Goal: Task Accomplishment & Management: Manage account settings

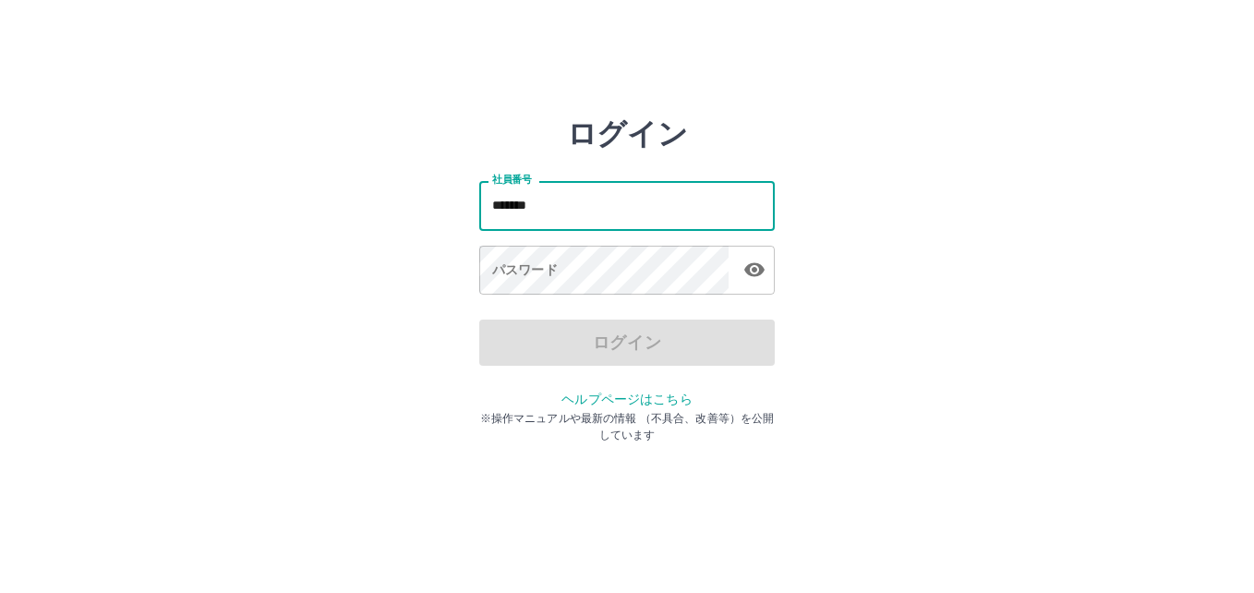
type input "*******"
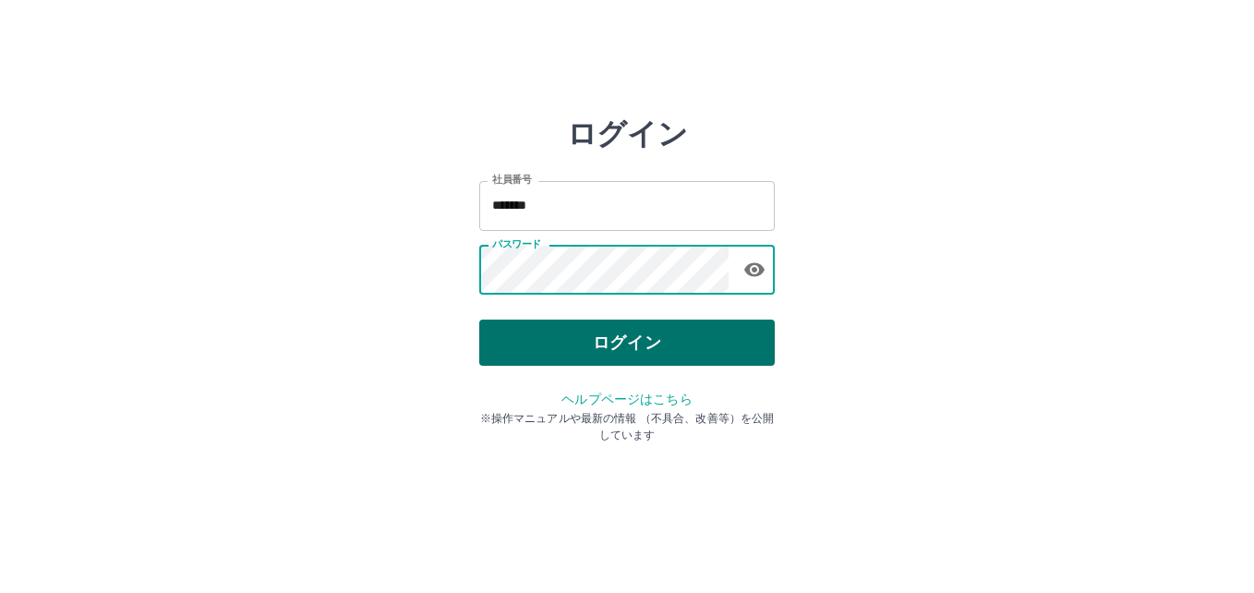
click at [641, 342] on button "ログイン" at bounding box center [626, 342] width 295 height 46
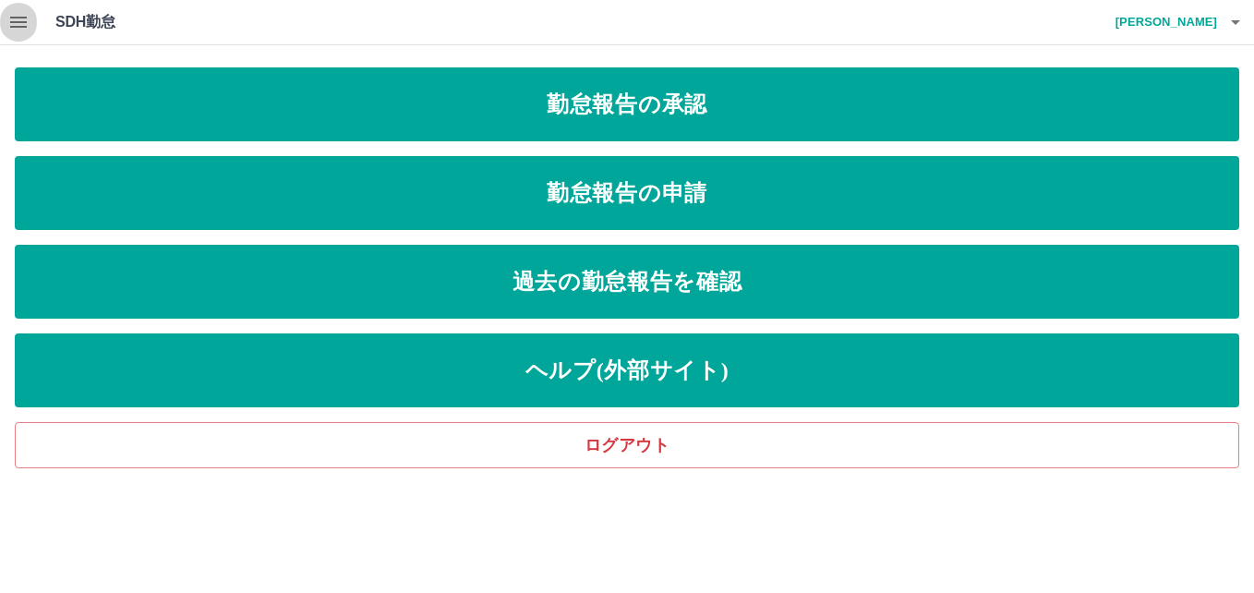
click at [15, 26] on icon "button" at bounding box center [18, 22] width 17 height 11
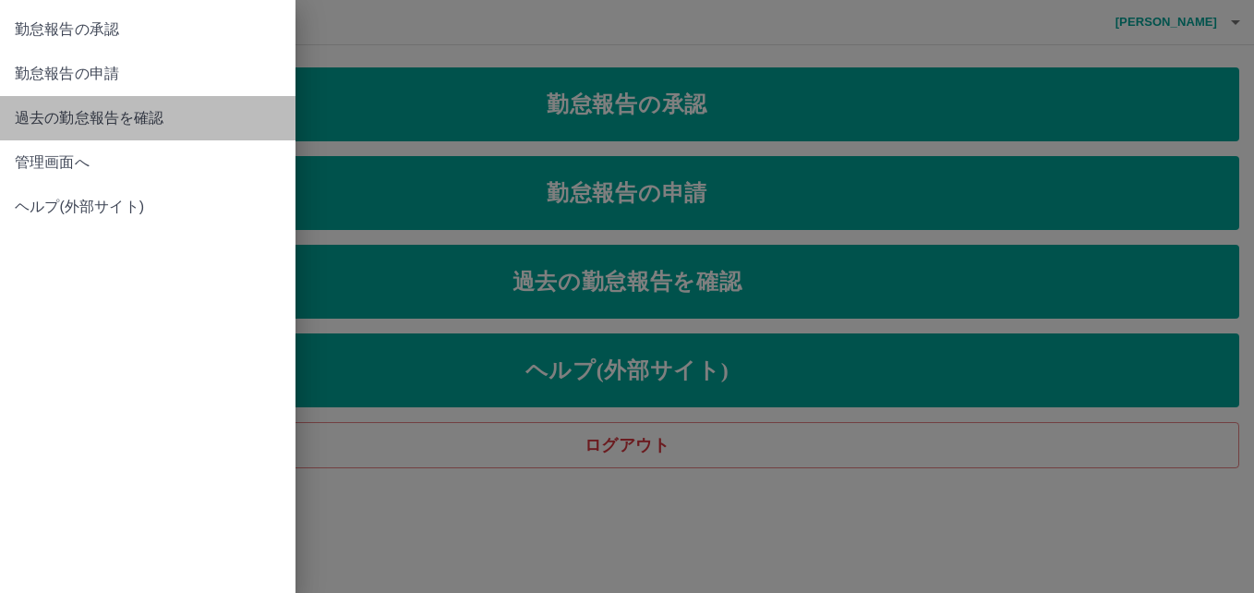
click at [38, 108] on span "過去の勤怠報告を確認" at bounding box center [148, 118] width 266 height 22
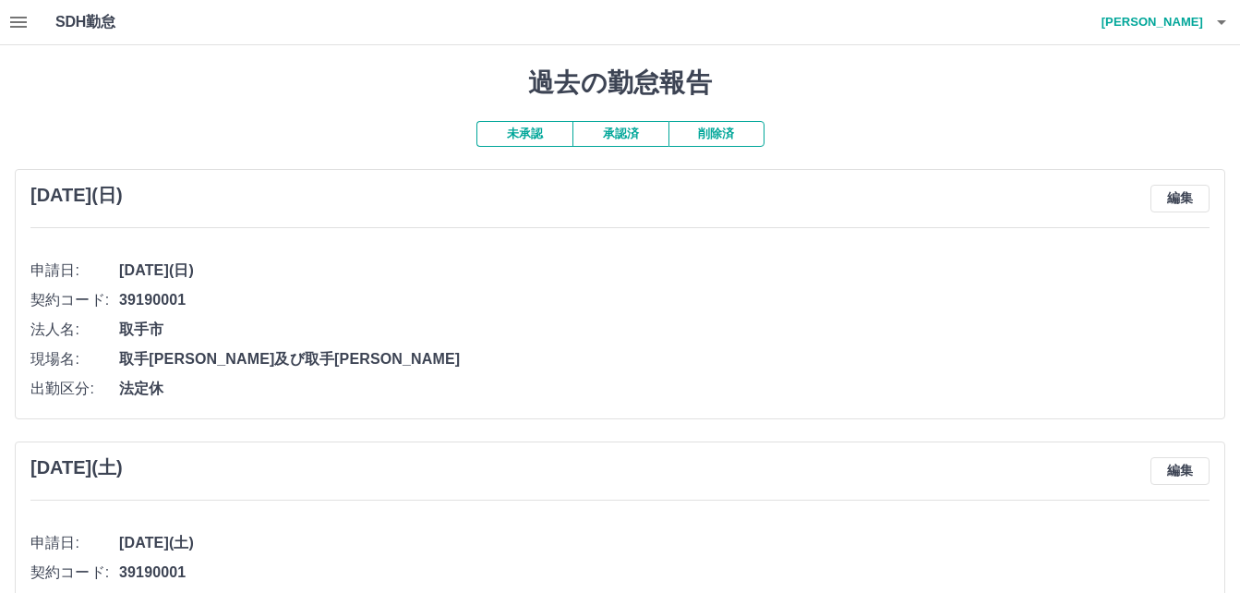
click at [589, 132] on button "承認済" at bounding box center [620, 134] width 96 height 26
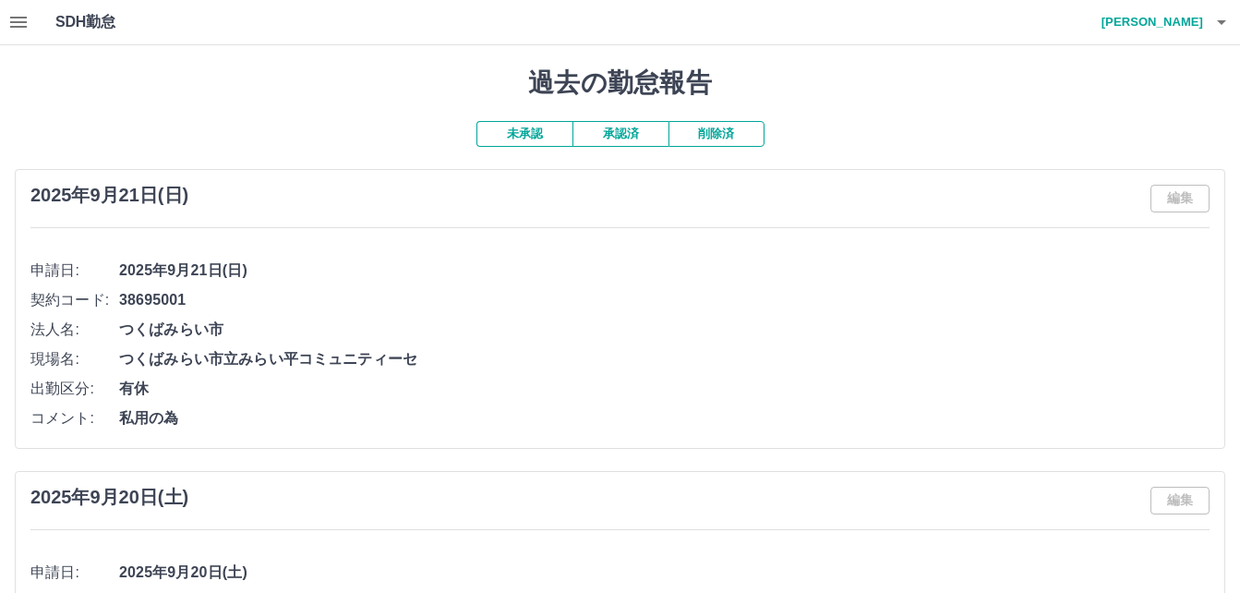
click at [16, 21] on icon "button" at bounding box center [18, 22] width 17 height 11
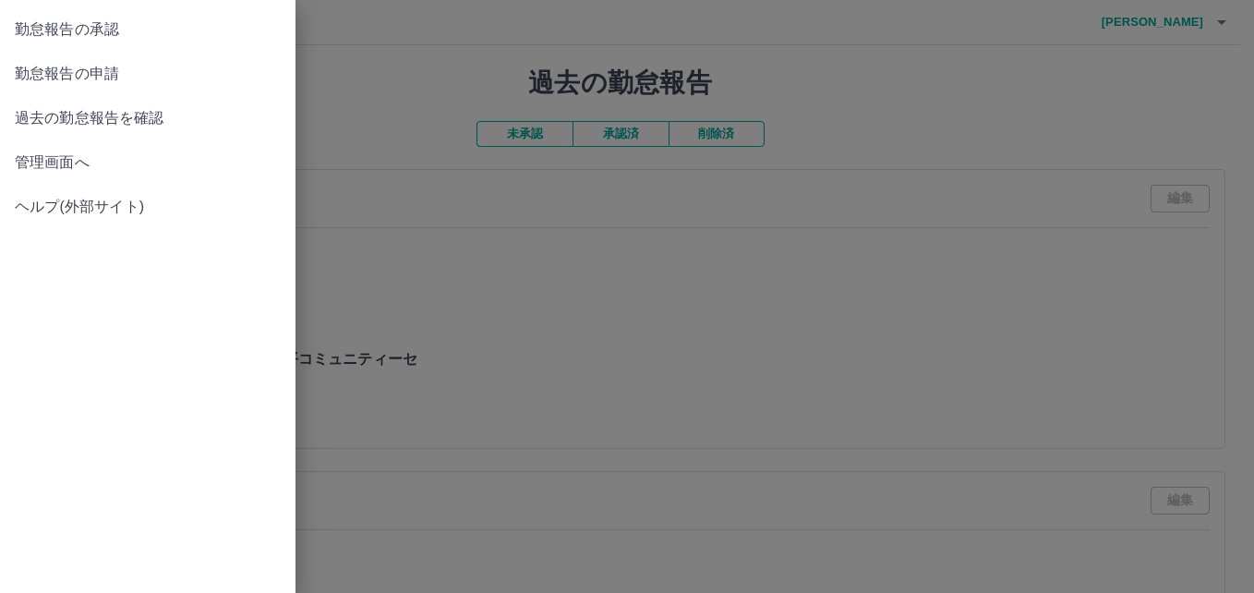
click at [35, 70] on span "勤怠報告の申請" at bounding box center [148, 74] width 266 height 22
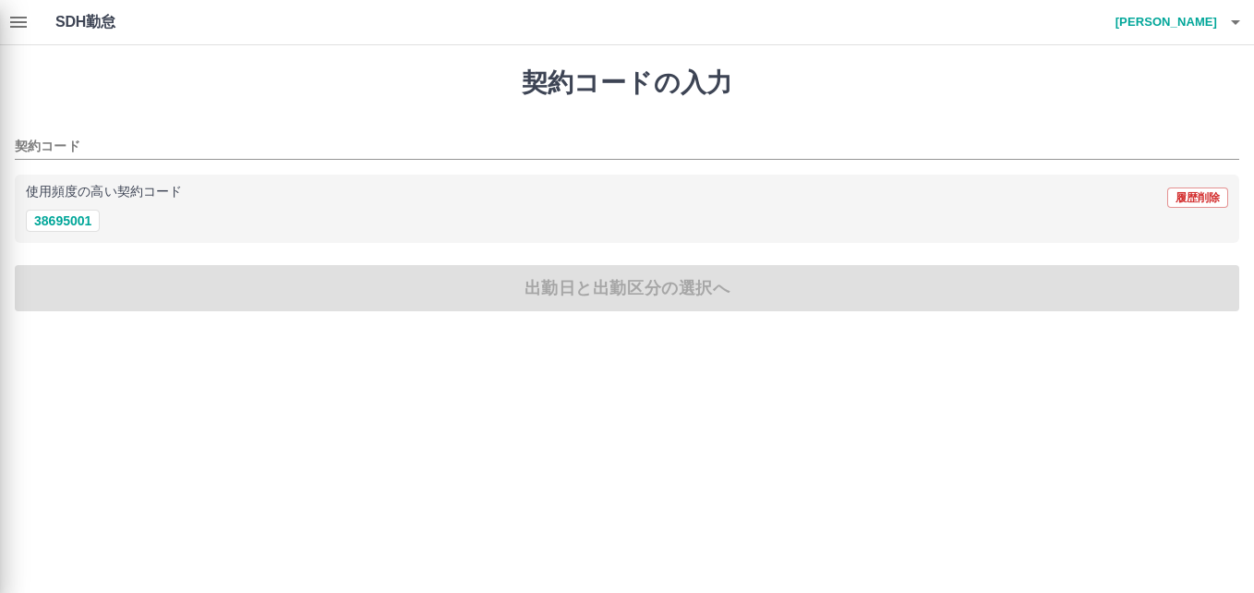
click at [57, 222] on div at bounding box center [627, 296] width 1254 height 593
click at [71, 219] on div at bounding box center [627, 296] width 1254 height 593
click at [23, 25] on div at bounding box center [627, 296] width 1254 height 593
drag, startPoint x: 0, startPoint y: 48, endPoint x: 346, endPoint y: 126, distance: 354.9
click at [346, 126] on div at bounding box center [627, 296] width 1254 height 593
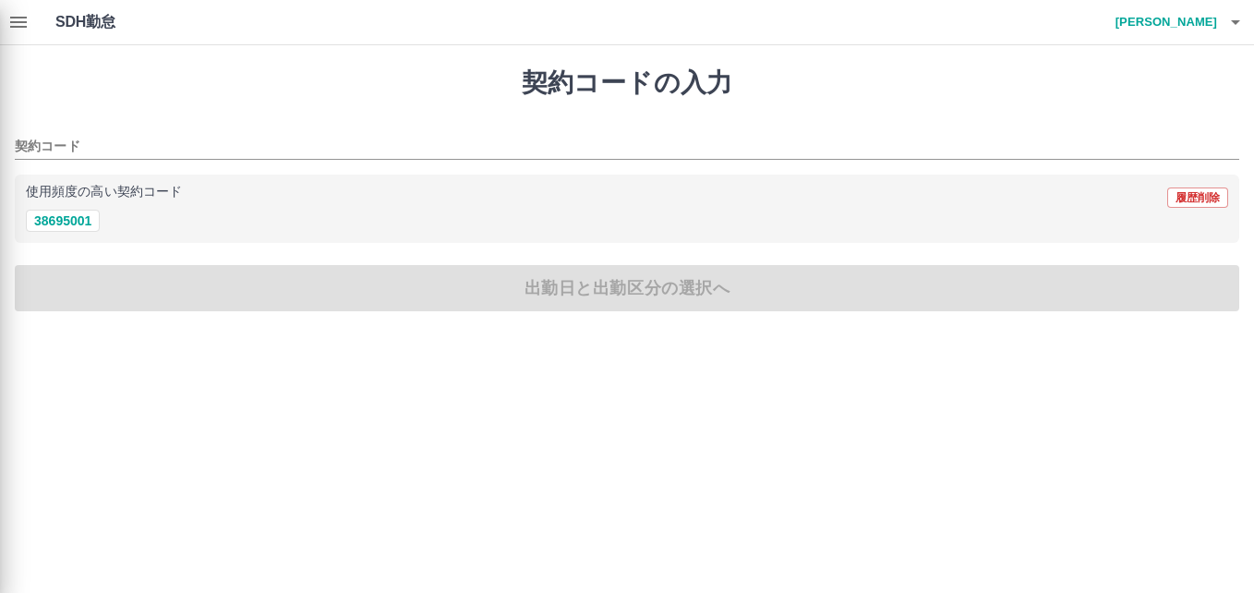
click at [18, 22] on div at bounding box center [627, 296] width 1254 height 593
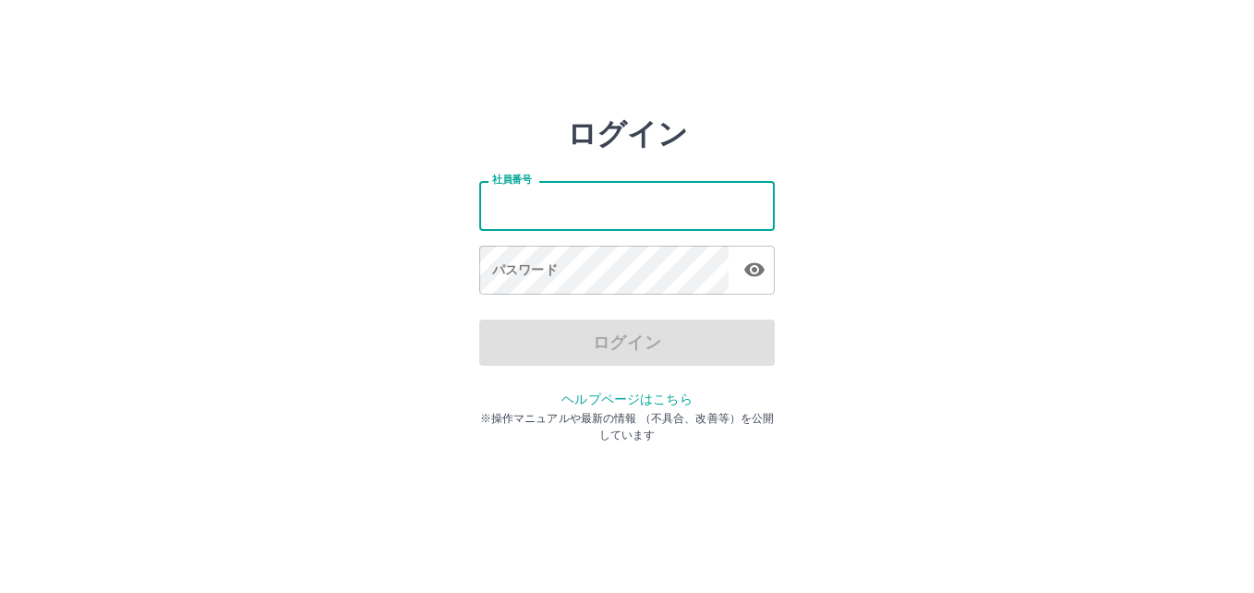
click at [593, 207] on input "社員番号" at bounding box center [626, 205] width 295 height 49
type input "*******"
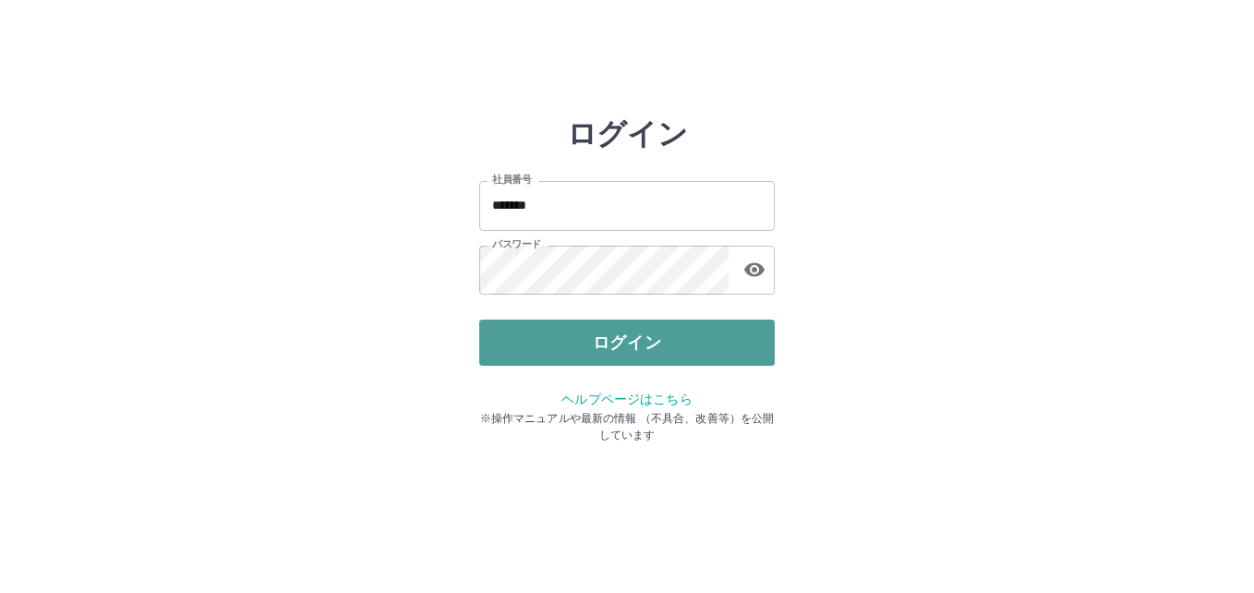
click at [621, 344] on button "ログイン" at bounding box center [626, 342] width 295 height 46
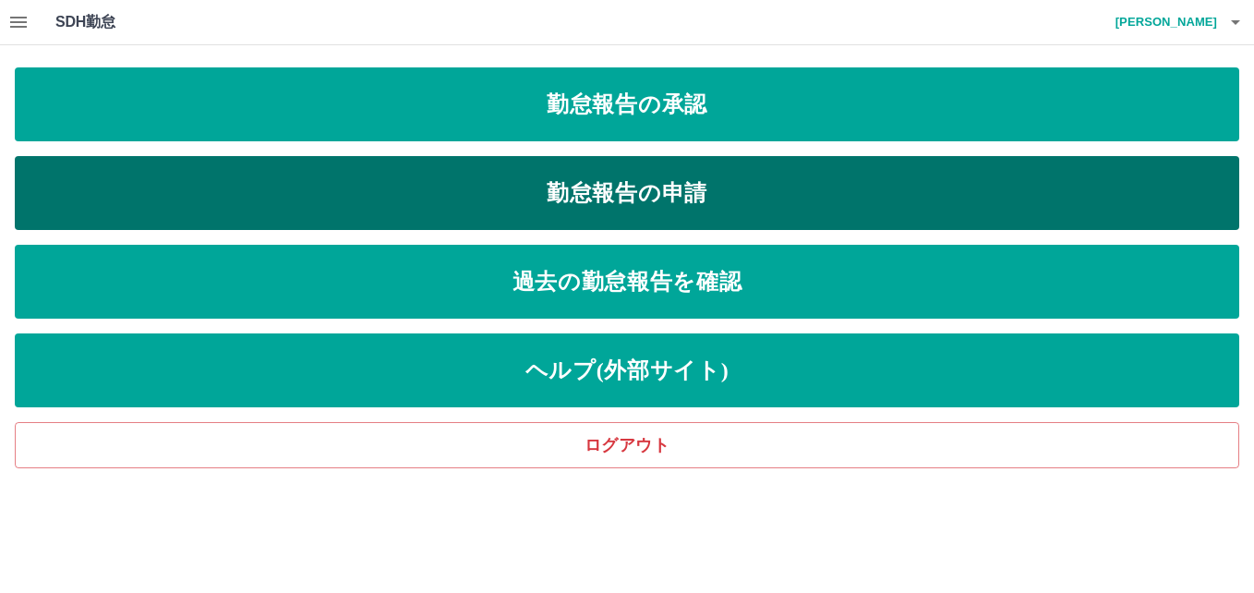
click at [630, 187] on link "勤怠報告の申請" at bounding box center [627, 193] width 1224 height 74
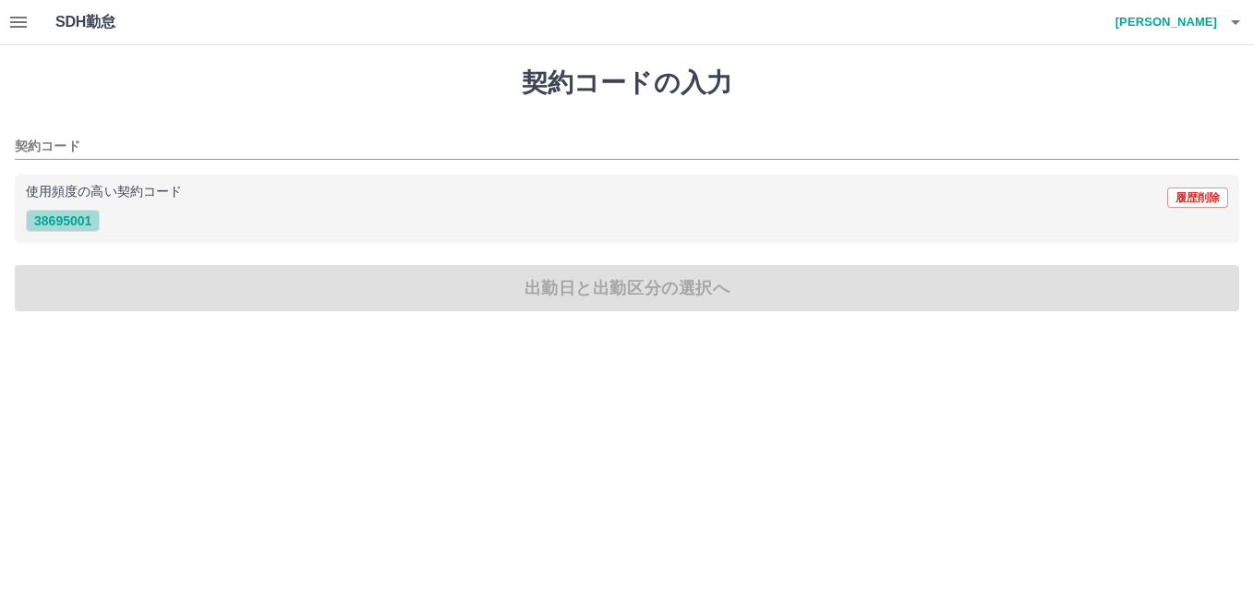
click at [61, 220] on button "38695001" at bounding box center [63, 221] width 74 height 22
type input "********"
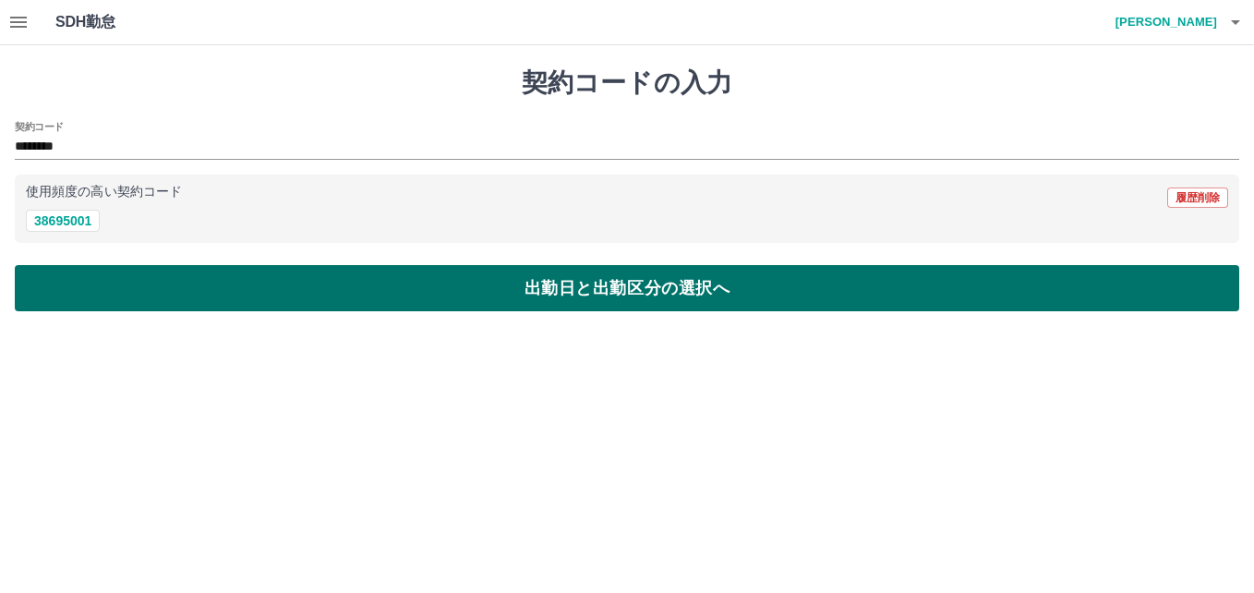
click at [93, 283] on button "出勤日と出勤区分の選択へ" at bounding box center [627, 288] width 1224 height 46
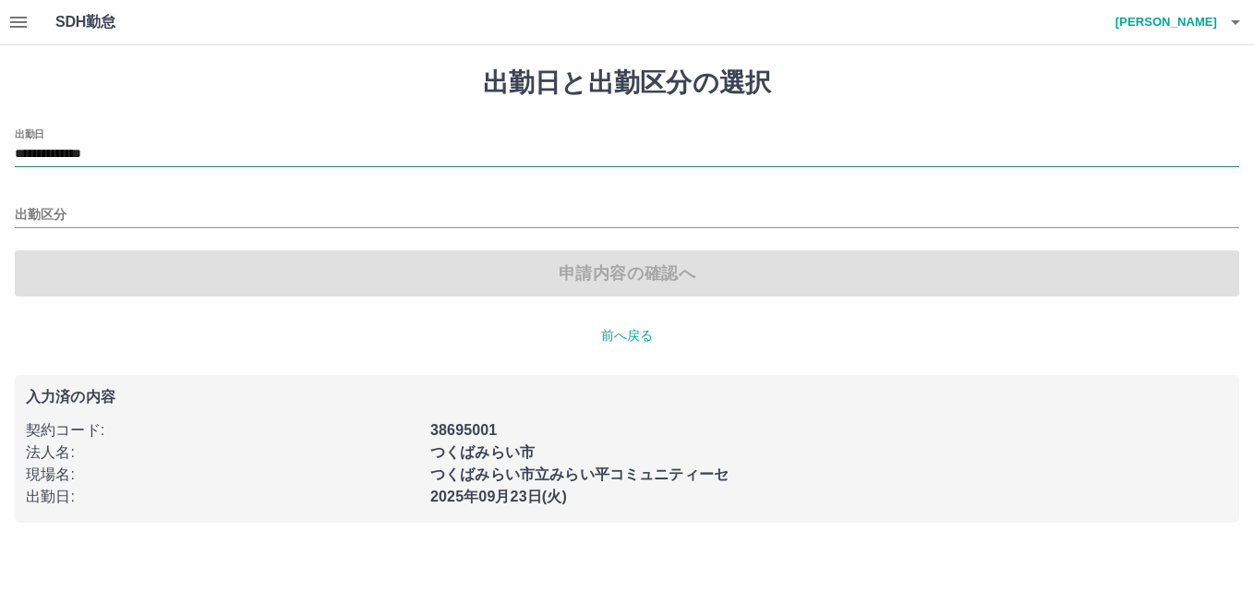
click at [75, 161] on input "**********" at bounding box center [627, 154] width 1224 height 23
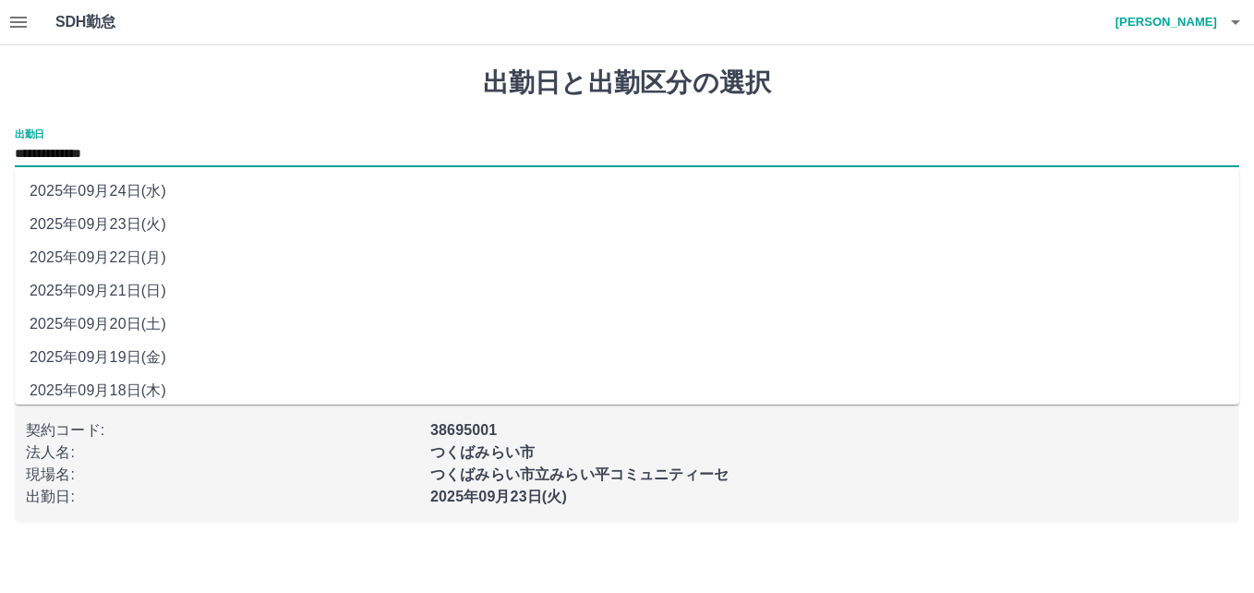
drag, startPoint x: 75, startPoint y: 161, endPoint x: 78, endPoint y: 253, distance: 92.3
click at [78, 253] on li "2025年09月22日(月)" at bounding box center [627, 257] width 1224 height 33
type input "**********"
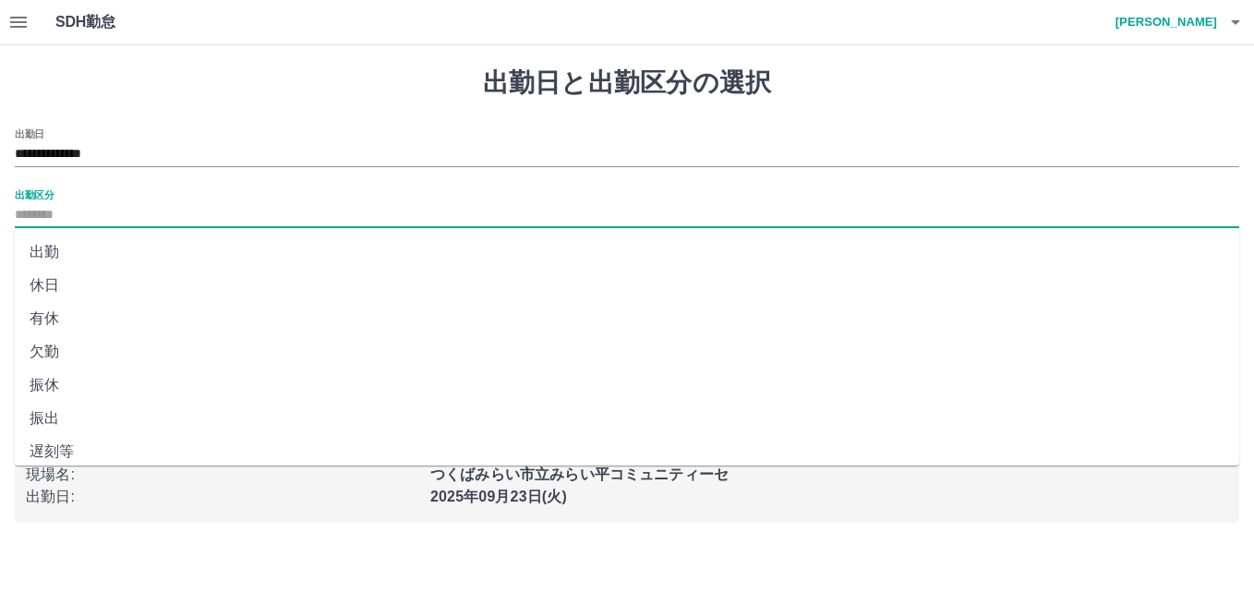
click at [55, 214] on input "出勤区分" at bounding box center [627, 215] width 1224 height 23
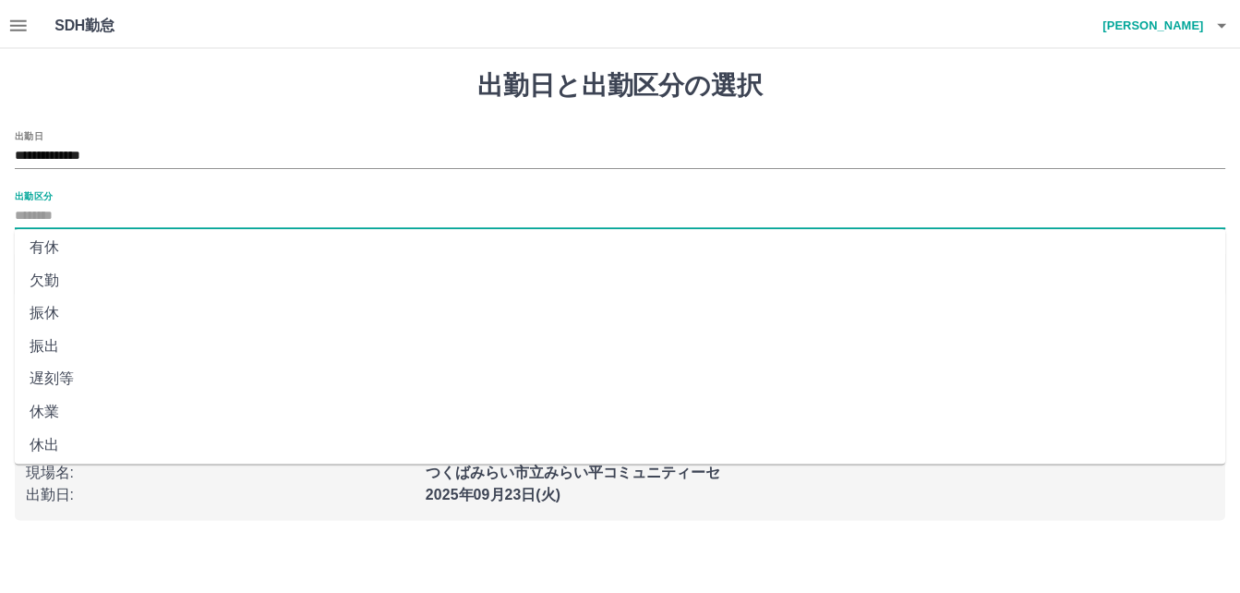
scroll to position [376, 0]
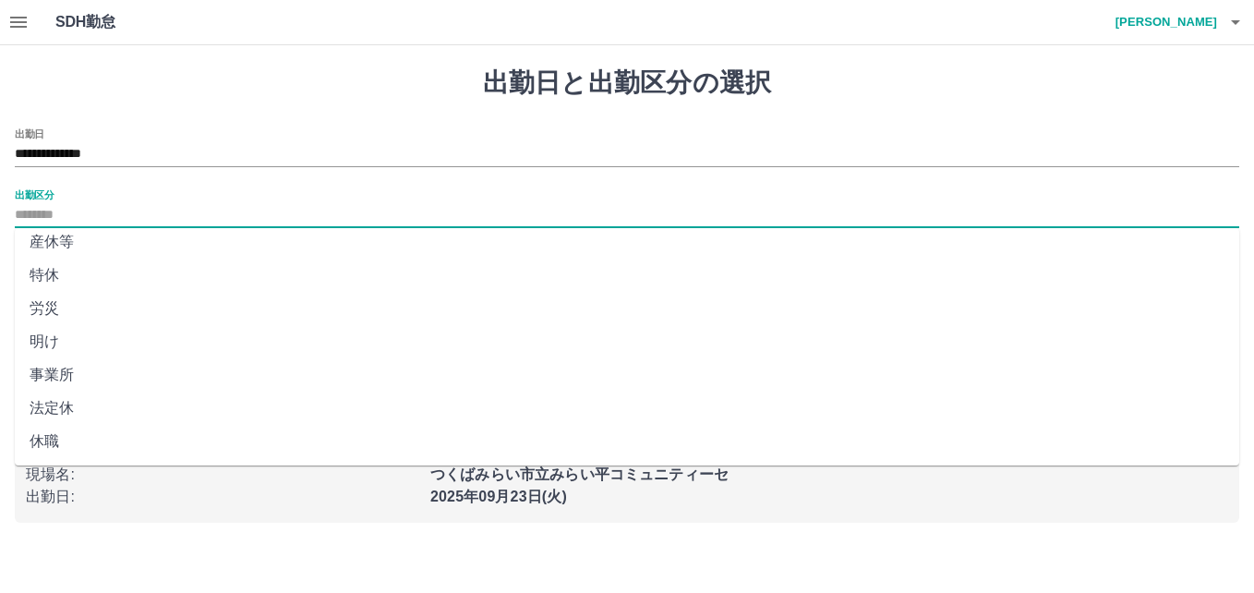
click at [61, 407] on li "法定休" at bounding box center [627, 407] width 1224 height 33
type input "***"
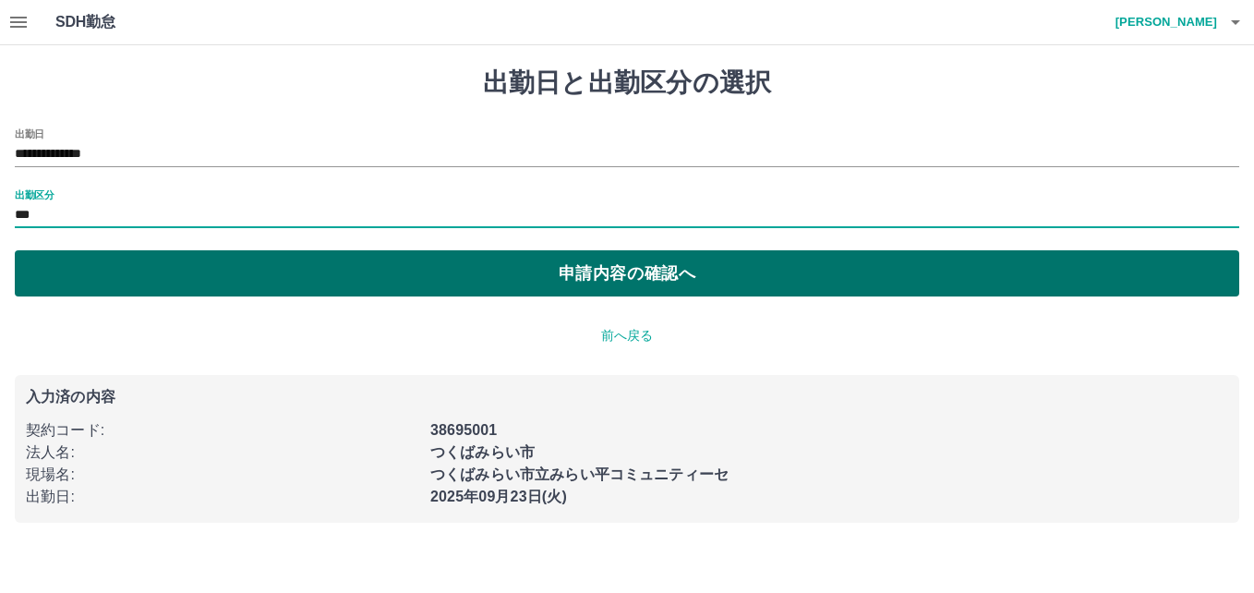
click at [576, 270] on button "申請内容の確認へ" at bounding box center [627, 273] width 1224 height 46
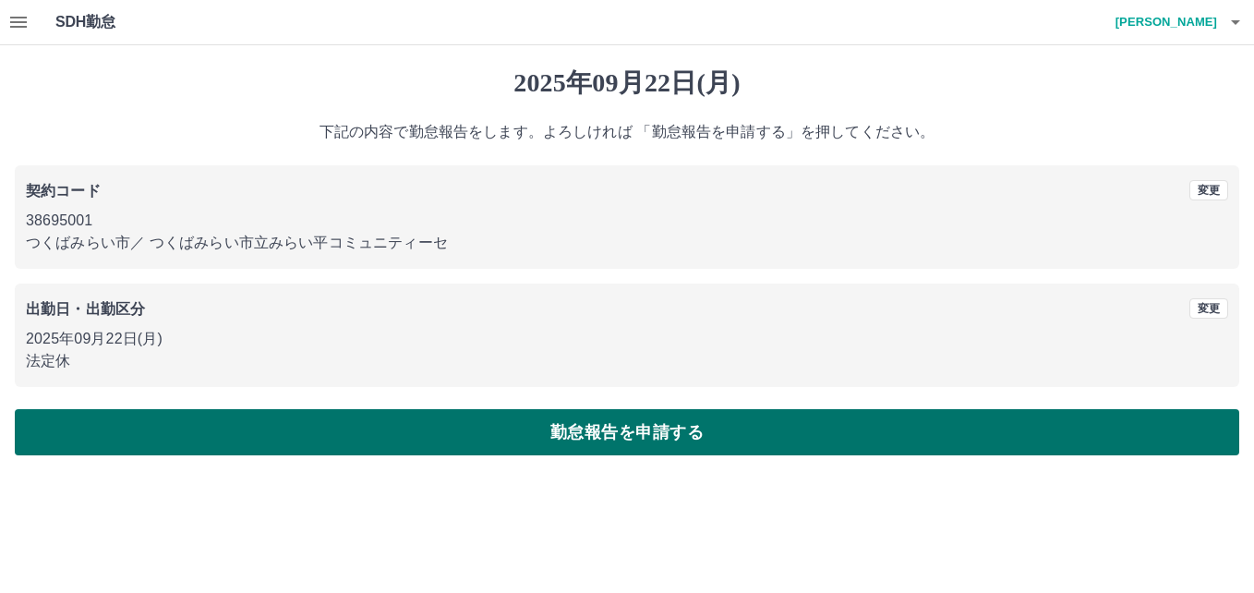
click at [559, 427] on button "勤怠報告を申請する" at bounding box center [627, 432] width 1224 height 46
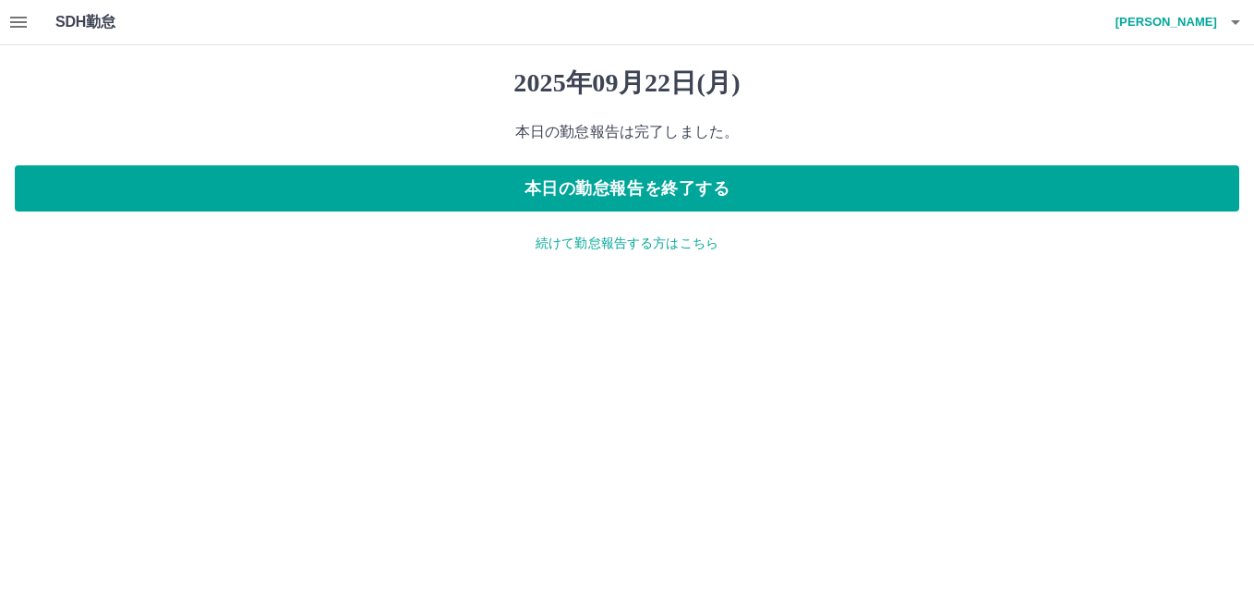
click at [630, 239] on p "続けて勤怠報告する方はこちら" at bounding box center [627, 243] width 1224 height 19
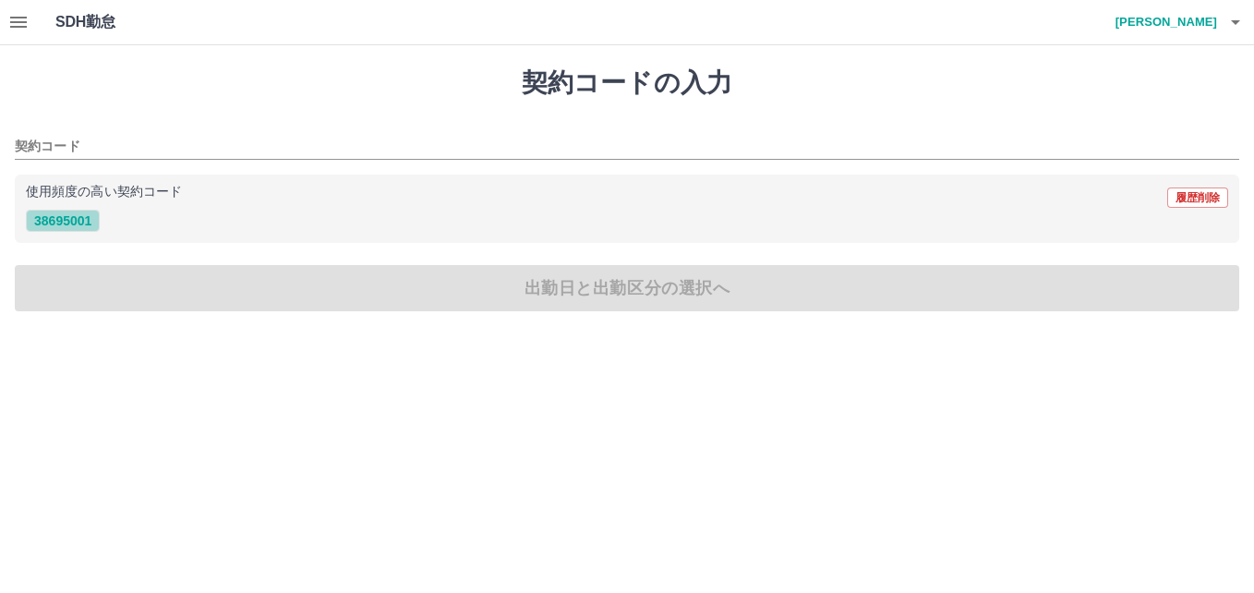
click at [66, 212] on button "38695001" at bounding box center [63, 221] width 74 height 22
type input "********"
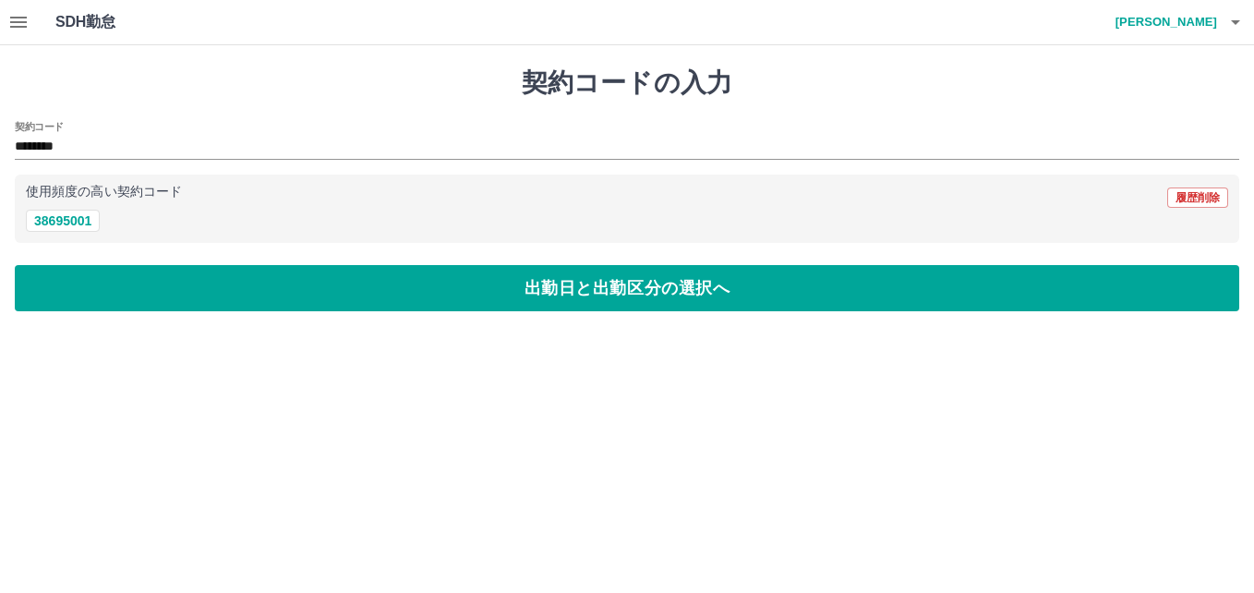
click at [108, 292] on button "出勤日と出勤区分の選択へ" at bounding box center [627, 288] width 1224 height 46
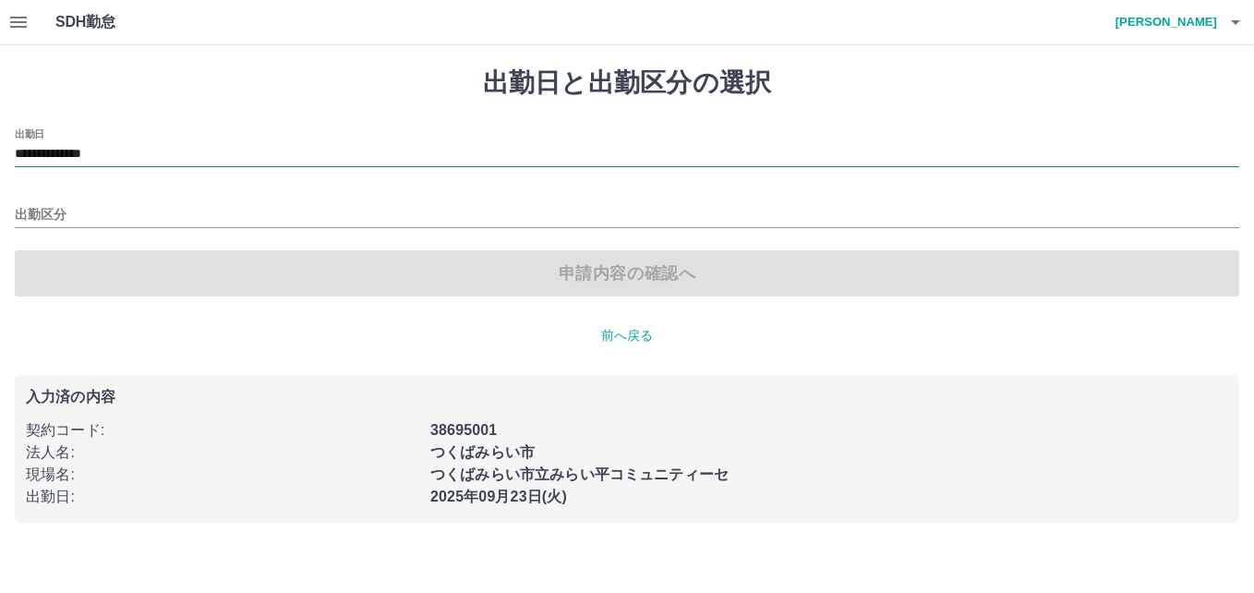
click at [89, 152] on input "**********" at bounding box center [627, 154] width 1224 height 23
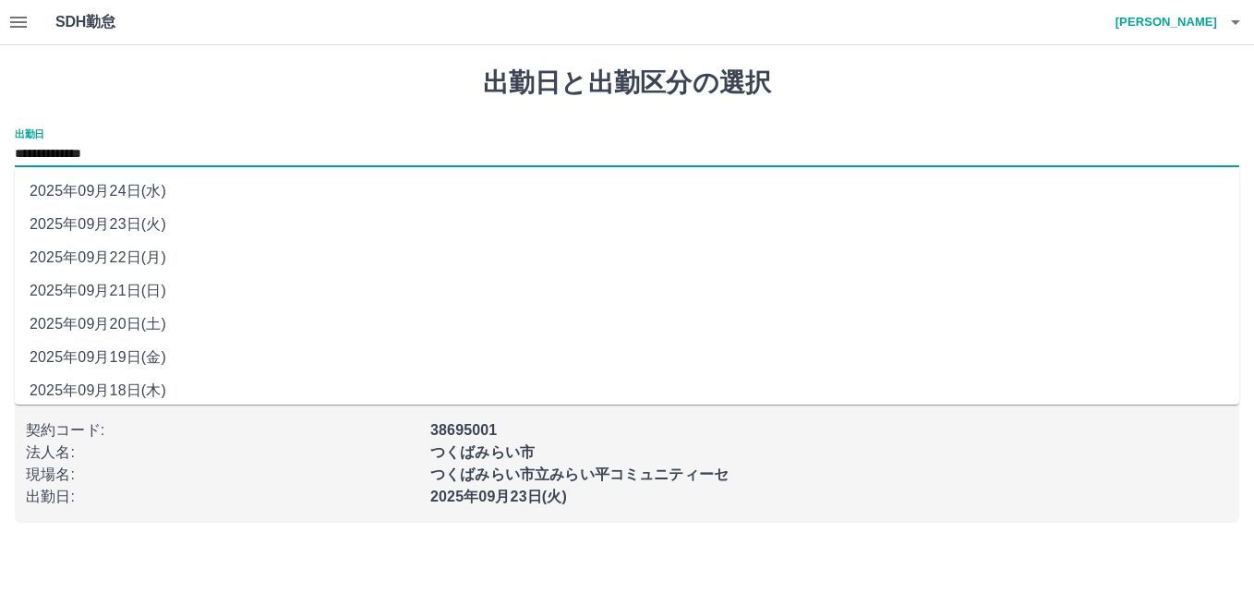
drag, startPoint x: 89, startPoint y: 152, endPoint x: 90, endPoint y: 224, distance: 72.0
click at [90, 224] on li "2025年09月23日(火)" at bounding box center [627, 224] width 1224 height 33
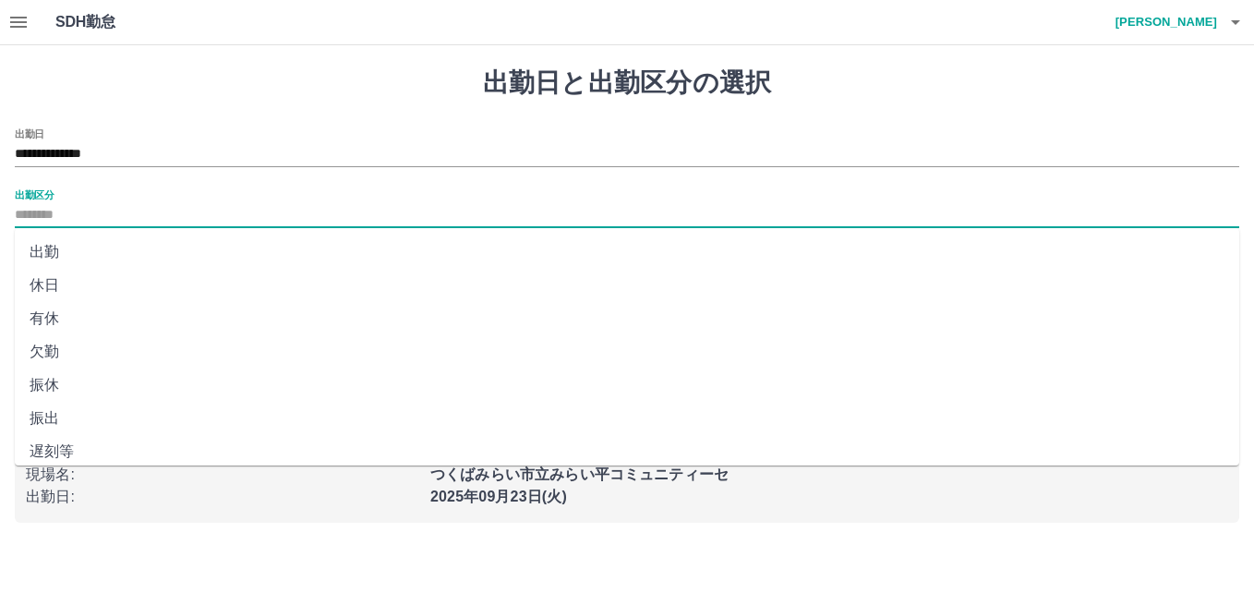
click at [51, 220] on input "出勤区分" at bounding box center [627, 215] width 1224 height 23
click at [50, 258] on li "出勤" at bounding box center [627, 251] width 1224 height 33
type input "**"
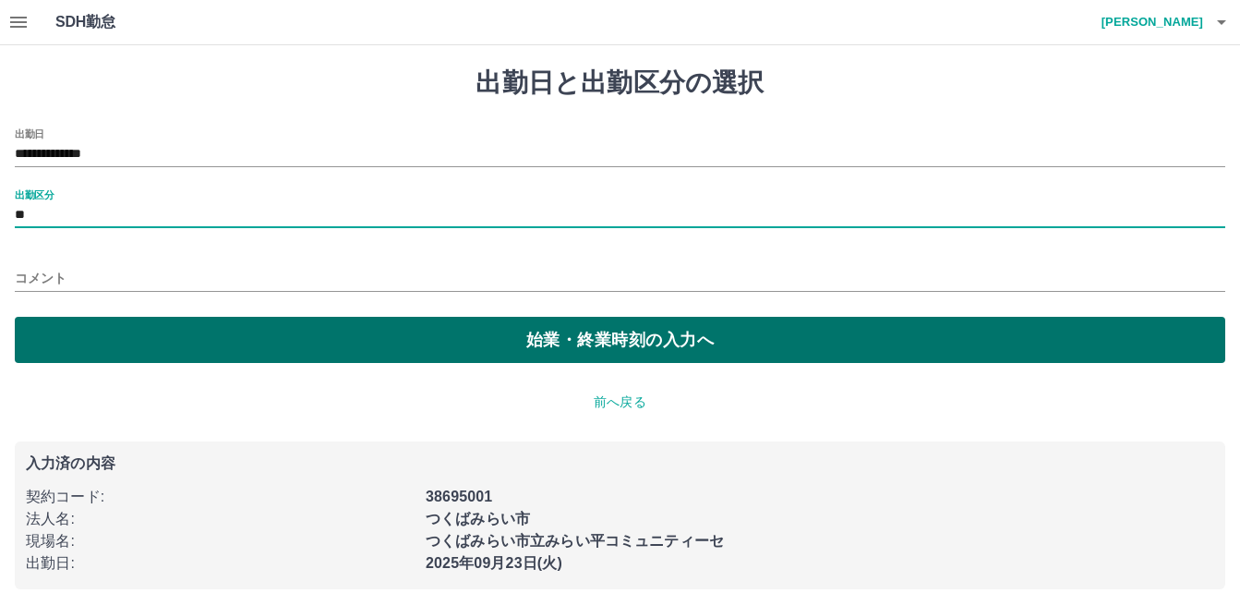
click at [52, 341] on button "始業・終業時刻の入力へ" at bounding box center [620, 340] width 1210 height 46
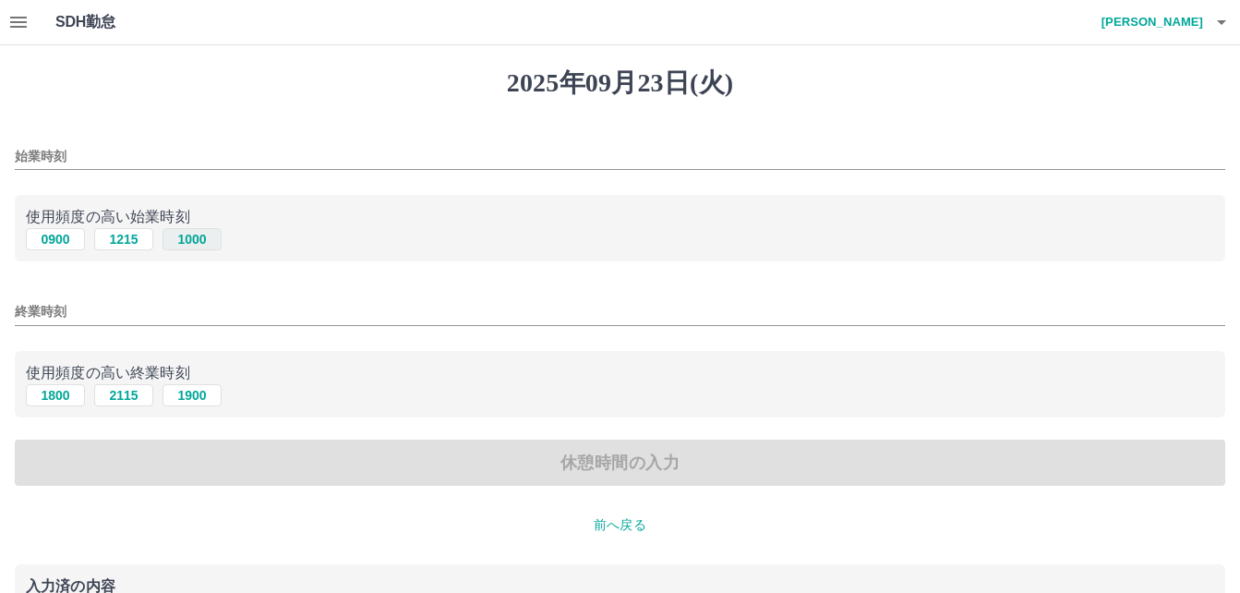
click at [197, 240] on button "1000" at bounding box center [191, 239] width 59 height 22
type input "****"
click at [201, 395] on button "1900" at bounding box center [191, 395] width 59 height 22
type input "****"
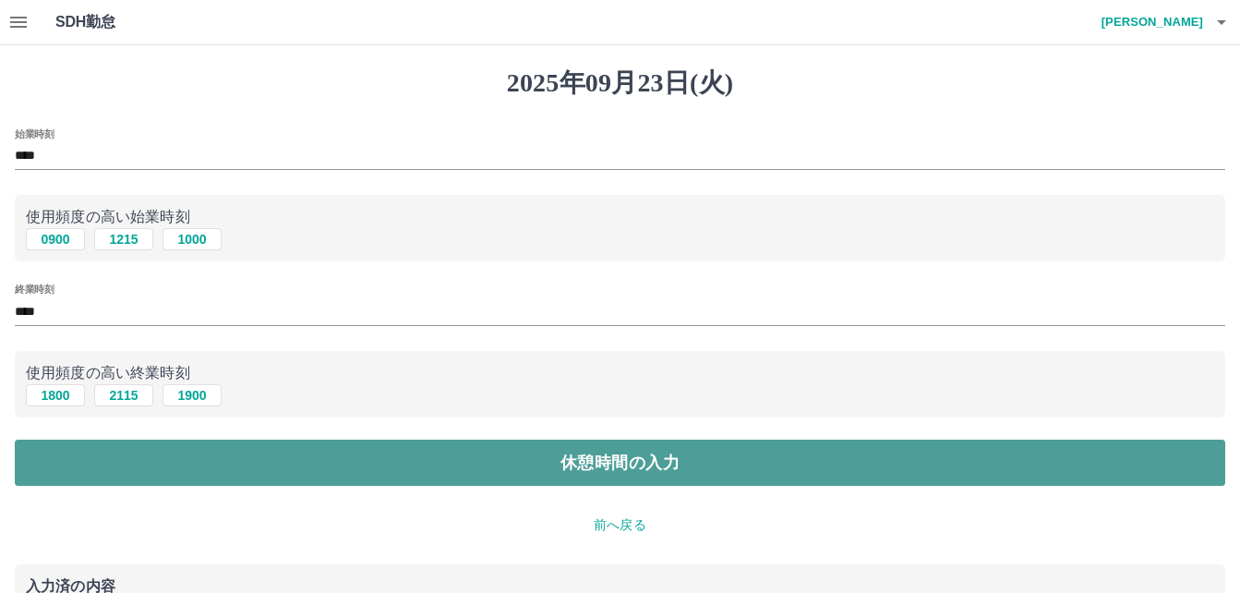
click at [176, 459] on button "休憩時間の入力" at bounding box center [620, 462] width 1210 height 46
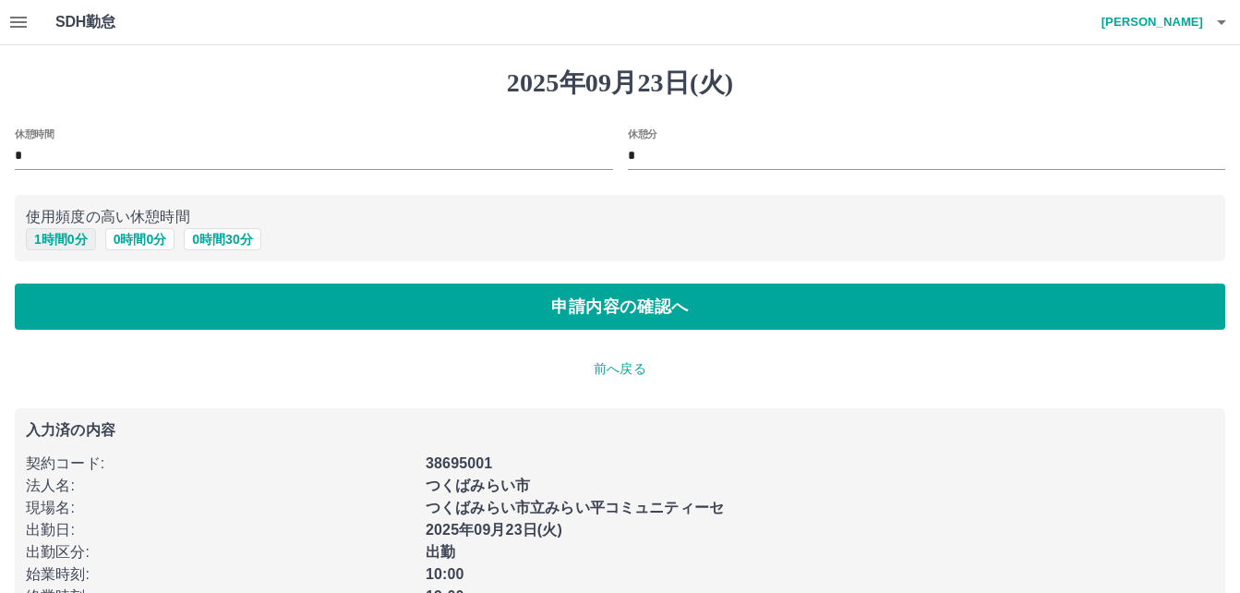
click at [70, 241] on button "1 時間 0 分" at bounding box center [61, 239] width 70 height 22
type input "*"
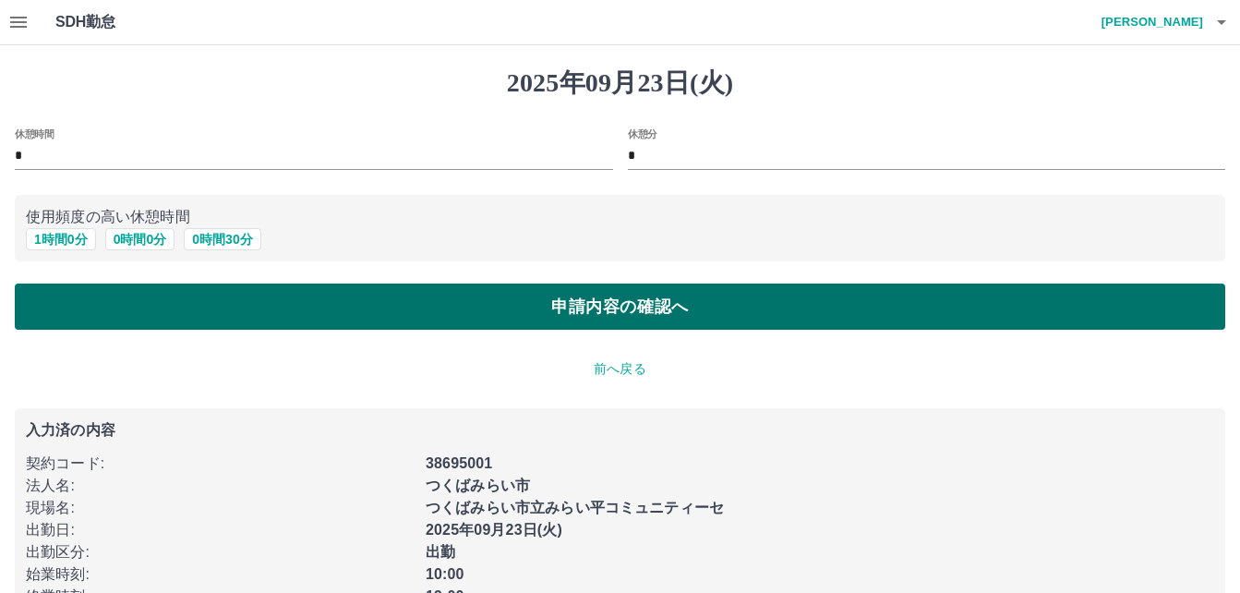
click at [100, 323] on button "申請内容の確認へ" at bounding box center [620, 306] width 1210 height 46
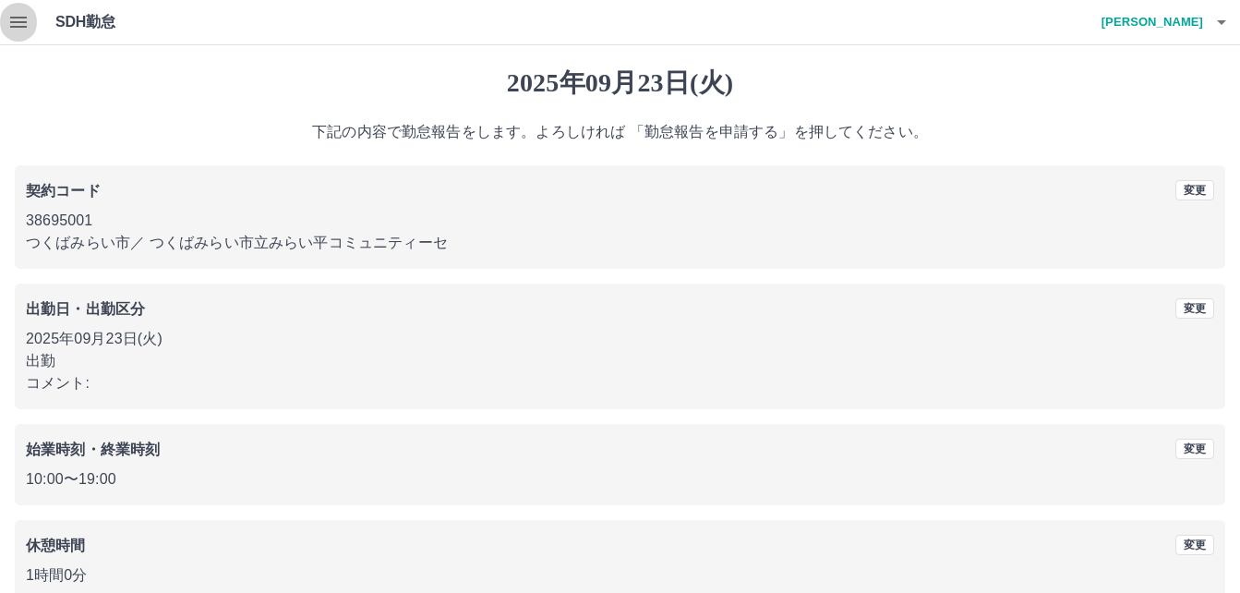
click at [23, 23] on icon "button" at bounding box center [18, 22] width 17 height 11
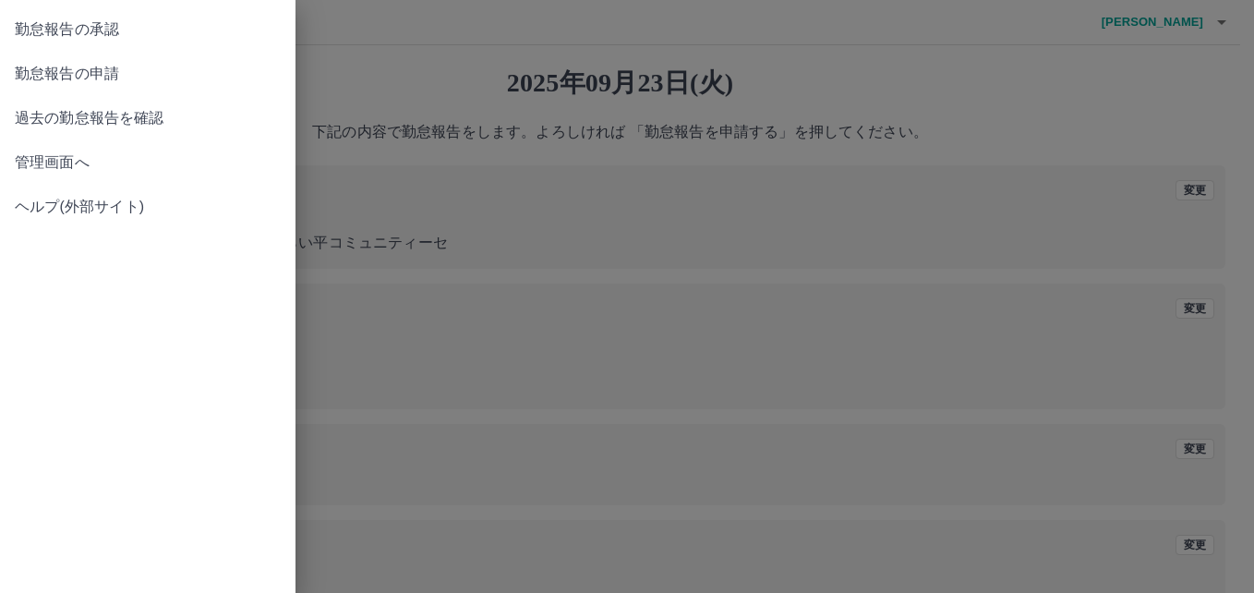
click at [52, 32] on span "勤怠報告の承認" at bounding box center [148, 29] width 266 height 22
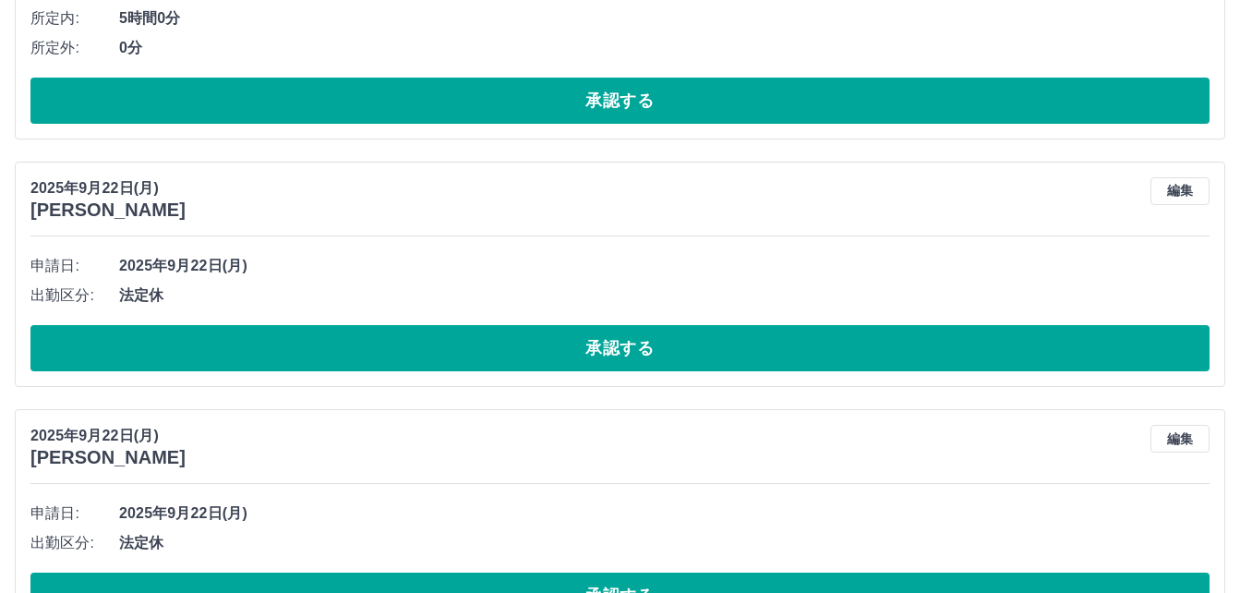
scroll to position [2677, 0]
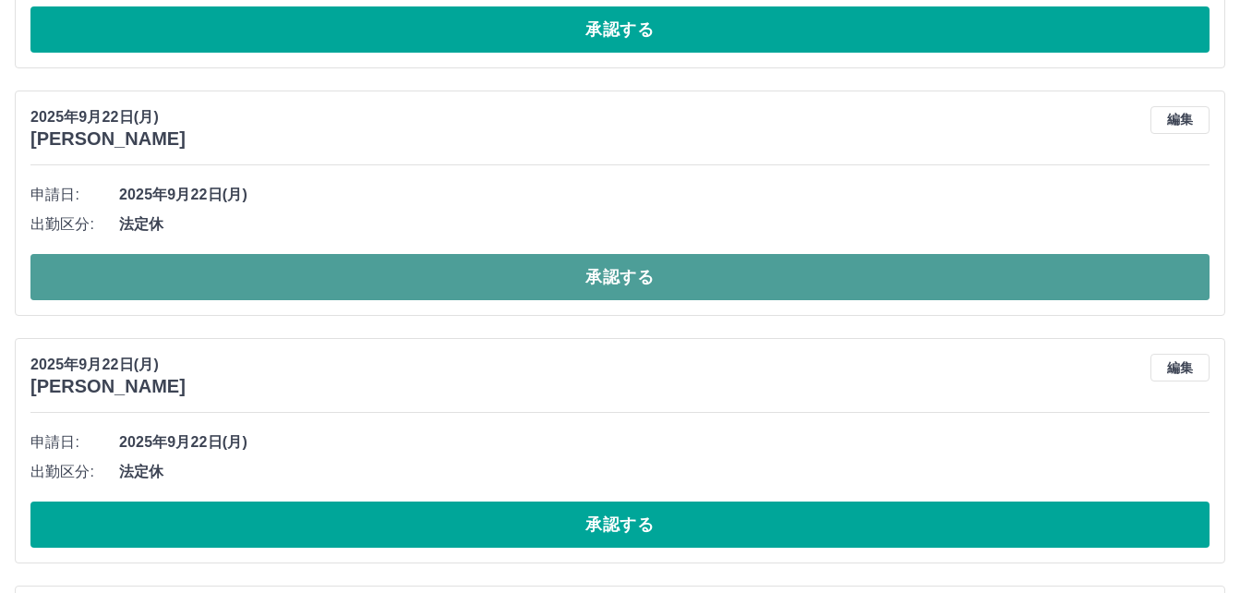
click at [335, 268] on button "承認する" at bounding box center [619, 277] width 1179 height 46
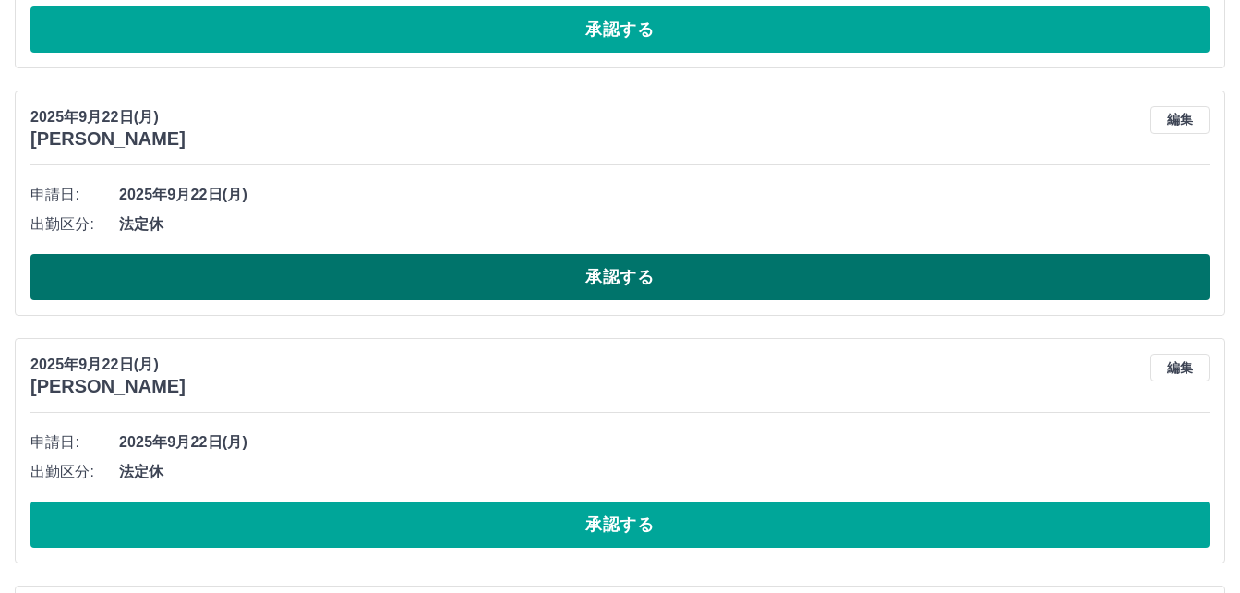
click at [367, 272] on button "承認する" at bounding box center [619, 277] width 1179 height 46
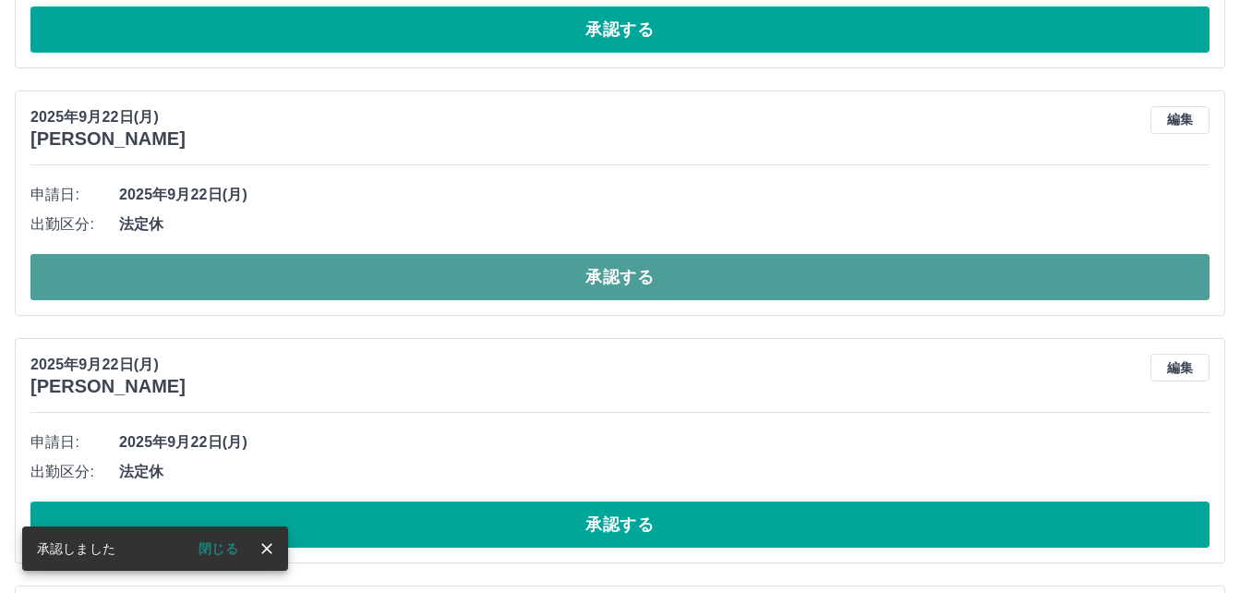
click at [320, 281] on button "承認する" at bounding box center [619, 277] width 1179 height 46
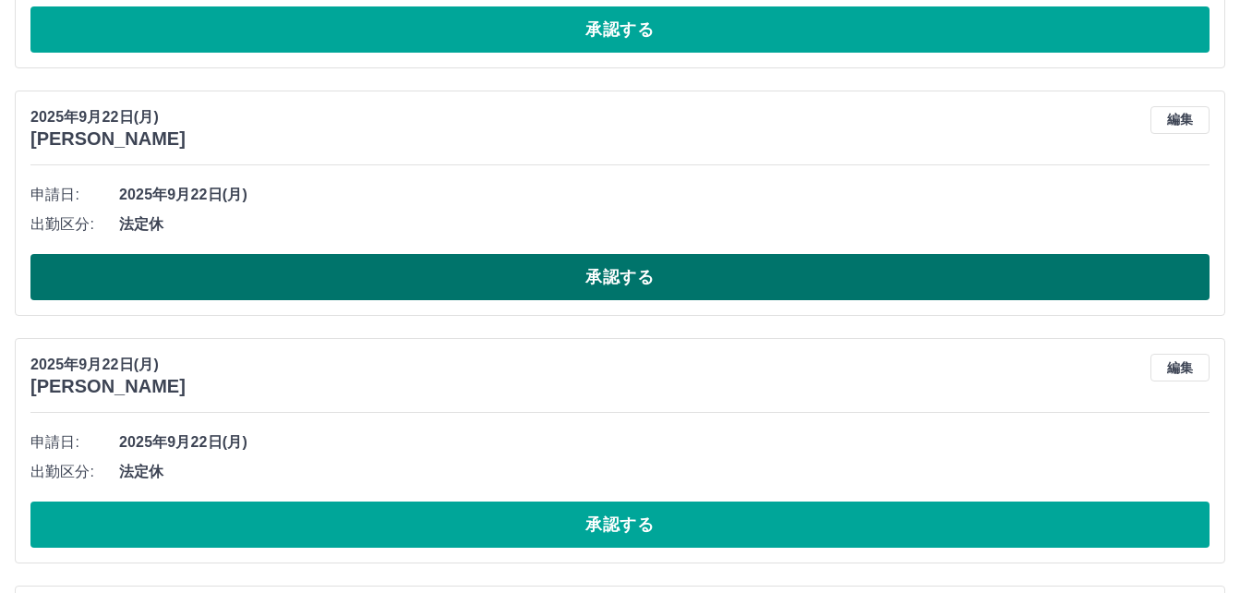
click at [174, 288] on button "承認する" at bounding box center [619, 277] width 1179 height 46
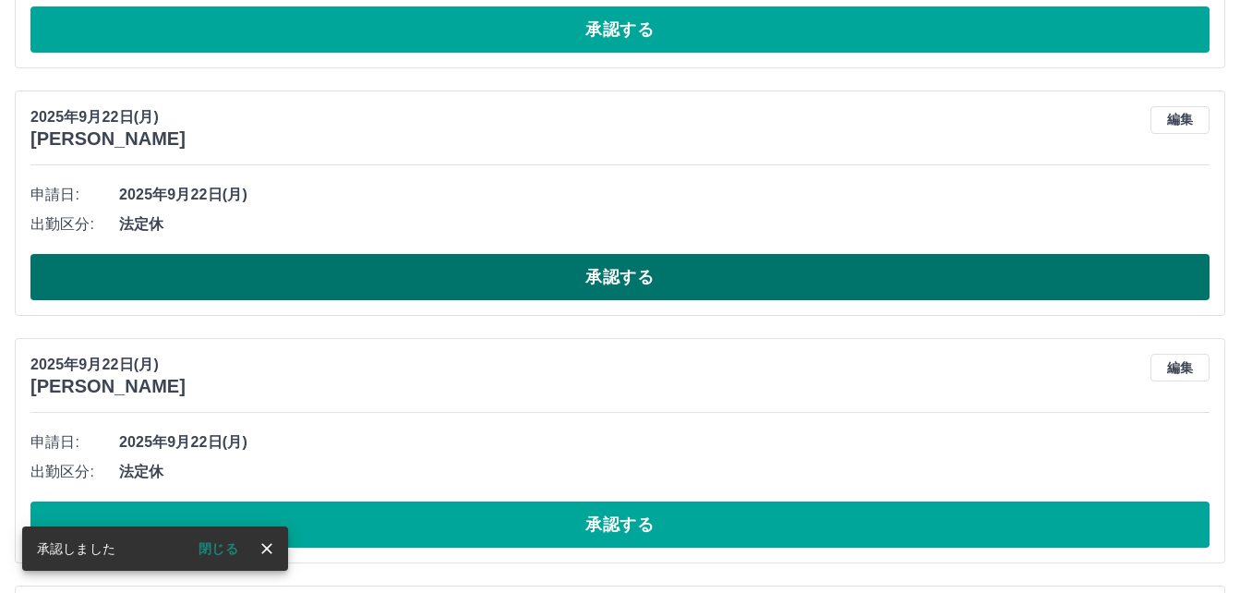
click at [196, 272] on button "承認する" at bounding box center [619, 277] width 1179 height 46
click at [183, 278] on button "承認する" at bounding box center [619, 277] width 1179 height 46
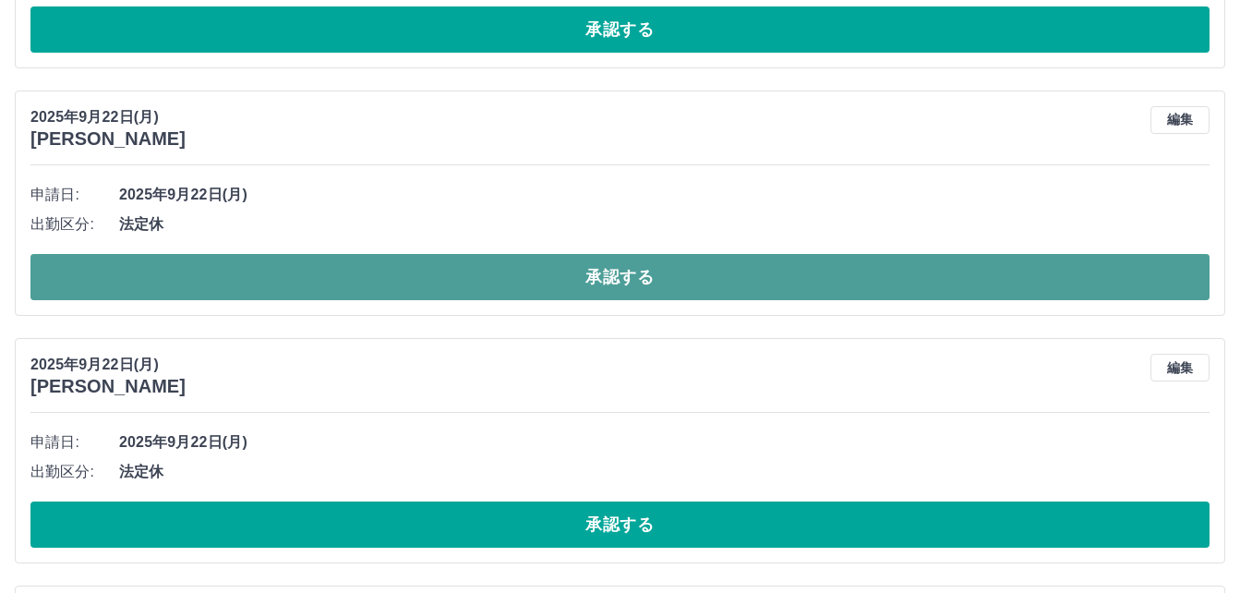
drag, startPoint x: 171, startPoint y: 280, endPoint x: 139, endPoint y: 294, distance: 34.7
click at [165, 282] on button "承認する" at bounding box center [619, 277] width 1179 height 46
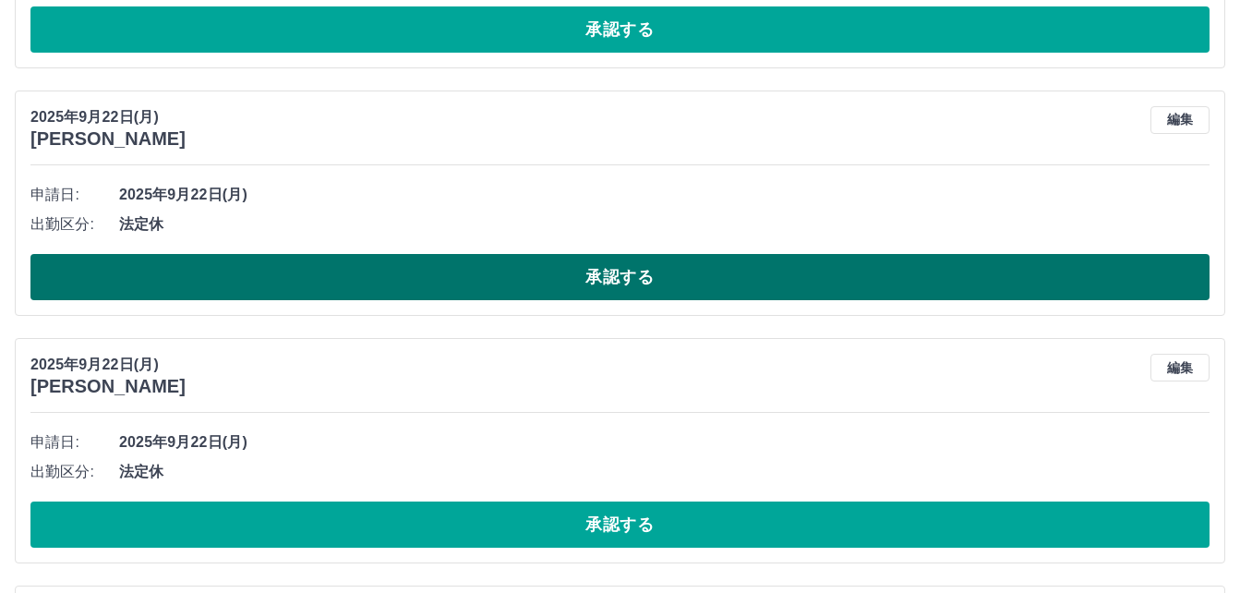
click at [300, 285] on button "承認する" at bounding box center [619, 277] width 1179 height 46
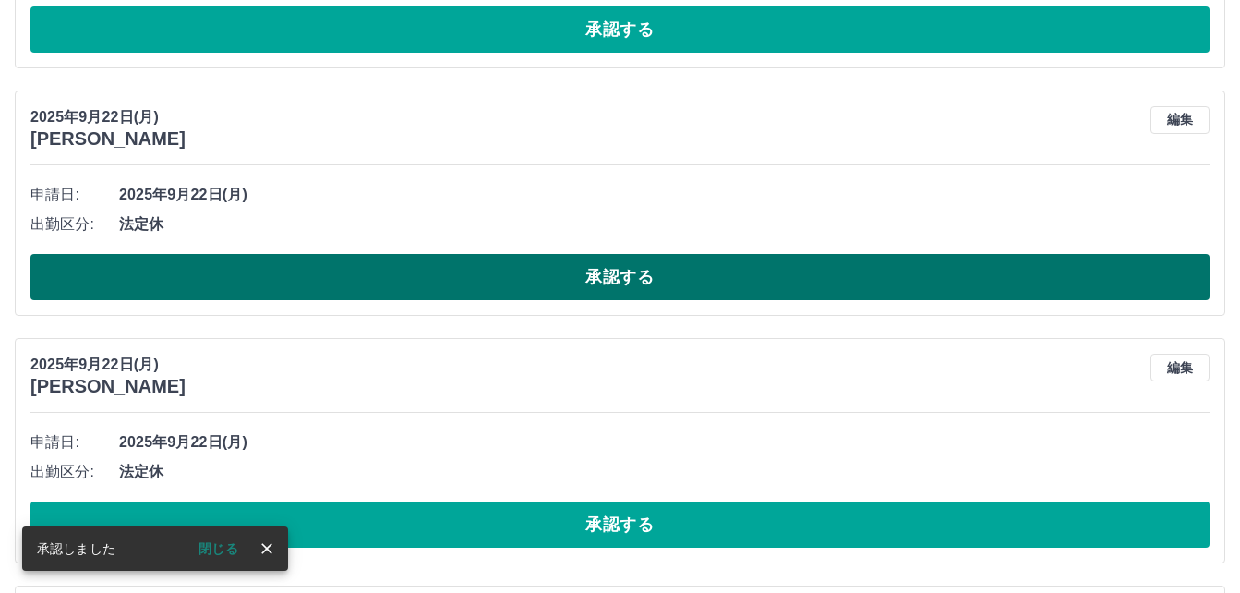
click at [397, 288] on button "承認する" at bounding box center [619, 277] width 1179 height 46
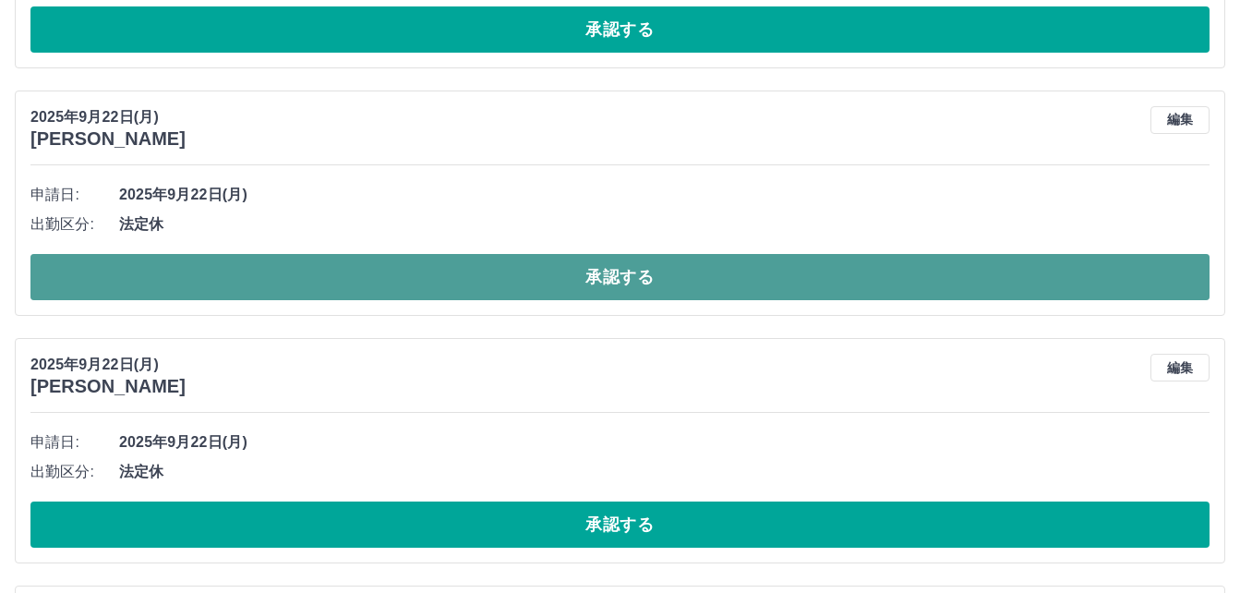
click at [334, 276] on button "承認する" at bounding box center [619, 277] width 1179 height 46
drag, startPoint x: 414, startPoint y: 280, endPoint x: 260, endPoint y: 292, distance: 153.7
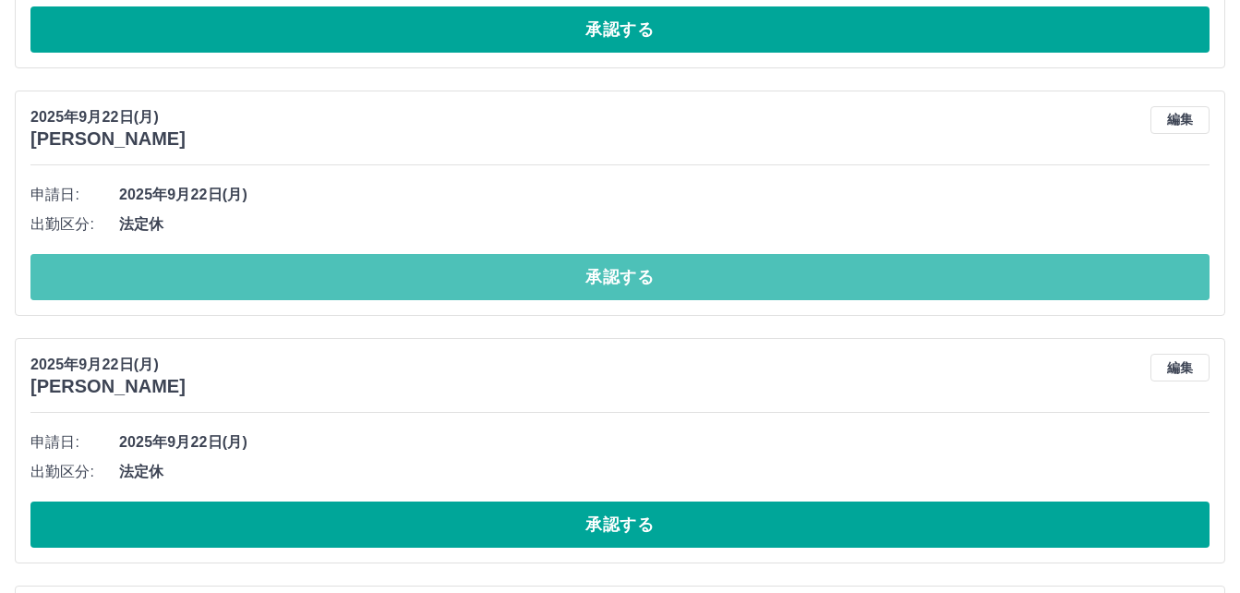
click at [410, 280] on button "承認する" at bounding box center [619, 277] width 1179 height 46
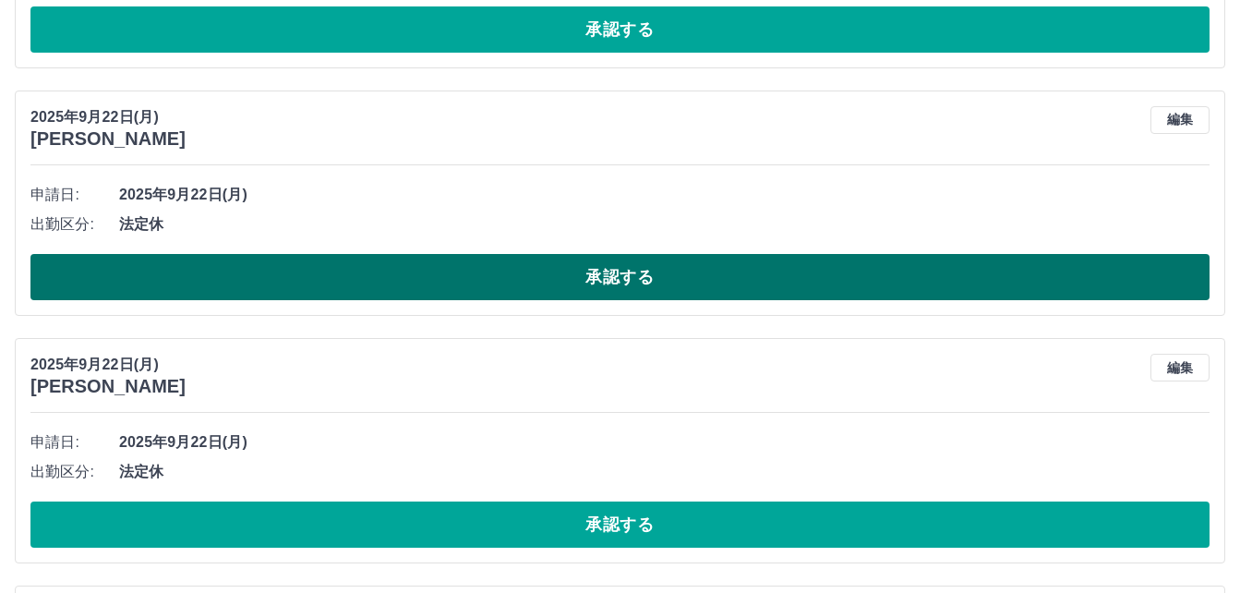
click at [283, 282] on button "承認する" at bounding box center [619, 277] width 1179 height 46
click at [358, 274] on button "承認する" at bounding box center [619, 277] width 1179 height 46
click at [373, 283] on button "承認する" at bounding box center [619, 277] width 1179 height 46
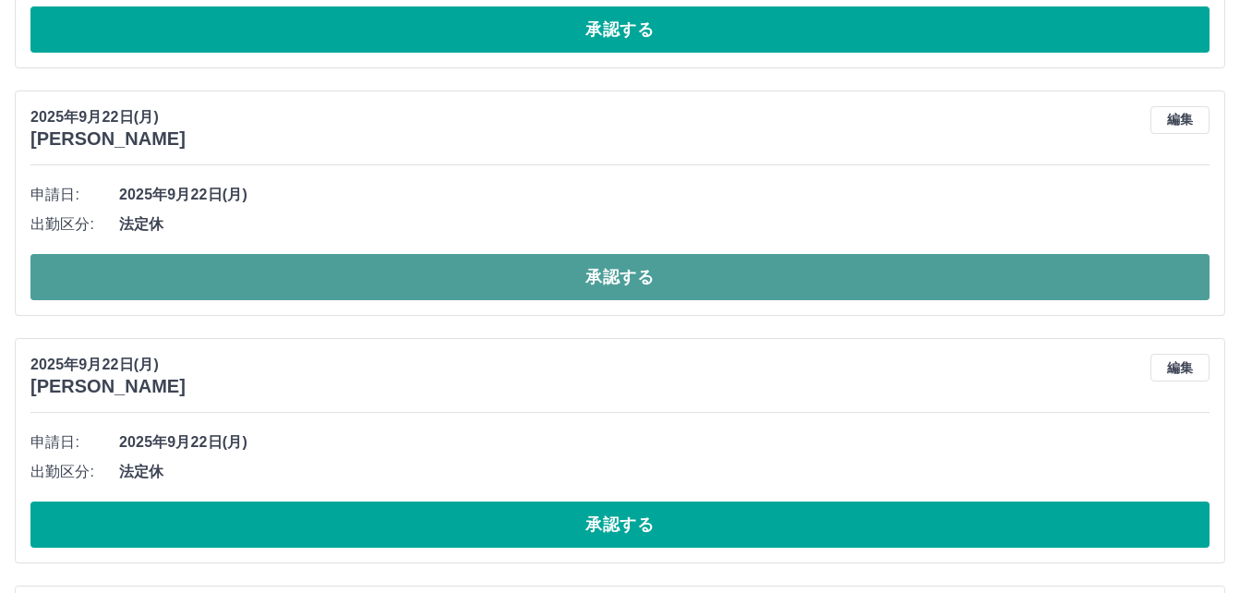
click at [305, 283] on button "承認する" at bounding box center [619, 277] width 1179 height 46
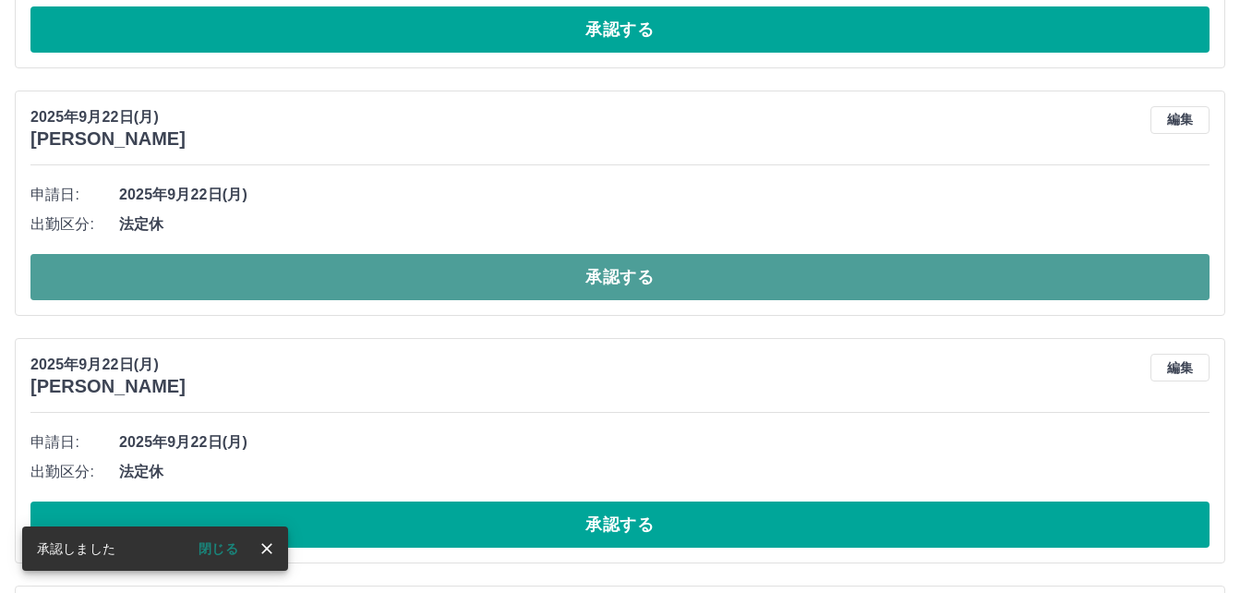
drag, startPoint x: 278, startPoint y: 288, endPoint x: 250, endPoint y: 289, distance: 27.7
click at [268, 287] on button "承認する" at bounding box center [619, 277] width 1179 height 46
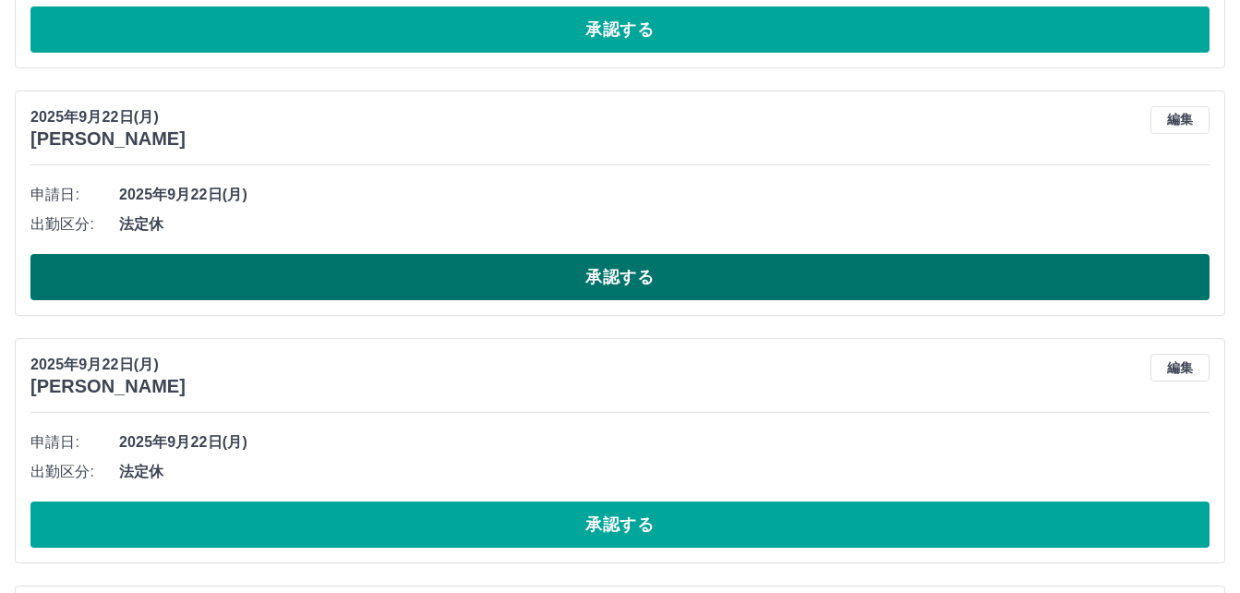
click at [283, 273] on button "承認する" at bounding box center [619, 277] width 1179 height 46
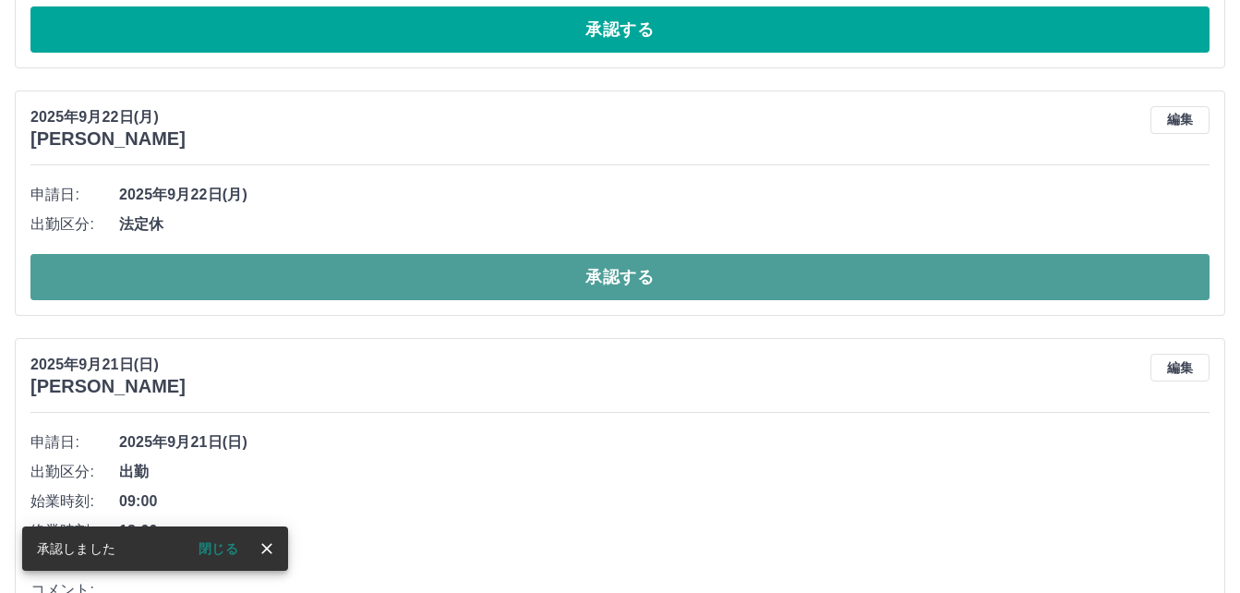
click at [291, 270] on button "承認する" at bounding box center [619, 277] width 1179 height 46
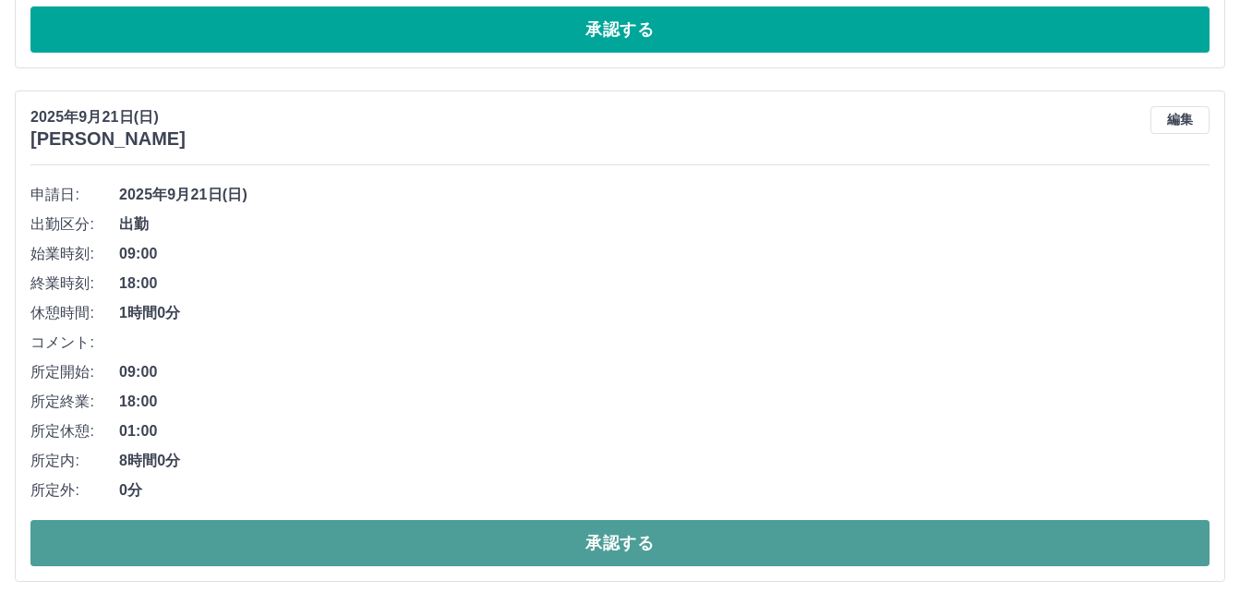
click at [387, 545] on button "承認する" at bounding box center [619, 543] width 1179 height 46
drag, startPoint x: 398, startPoint y: 546, endPoint x: 378, endPoint y: 554, distance: 21.6
click at [396, 546] on button "承認する" at bounding box center [619, 543] width 1179 height 46
click at [382, 556] on button "承認する" at bounding box center [619, 543] width 1179 height 46
click at [424, 547] on button "承認する" at bounding box center [619, 543] width 1179 height 46
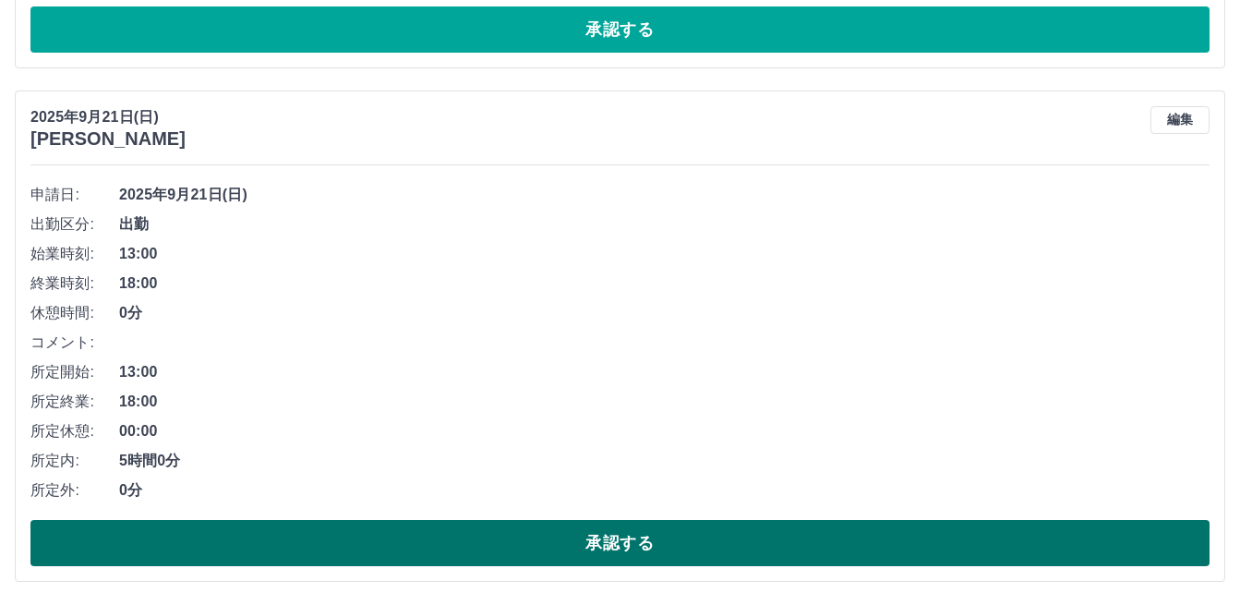
drag, startPoint x: 442, startPoint y: 538, endPoint x: 428, endPoint y: 546, distance: 15.7
click at [439, 537] on button "承認する" at bounding box center [619, 543] width 1179 height 46
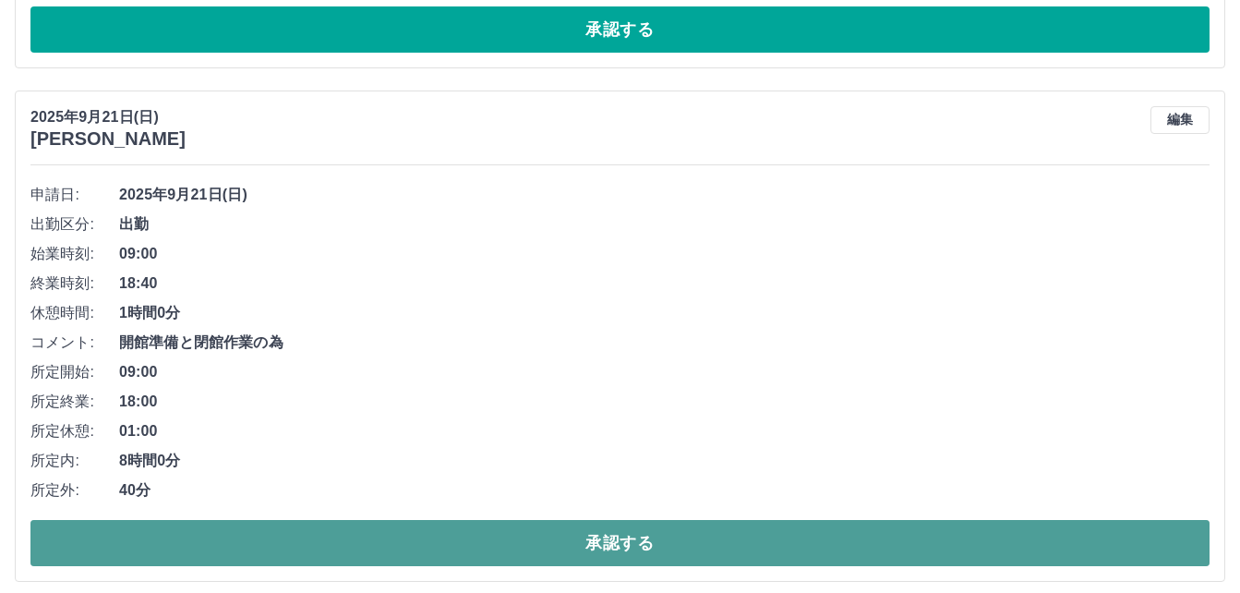
click at [401, 538] on button "承認する" at bounding box center [619, 543] width 1179 height 46
click at [381, 548] on button "承認する" at bounding box center [619, 543] width 1179 height 46
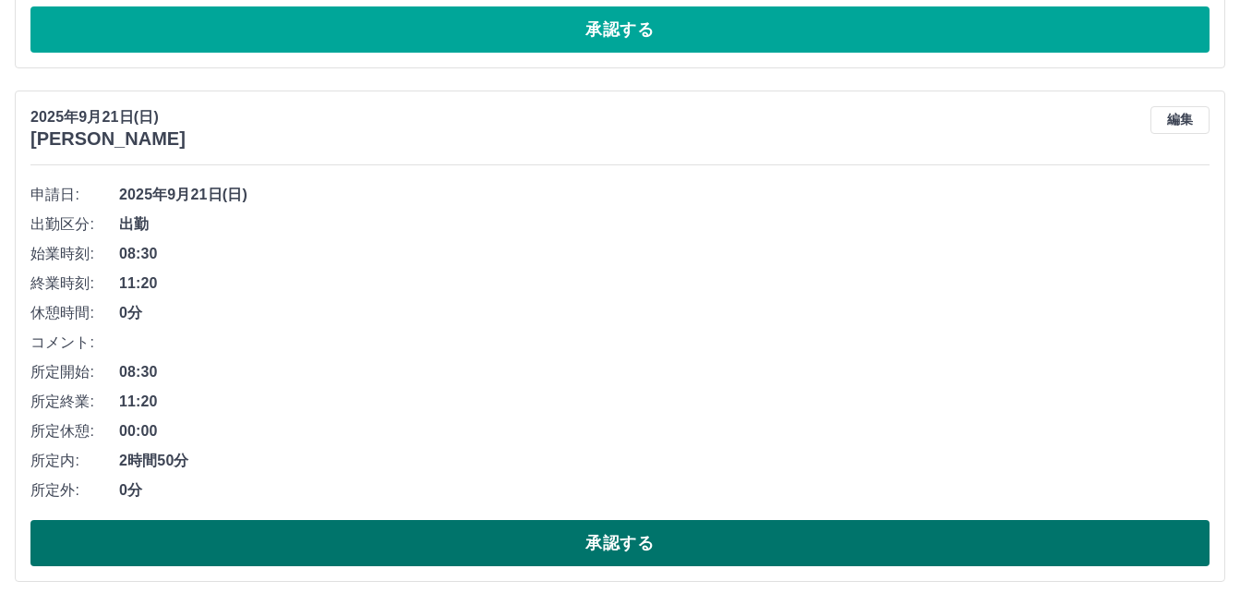
click at [475, 546] on button "承認する" at bounding box center [619, 543] width 1179 height 46
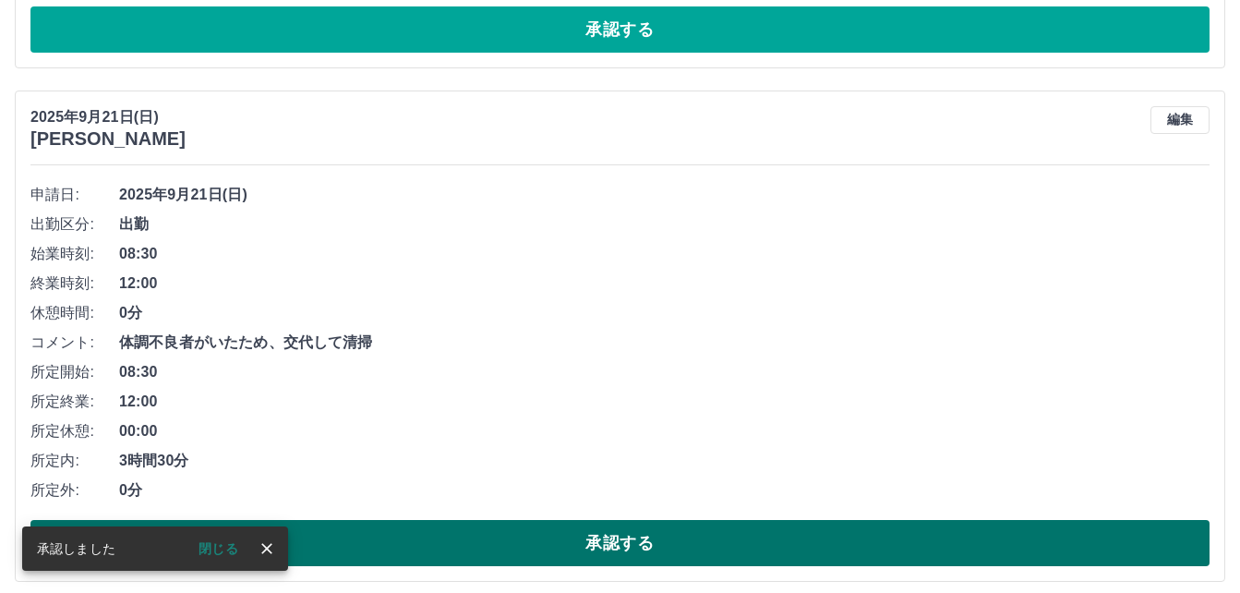
click at [505, 547] on button "承認する" at bounding box center [619, 543] width 1179 height 46
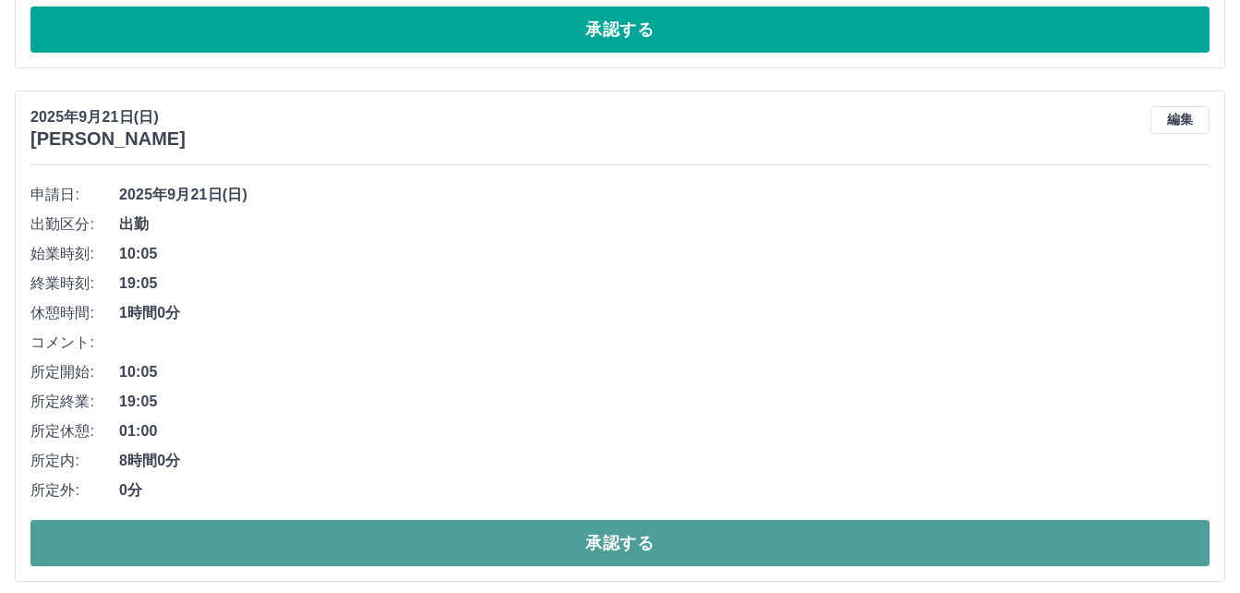
click at [527, 530] on button "承認する" at bounding box center [619, 543] width 1179 height 46
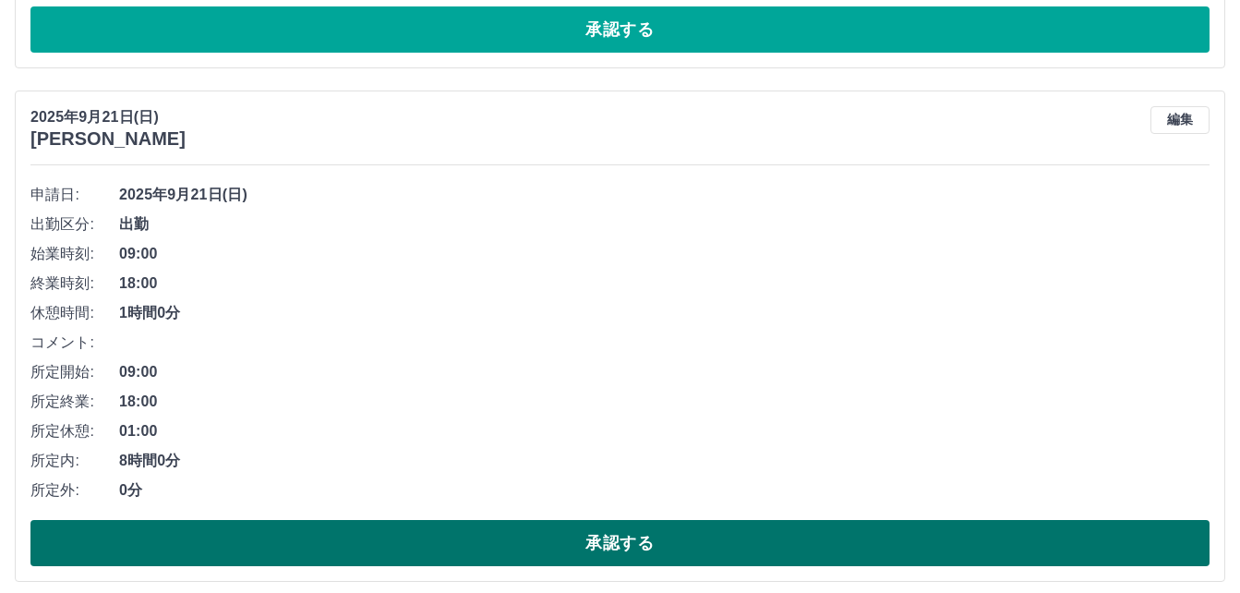
click at [518, 543] on button "承認する" at bounding box center [619, 543] width 1179 height 46
click at [555, 546] on button "承認する" at bounding box center [619, 543] width 1179 height 46
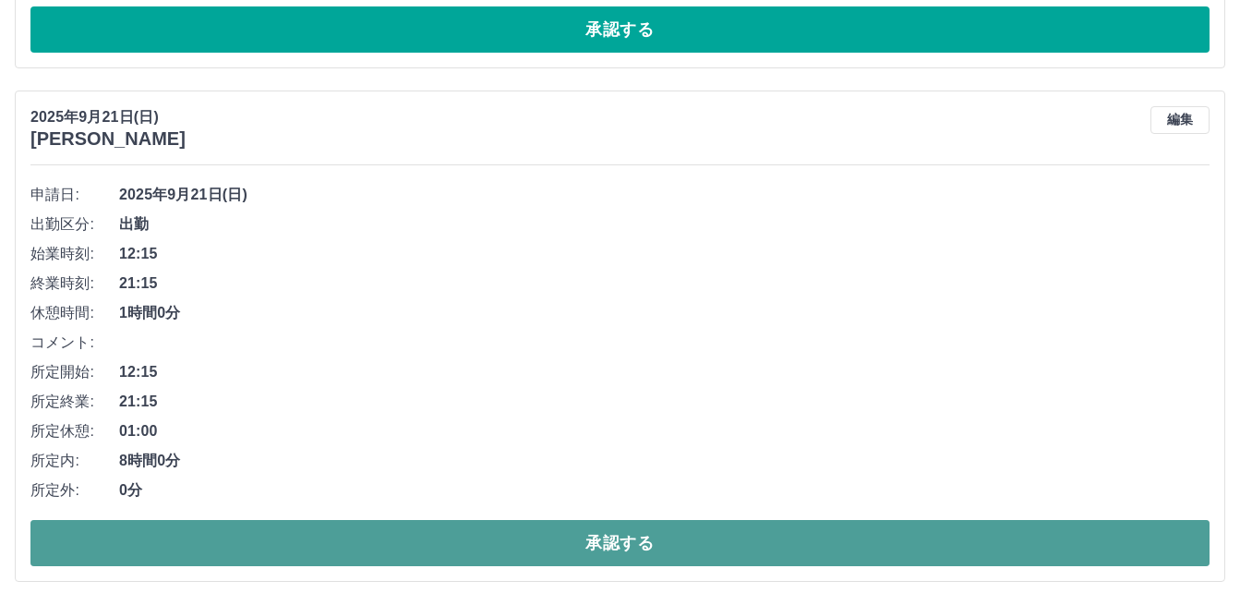
click at [527, 537] on button "承認する" at bounding box center [619, 543] width 1179 height 46
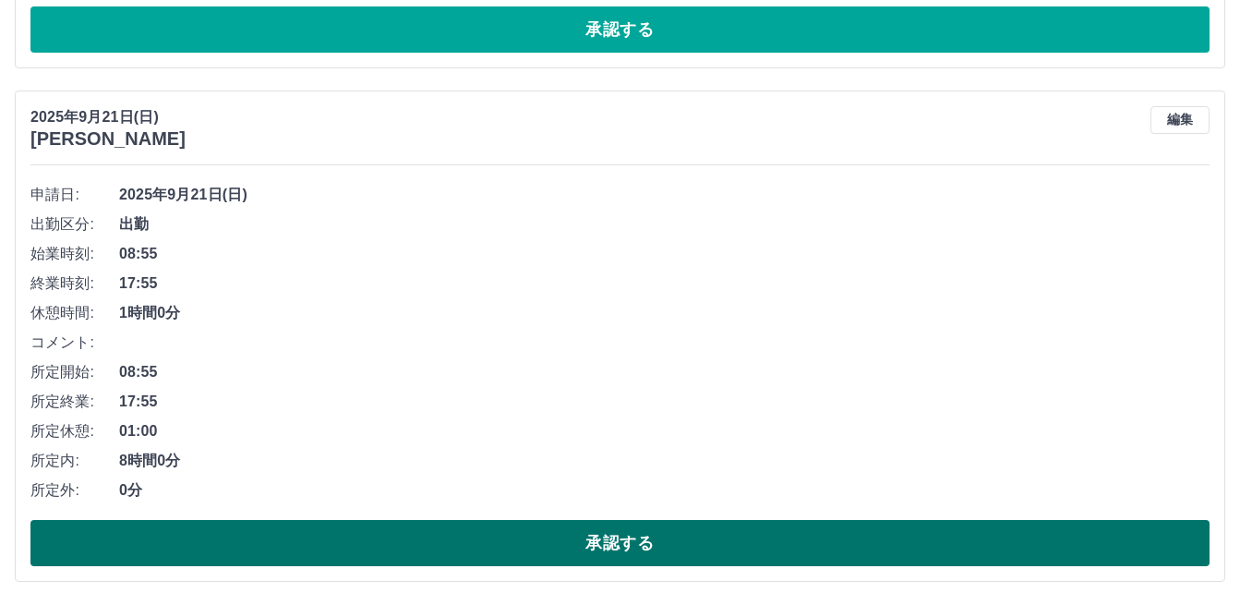
click at [501, 548] on button "承認する" at bounding box center [619, 543] width 1179 height 46
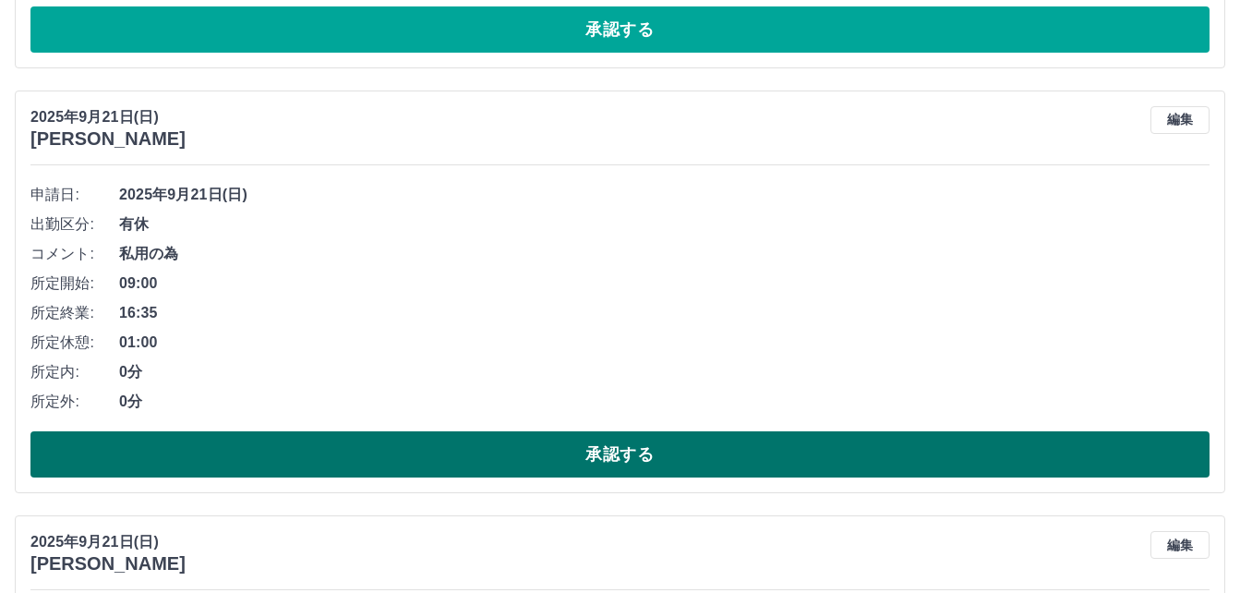
drag, startPoint x: 506, startPoint y: 443, endPoint x: 476, endPoint y: 448, distance: 29.9
click at [495, 446] on button "承認する" at bounding box center [619, 454] width 1179 height 46
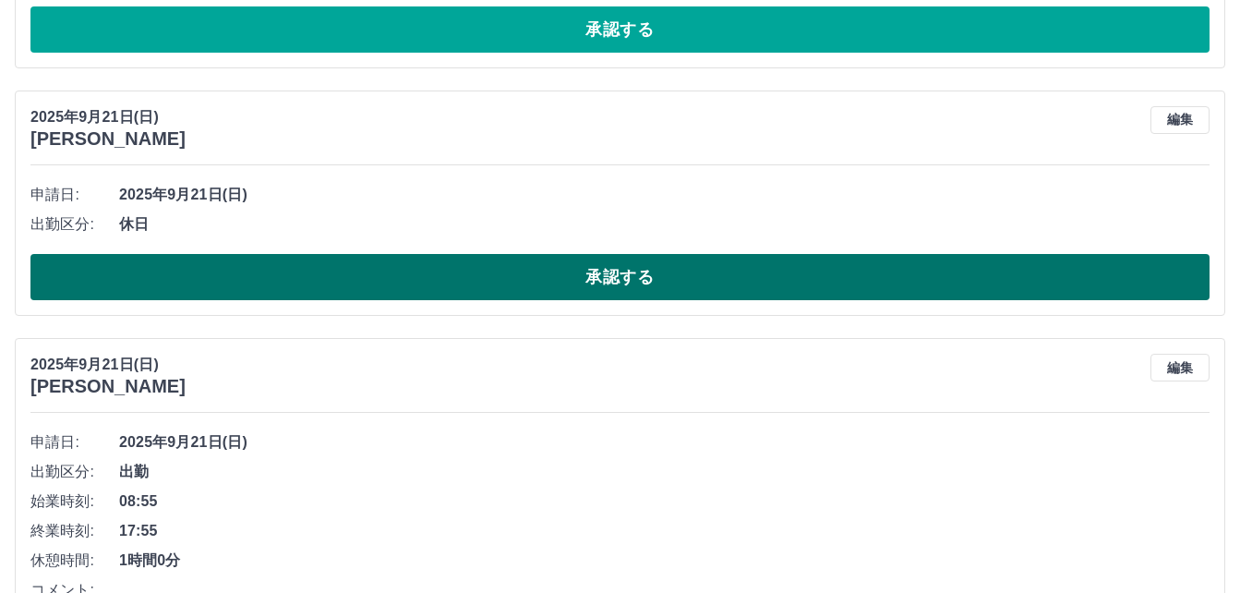
click at [514, 282] on button "承認する" at bounding box center [619, 277] width 1179 height 46
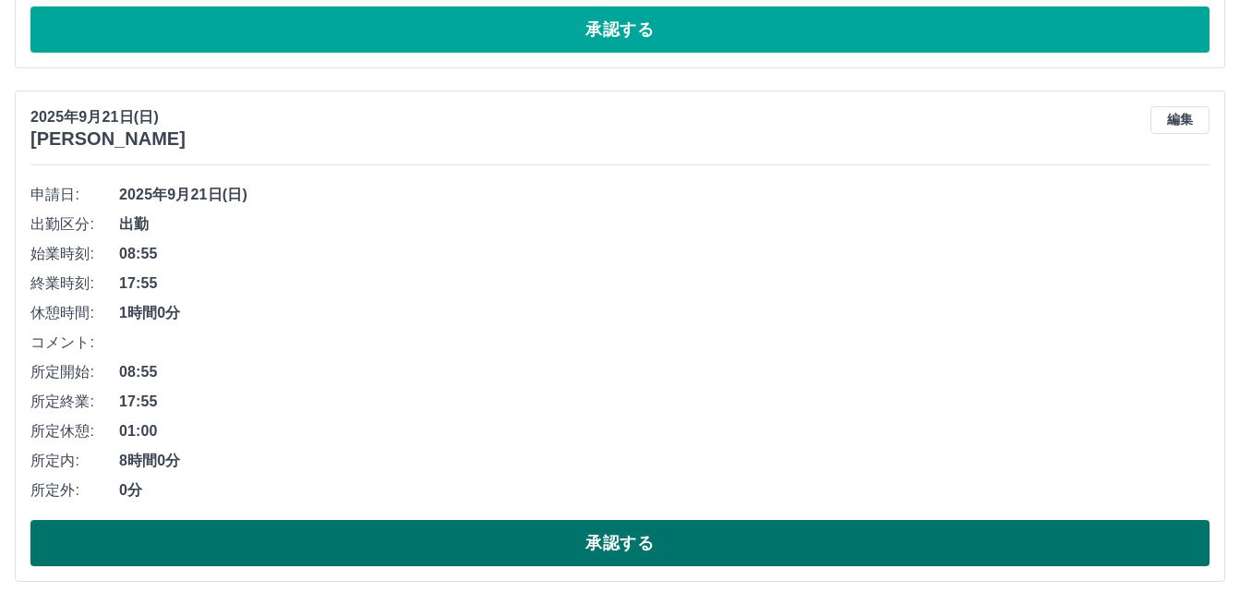
click at [460, 541] on button "承認する" at bounding box center [619, 543] width 1179 height 46
click at [536, 546] on button "承認する" at bounding box center [619, 543] width 1179 height 46
click at [525, 547] on button "承認する" at bounding box center [619, 543] width 1179 height 46
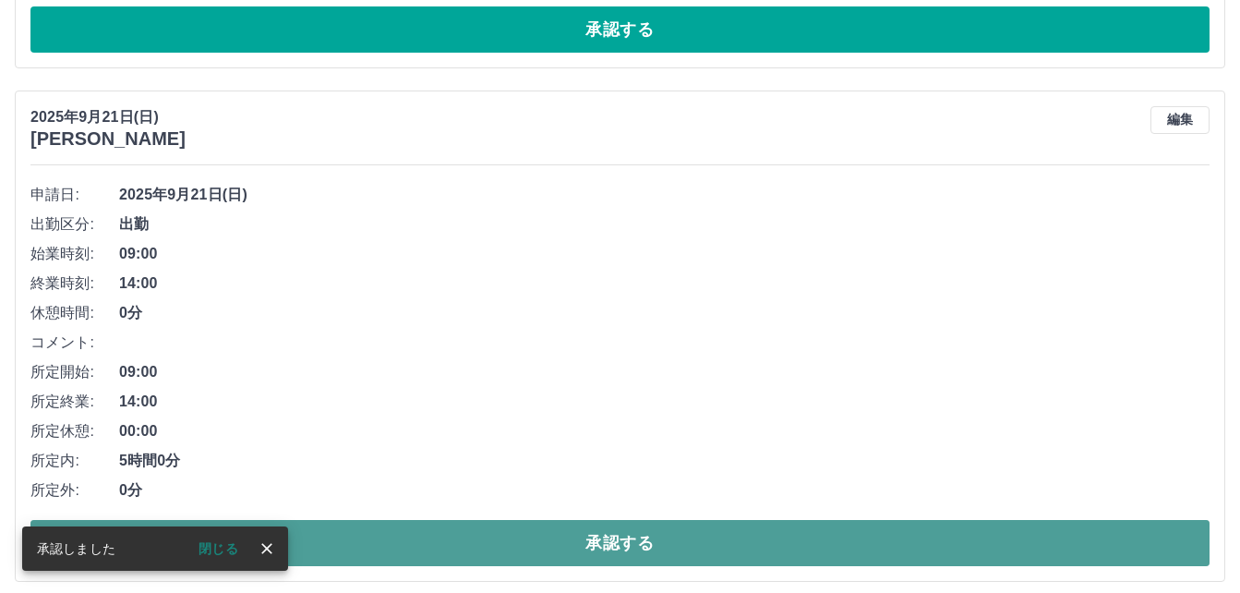
click at [538, 548] on button "承認する" at bounding box center [619, 543] width 1179 height 46
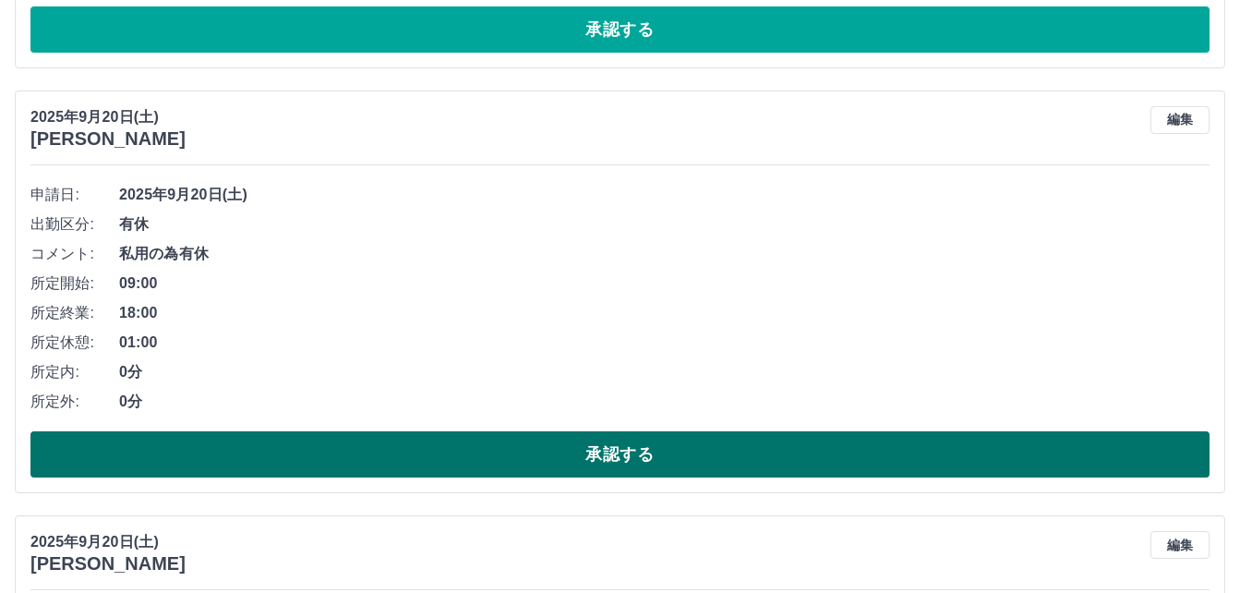
click at [560, 455] on button "承認する" at bounding box center [619, 454] width 1179 height 46
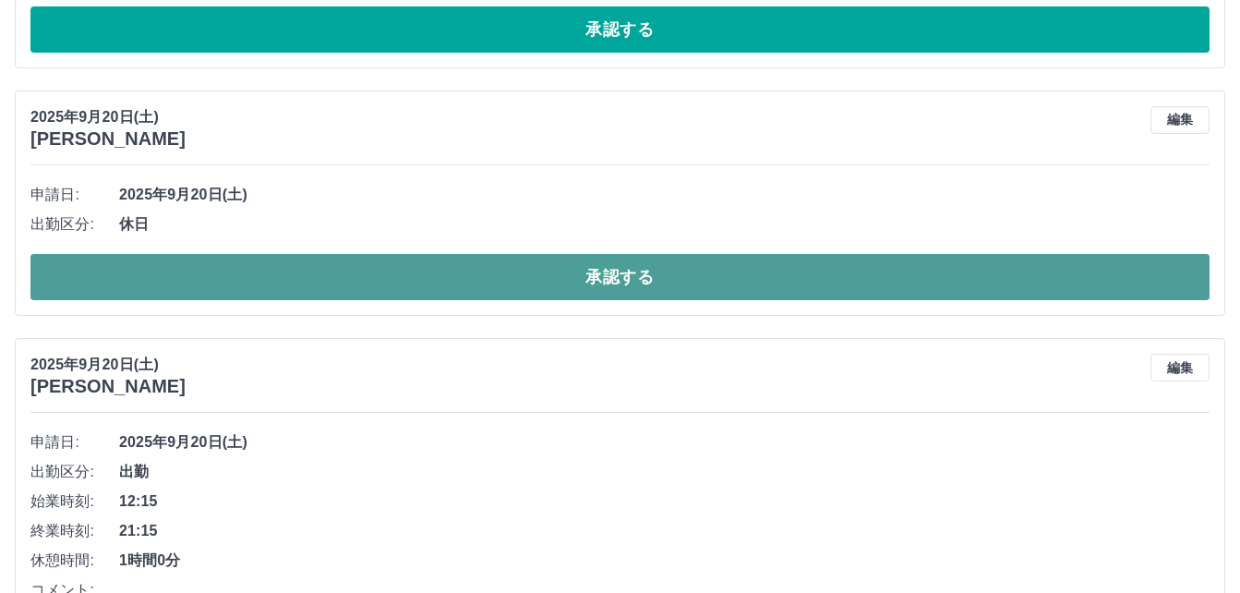
click at [592, 283] on button "承認する" at bounding box center [619, 277] width 1179 height 46
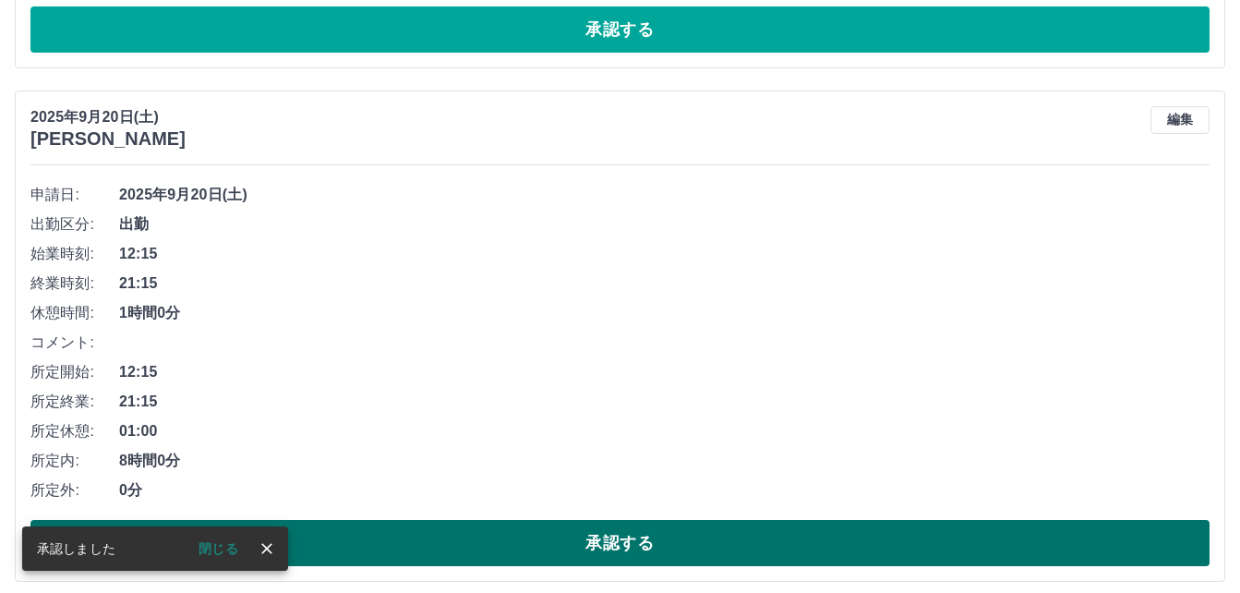
click at [507, 549] on button "承認する" at bounding box center [619, 543] width 1179 height 46
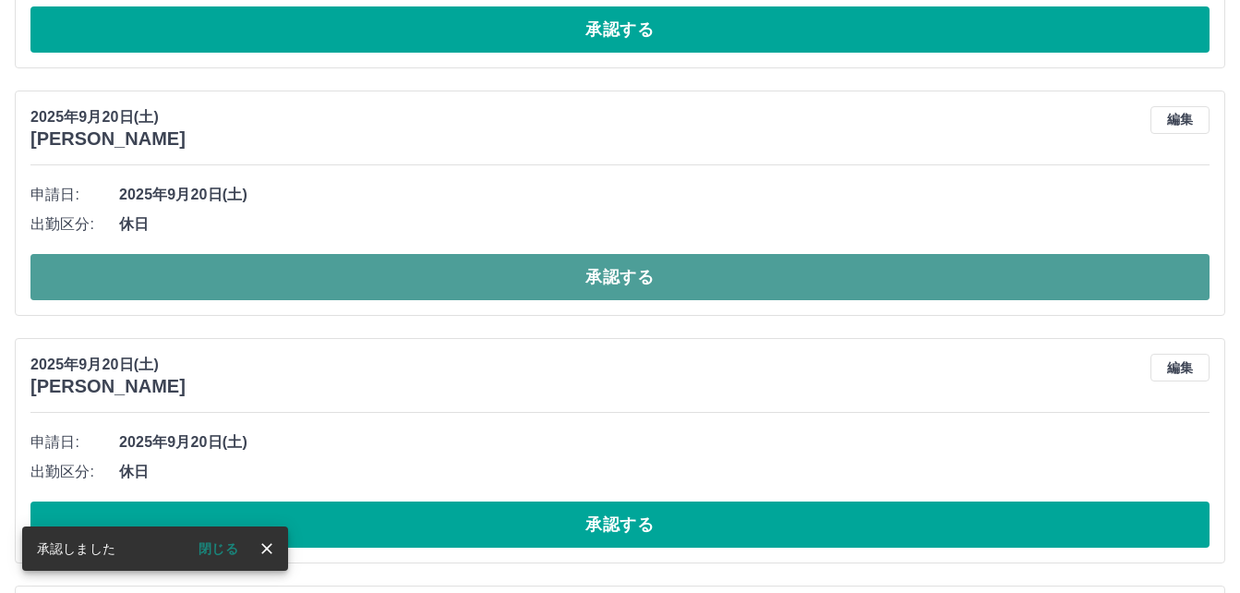
click at [518, 290] on button "承認する" at bounding box center [619, 277] width 1179 height 46
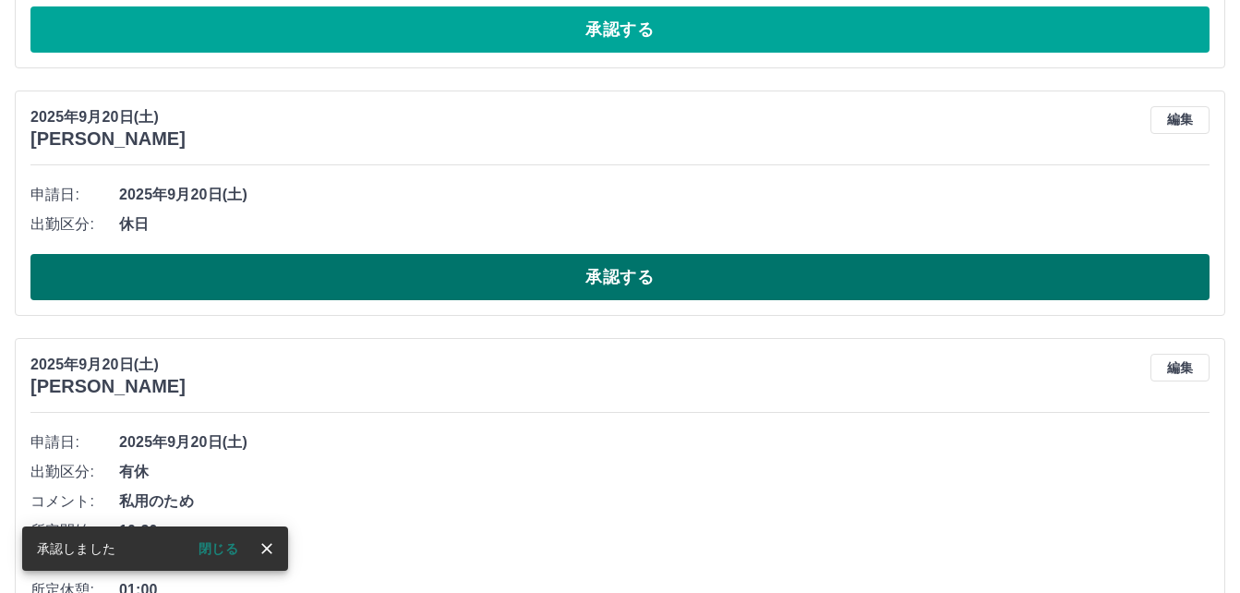
click at [426, 278] on button "承認する" at bounding box center [619, 277] width 1179 height 46
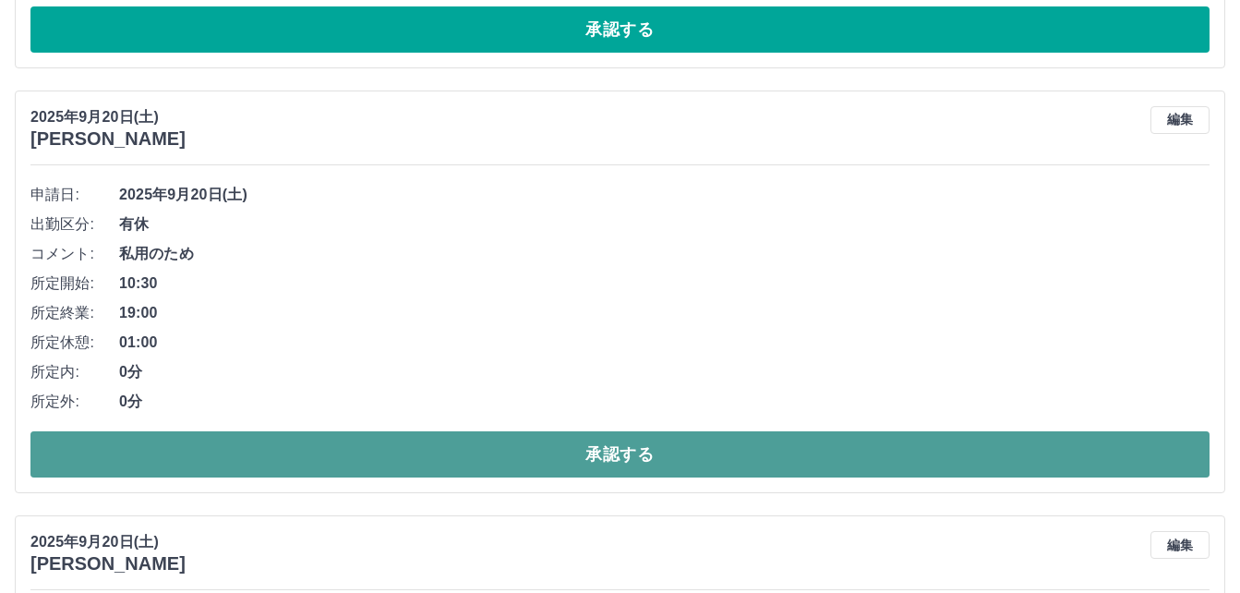
click at [396, 448] on button "承認する" at bounding box center [619, 454] width 1179 height 46
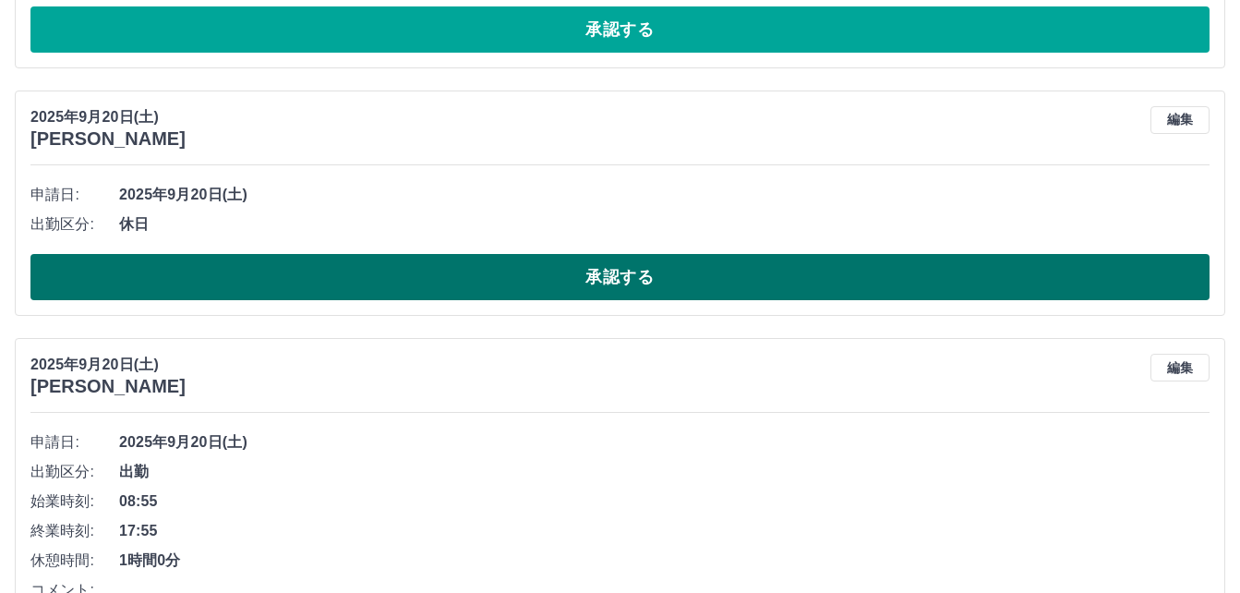
click at [516, 287] on button "承認する" at bounding box center [619, 277] width 1179 height 46
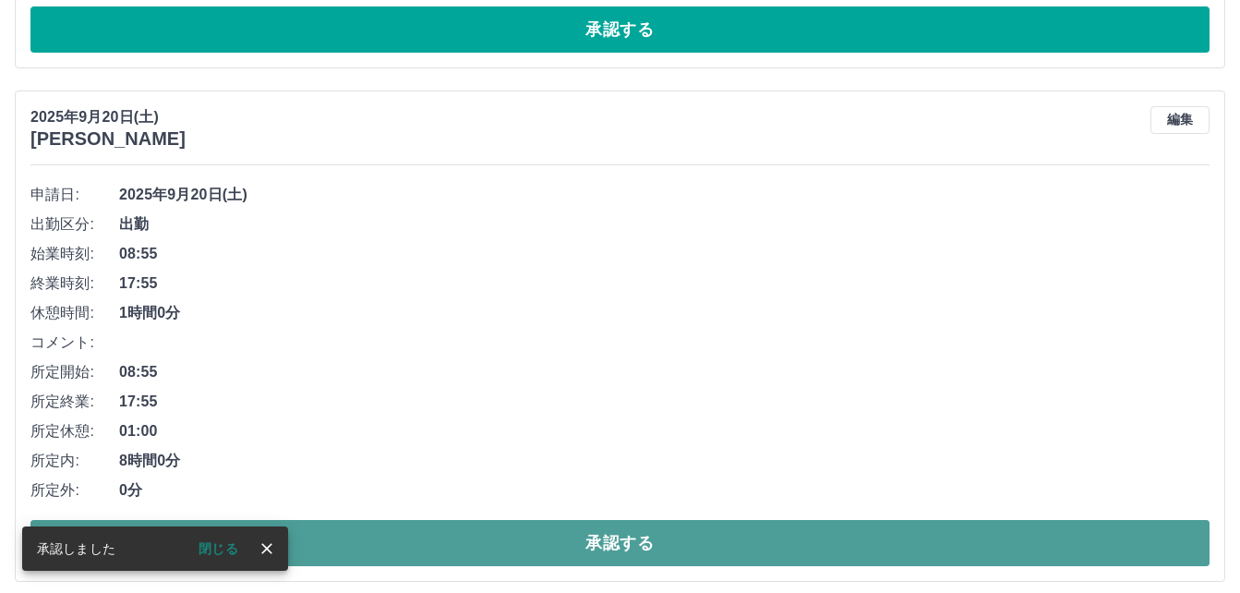
click at [520, 542] on button "承認する" at bounding box center [619, 543] width 1179 height 46
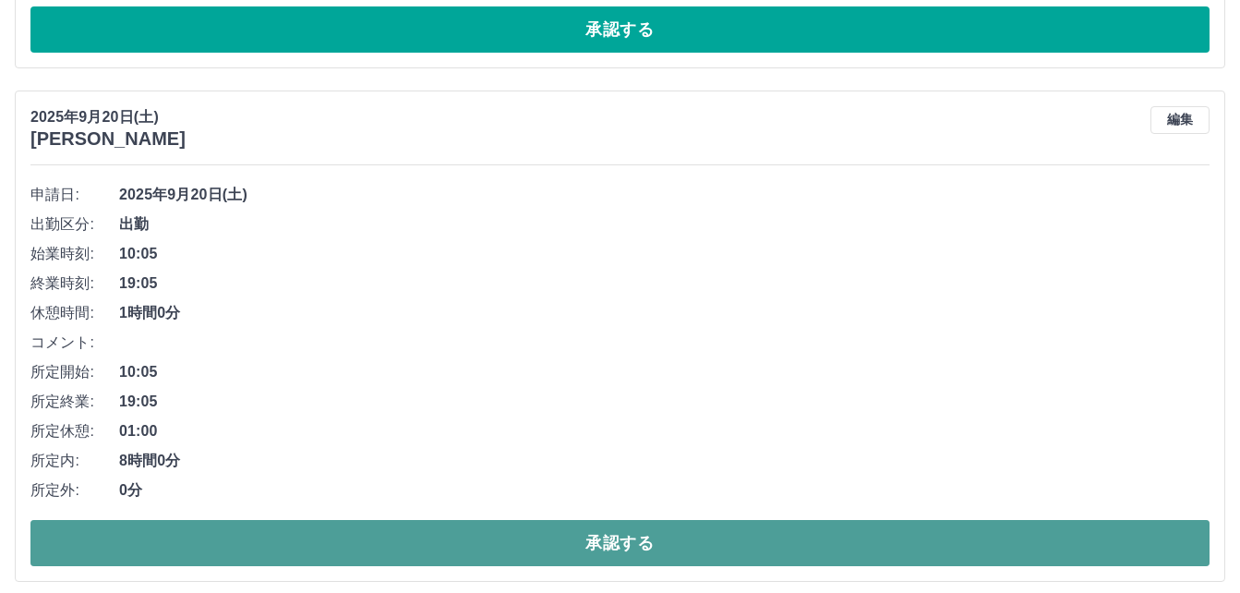
click at [601, 539] on button "承認する" at bounding box center [619, 543] width 1179 height 46
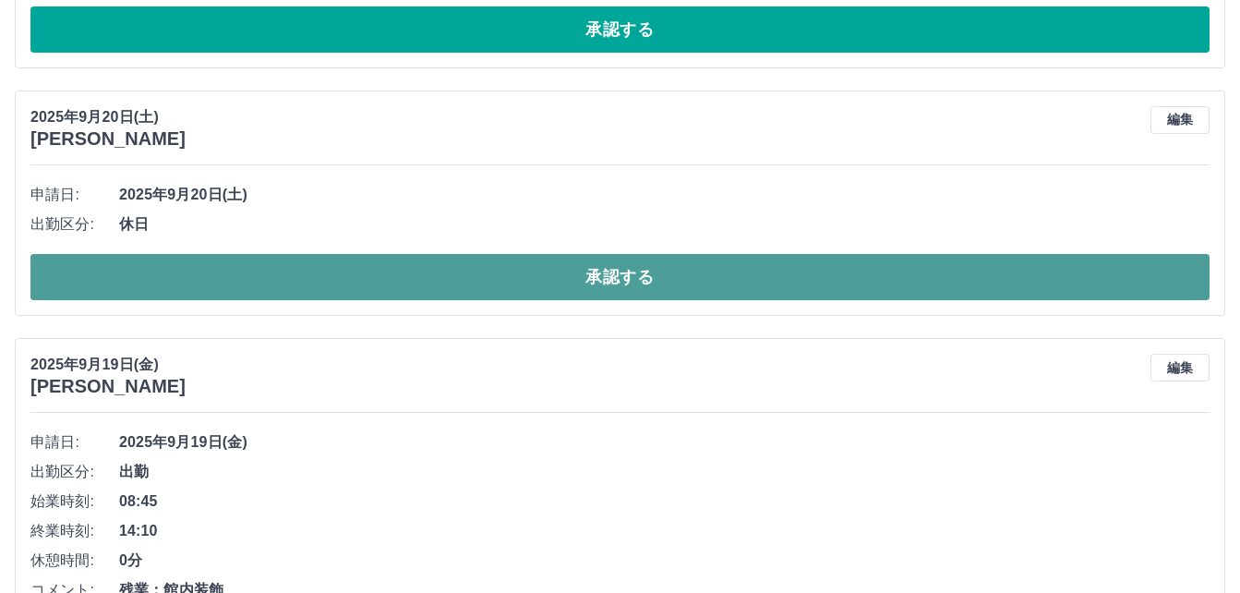
click at [259, 274] on button "承認する" at bounding box center [619, 277] width 1179 height 46
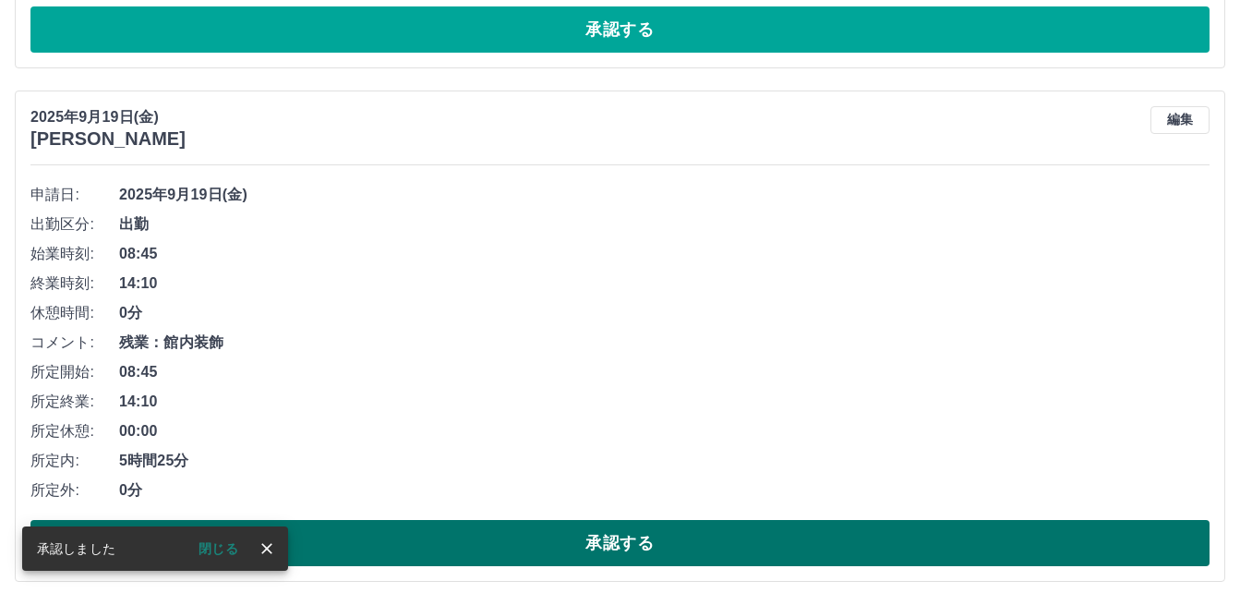
click at [515, 534] on button "承認する" at bounding box center [619, 543] width 1179 height 46
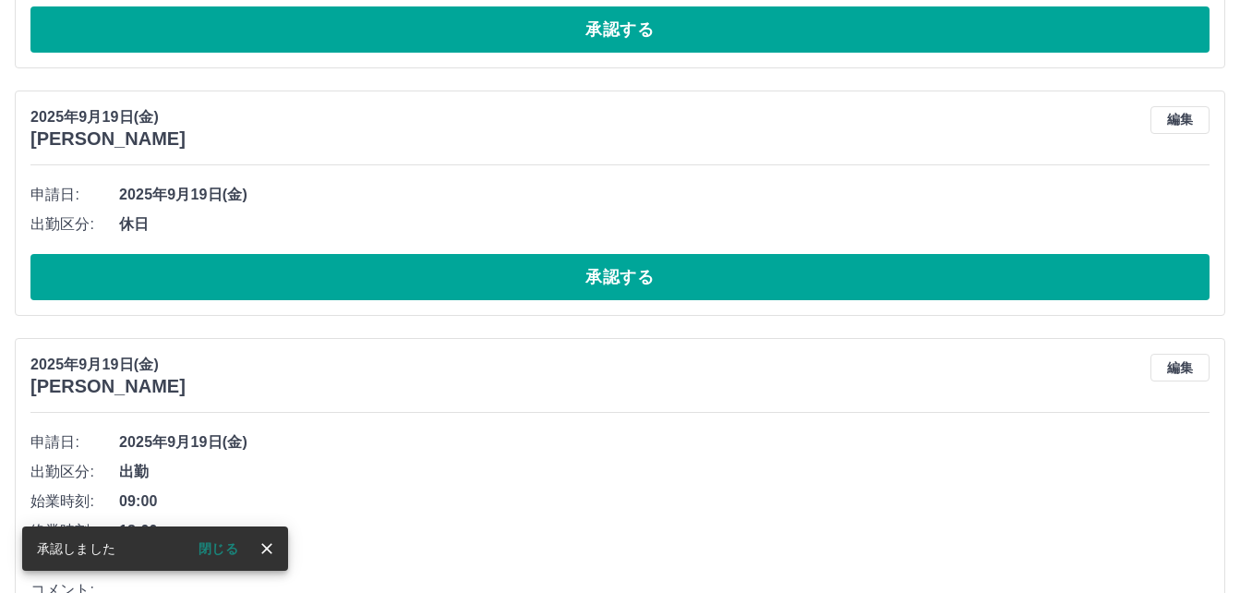
click at [492, 248] on div "申請日: 2025年9月19日(金) 出勤区分: 休日 承認する" at bounding box center [619, 240] width 1179 height 120
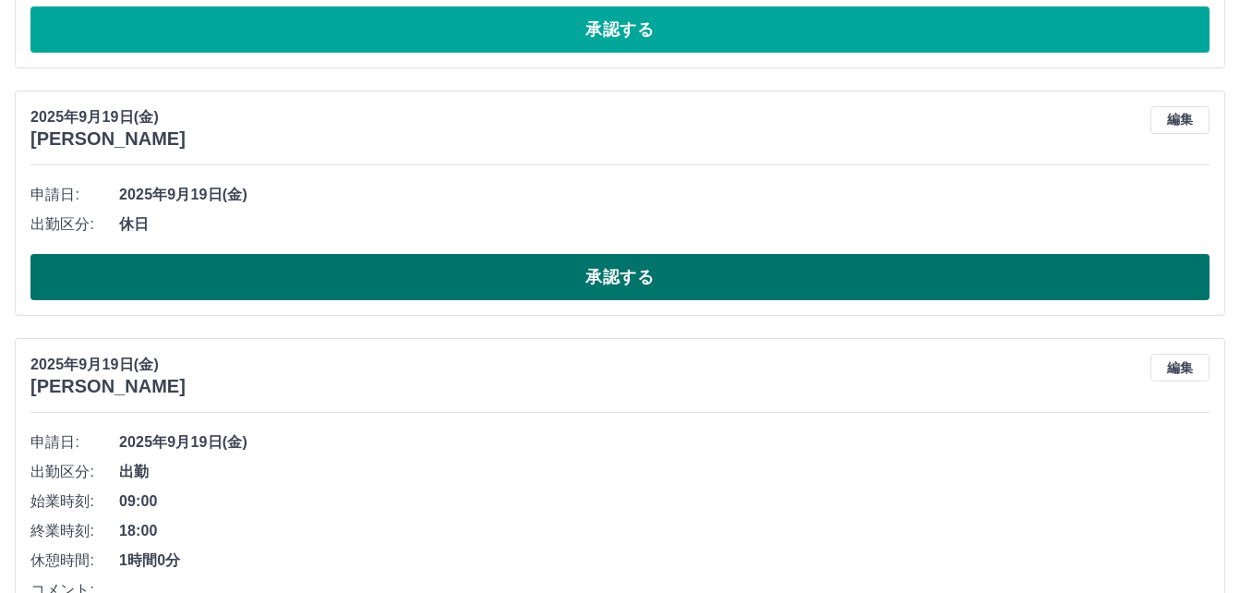
click at [497, 277] on button "承認する" at bounding box center [619, 277] width 1179 height 46
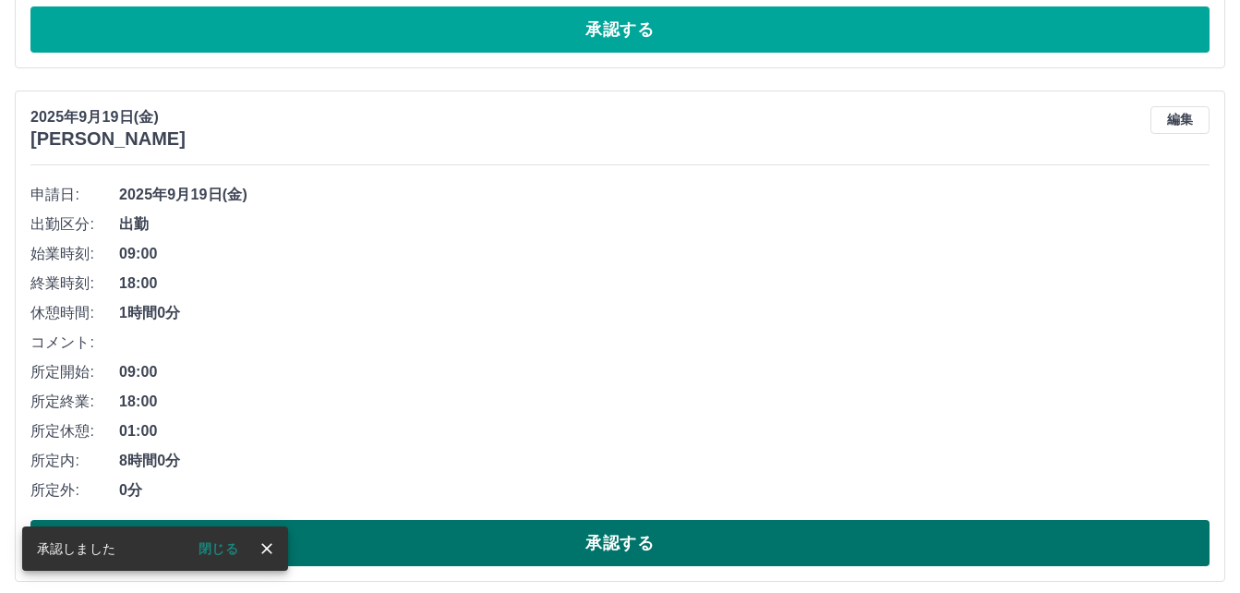
click at [484, 531] on button "承認する" at bounding box center [619, 543] width 1179 height 46
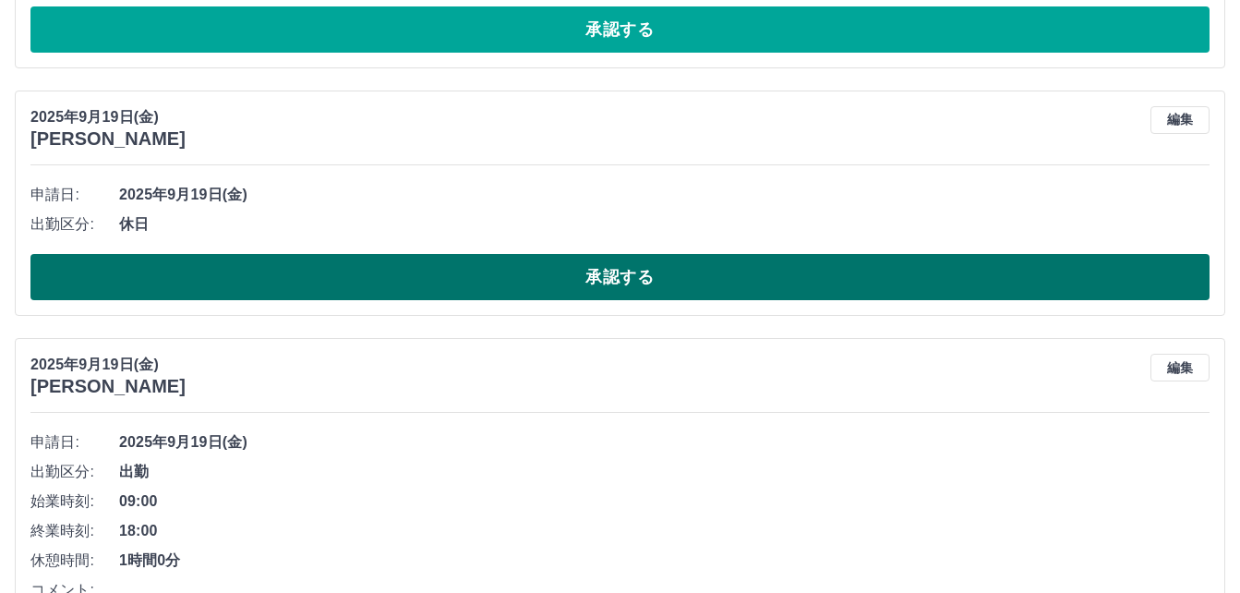
click at [474, 282] on button "承認する" at bounding box center [619, 277] width 1179 height 46
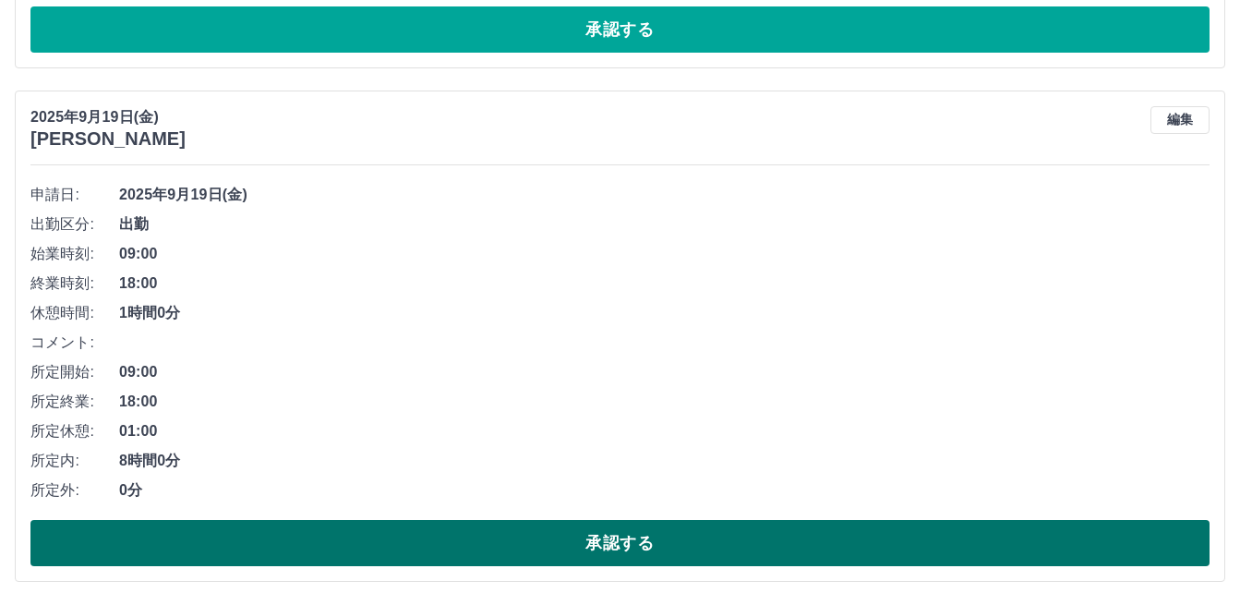
click at [378, 536] on button "承認する" at bounding box center [619, 543] width 1179 height 46
click at [441, 540] on button "承認する" at bounding box center [619, 543] width 1179 height 46
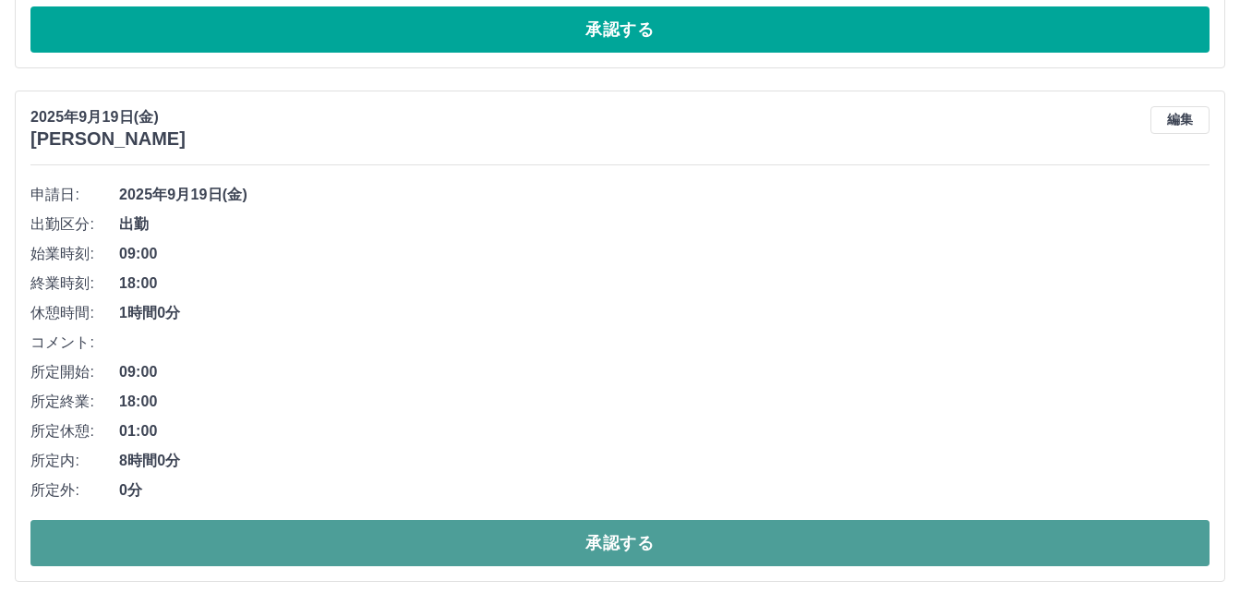
click at [438, 546] on button "承認する" at bounding box center [619, 543] width 1179 height 46
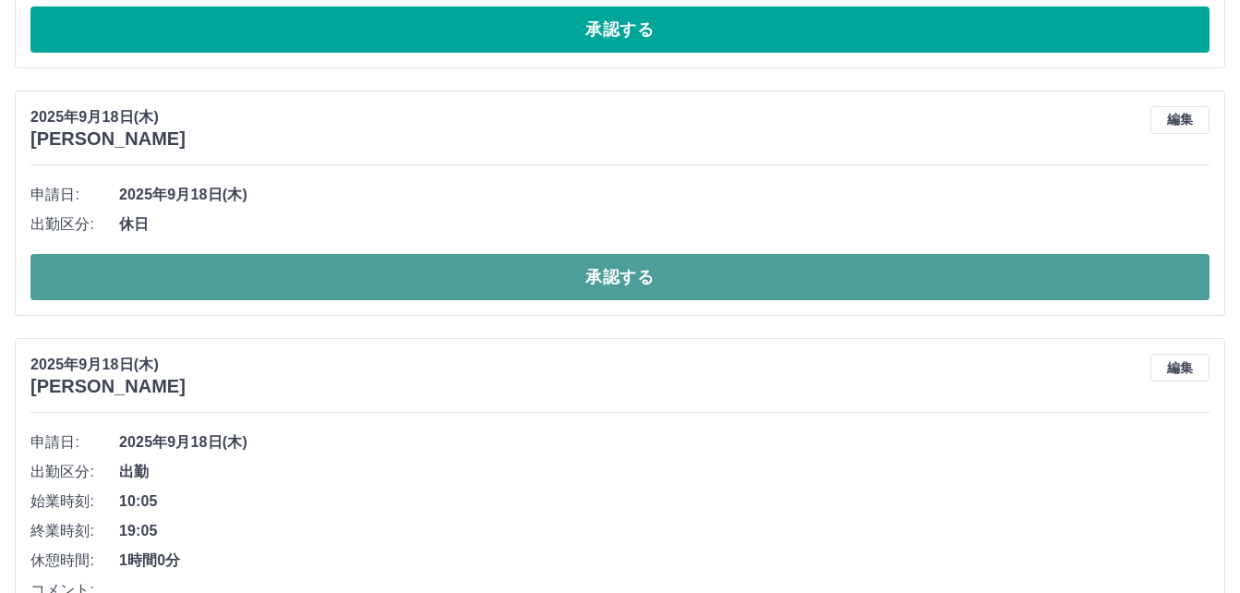
click at [425, 283] on button "承認する" at bounding box center [619, 277] width 1179 height 46
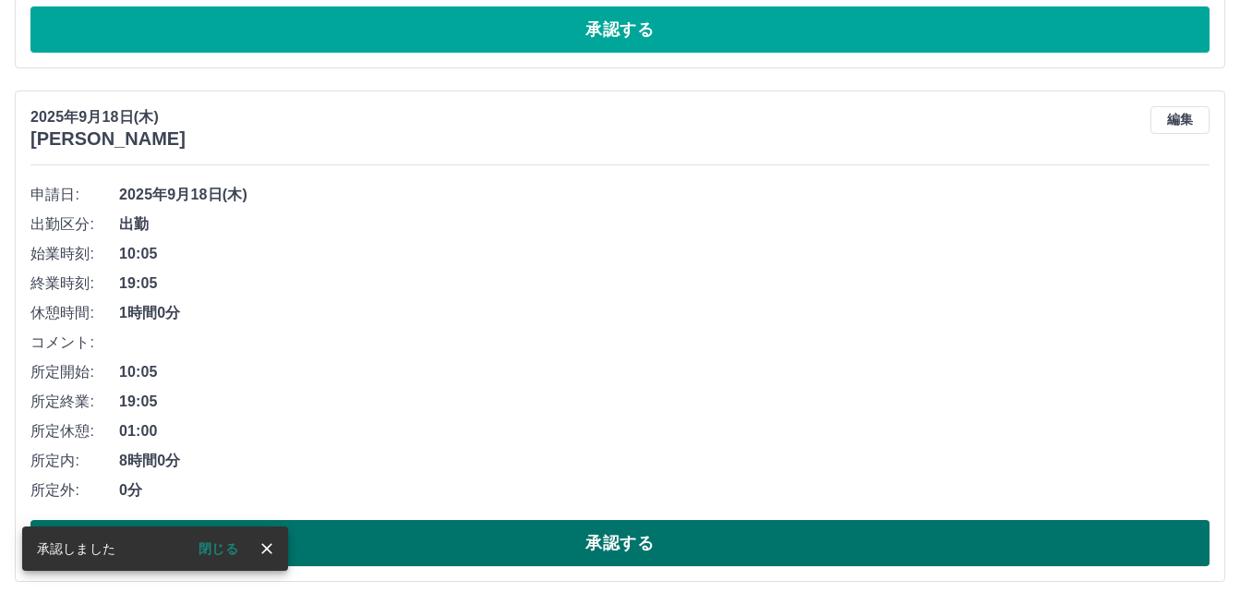
click at [418, 544] on button "承認する" at bounding box center [619, 543] width 1179 height 46
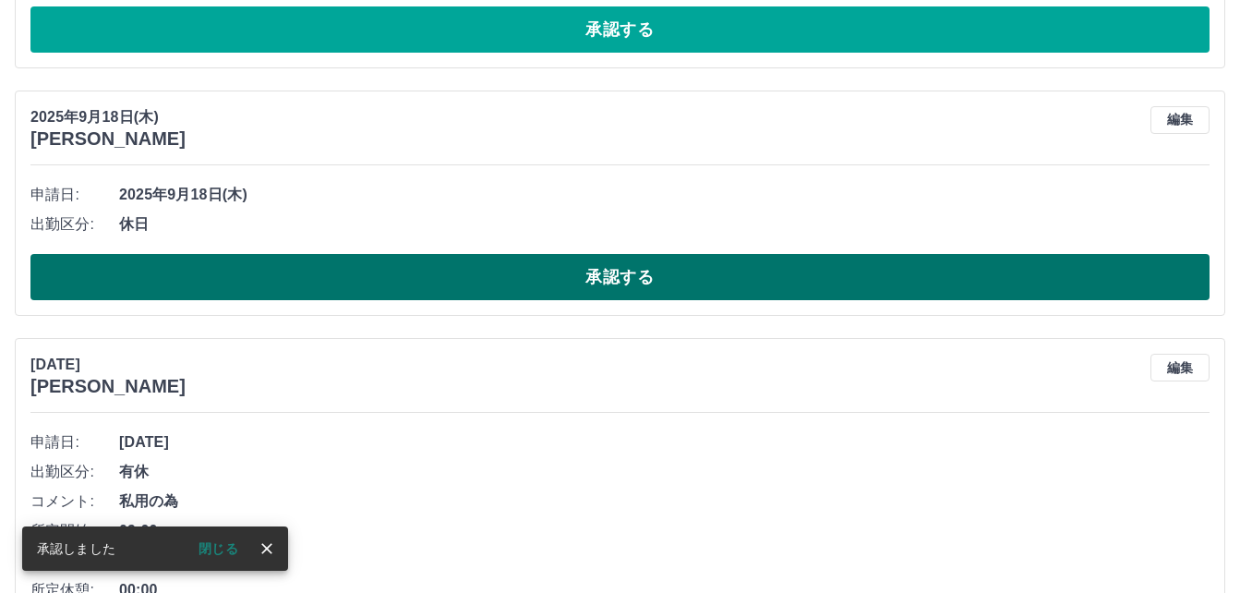
click at [463, 273] on button "承認する" at bounding box center [619, 277] width 1179 height 46
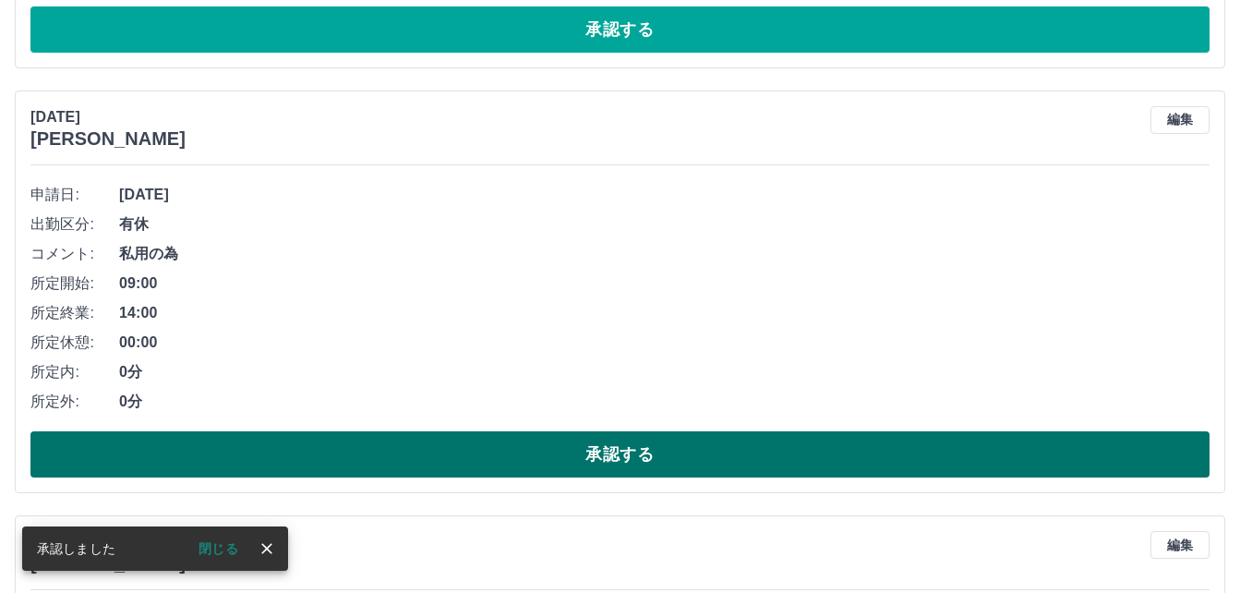
click at [426, 451] on button "承認する" at bounding box center [619, 454] width 1179 height 46
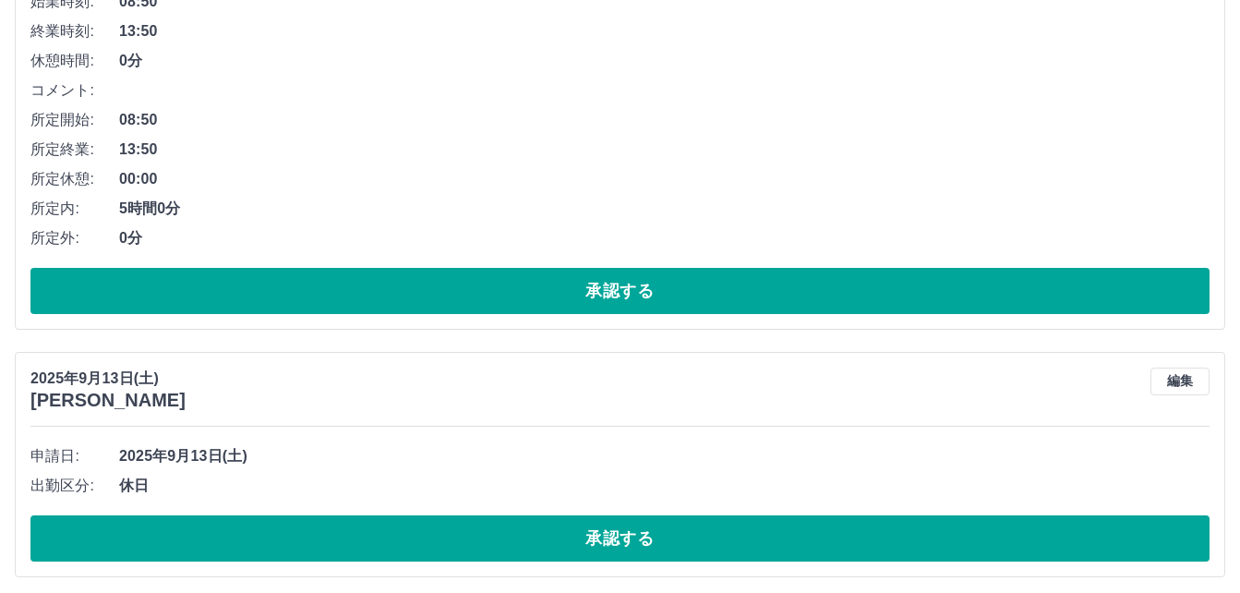
scroll to position [2423, 0]
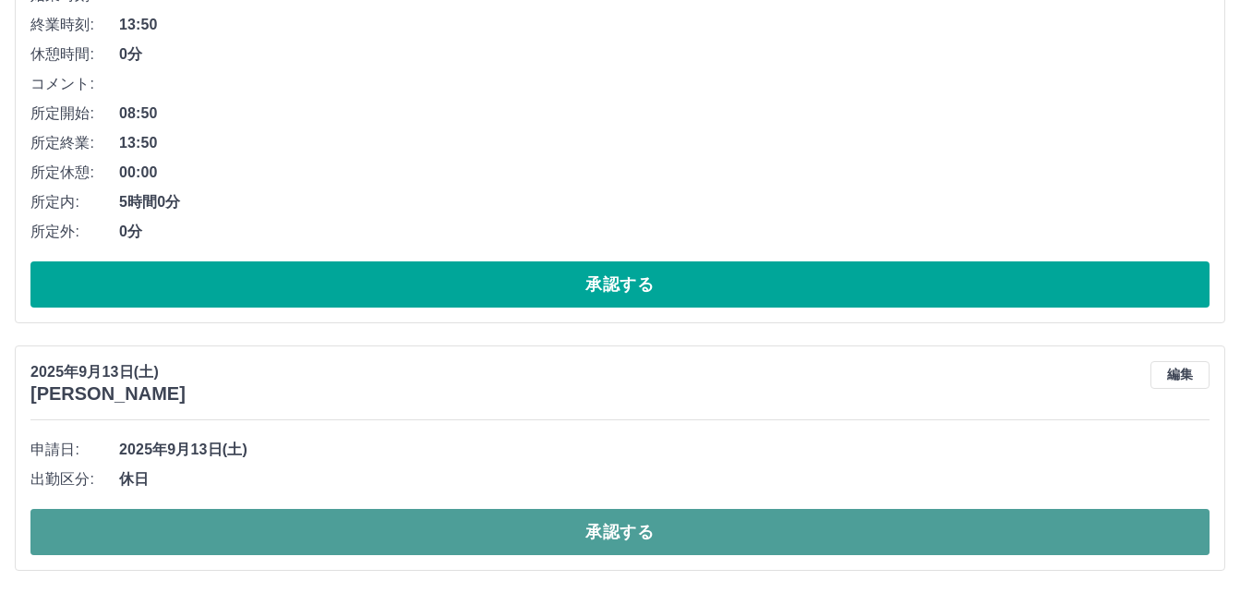
click at [366, 537] on button "承認する" at bounding box center [619, 532] width 1179 height 46
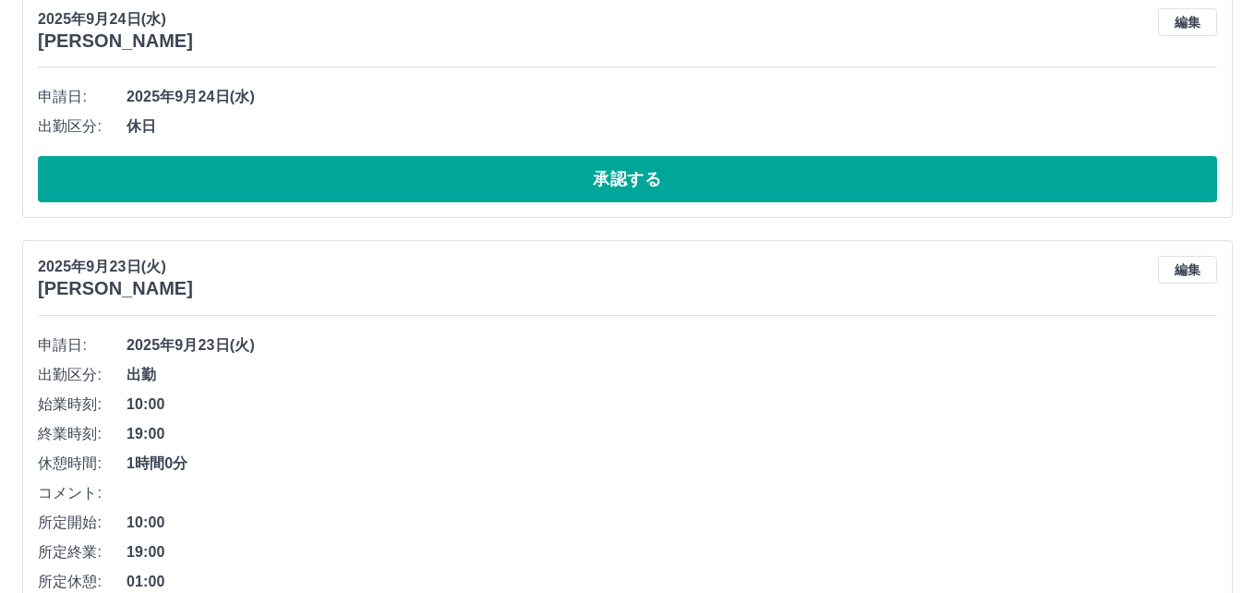
scroll to position [0, 0]
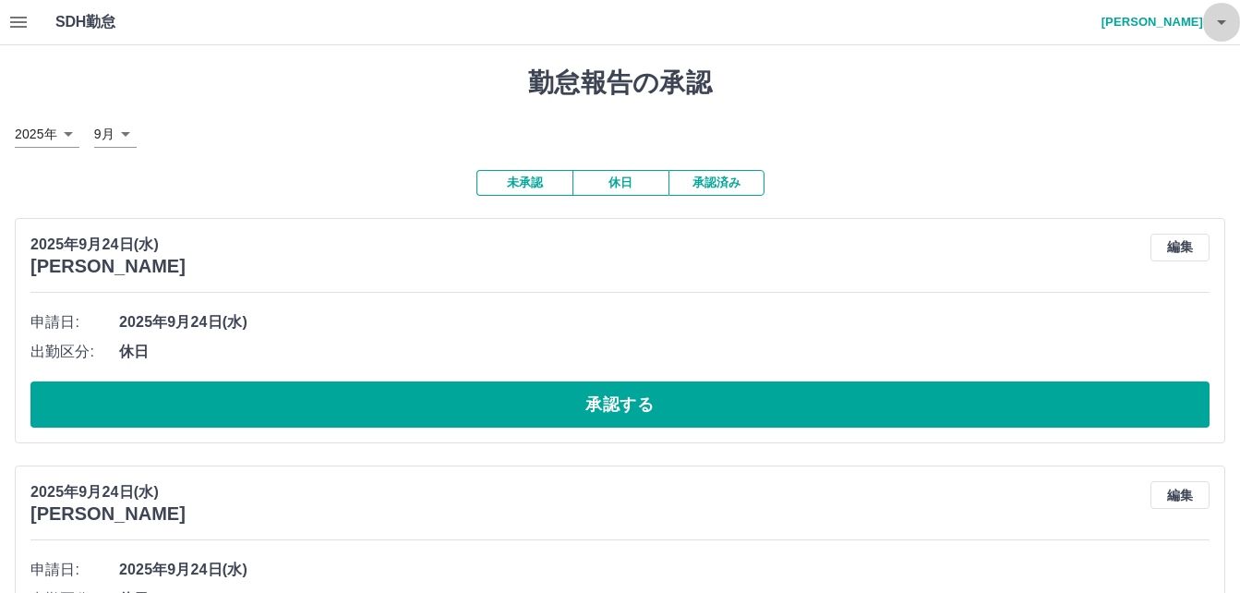
click at [1223, 26] on icon "button" at bounding box center [1221, 22] width 22 height 22
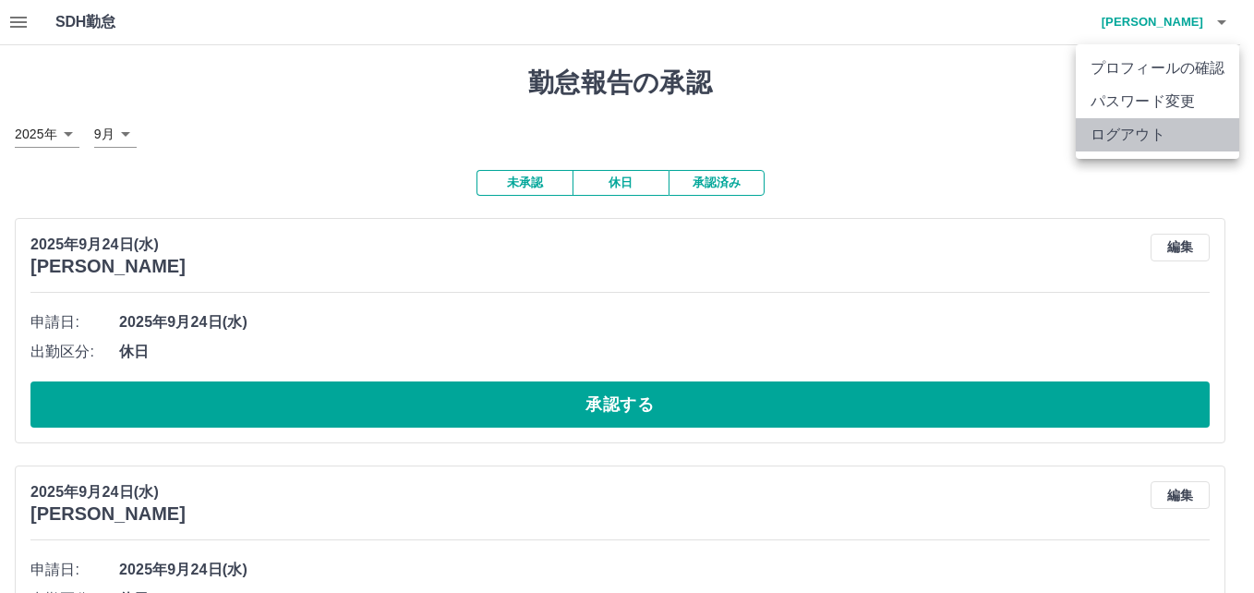
click at [1171, 130] on li "ログアウト" at bounding box center [1156, 134] width 163 height 33
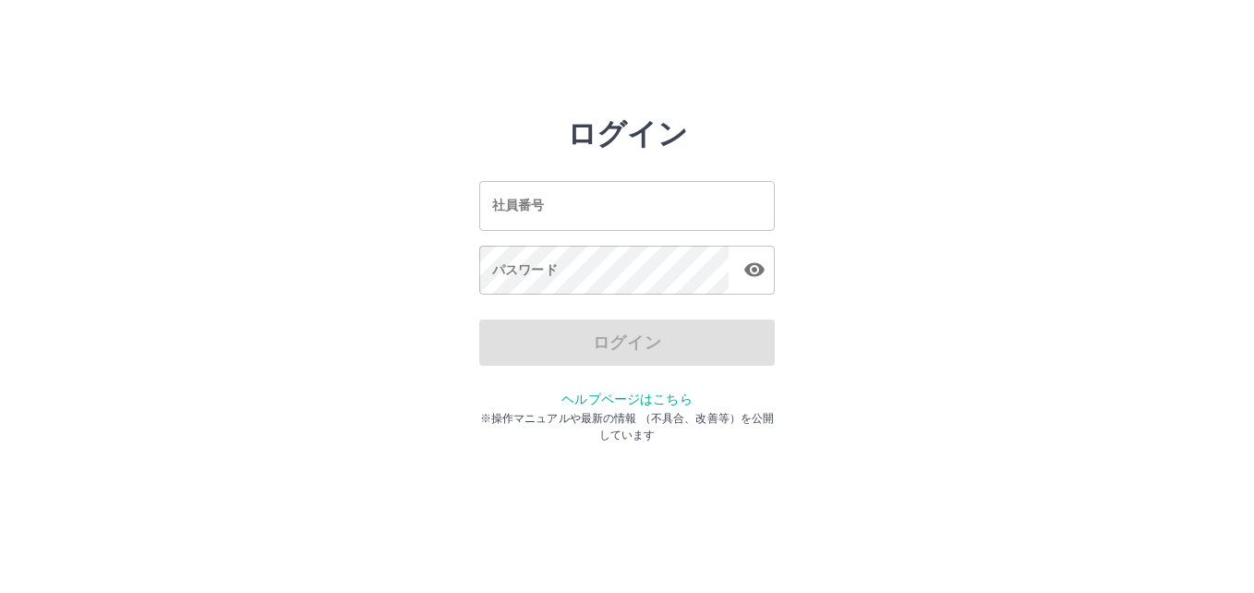
click at [745, 199] on input "社員番号" at bounding box center [626, 205] width 295 height 49
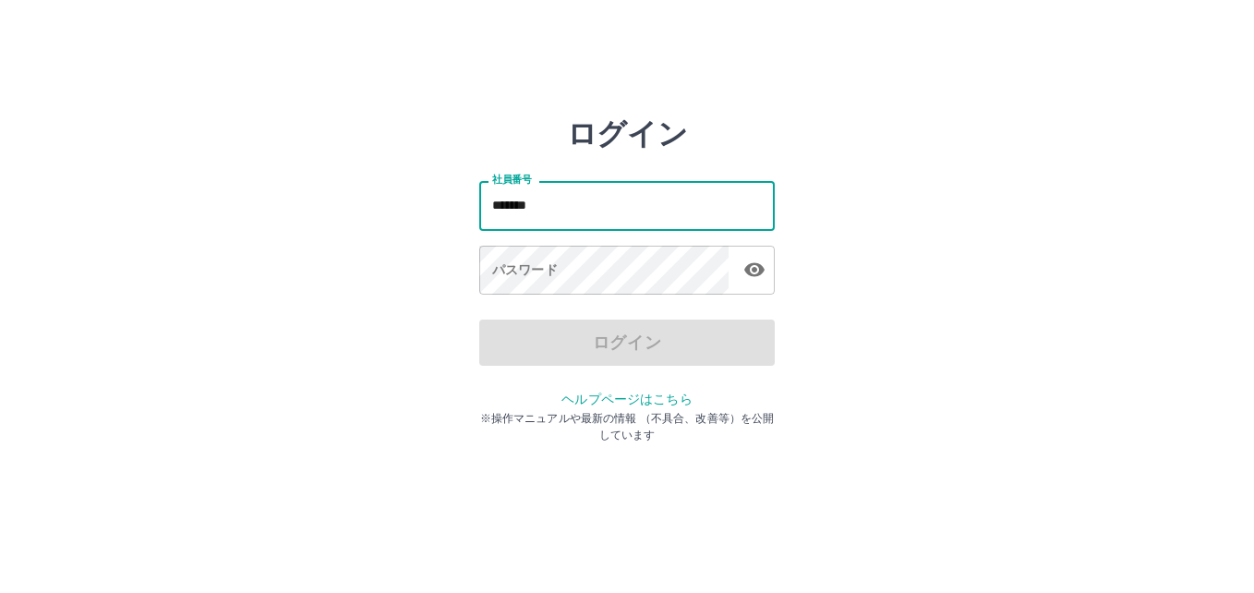
type input "*******"
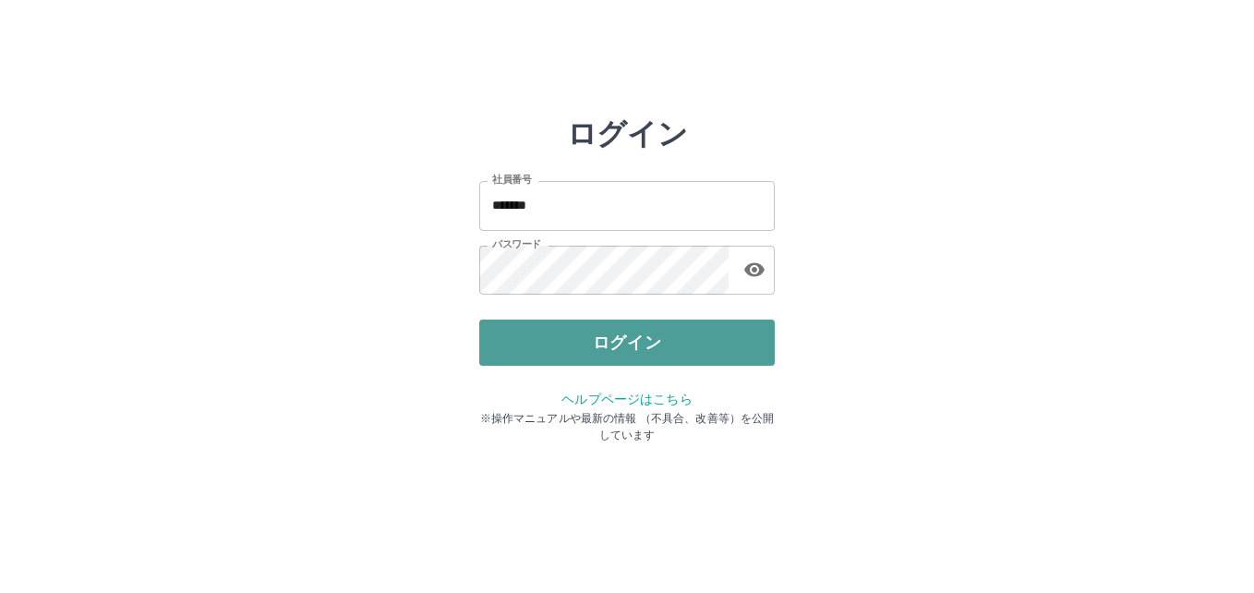
click at [643, 346] on button "ログイン" at bounding box center [626, 342] width 295 height 46
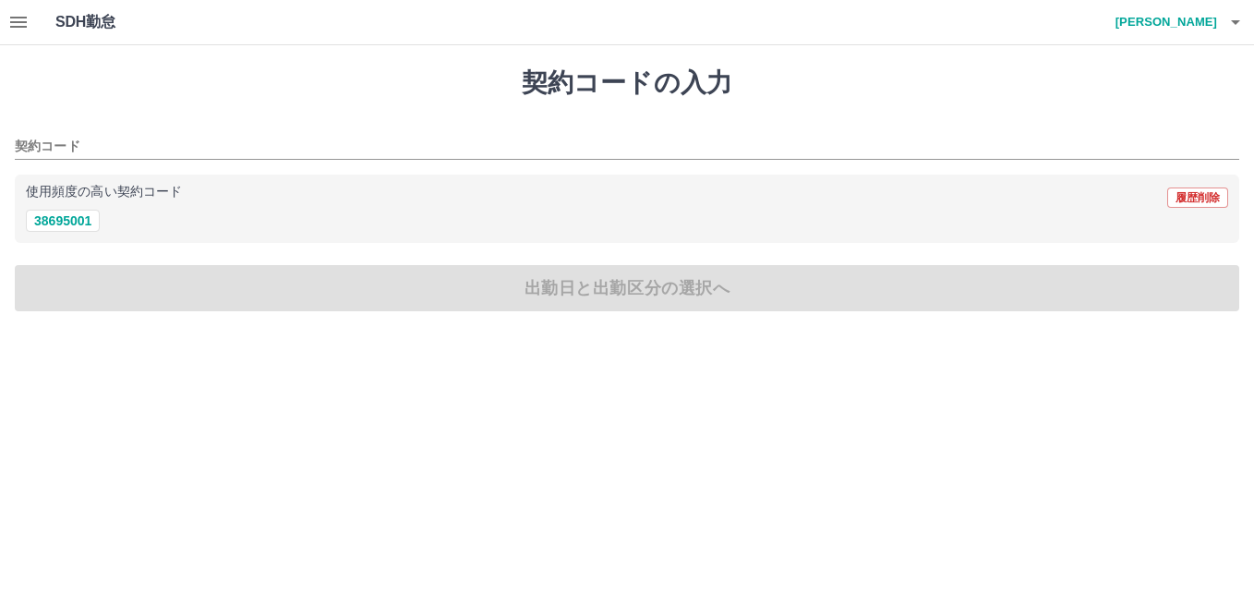
click at [22, 22] on icon "button" at bounding box center [18, 22] width 17 height 11
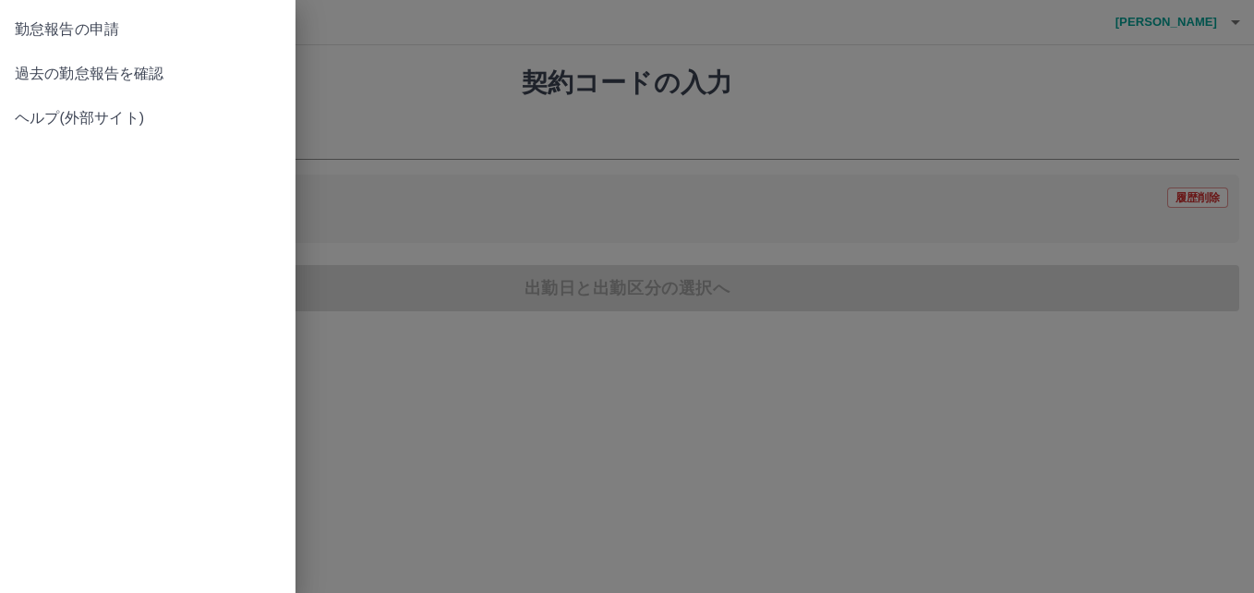
click at [31, 64] on span "過去の勤怠報告を確認" at bounding box center [148, 74] width 266 height 22
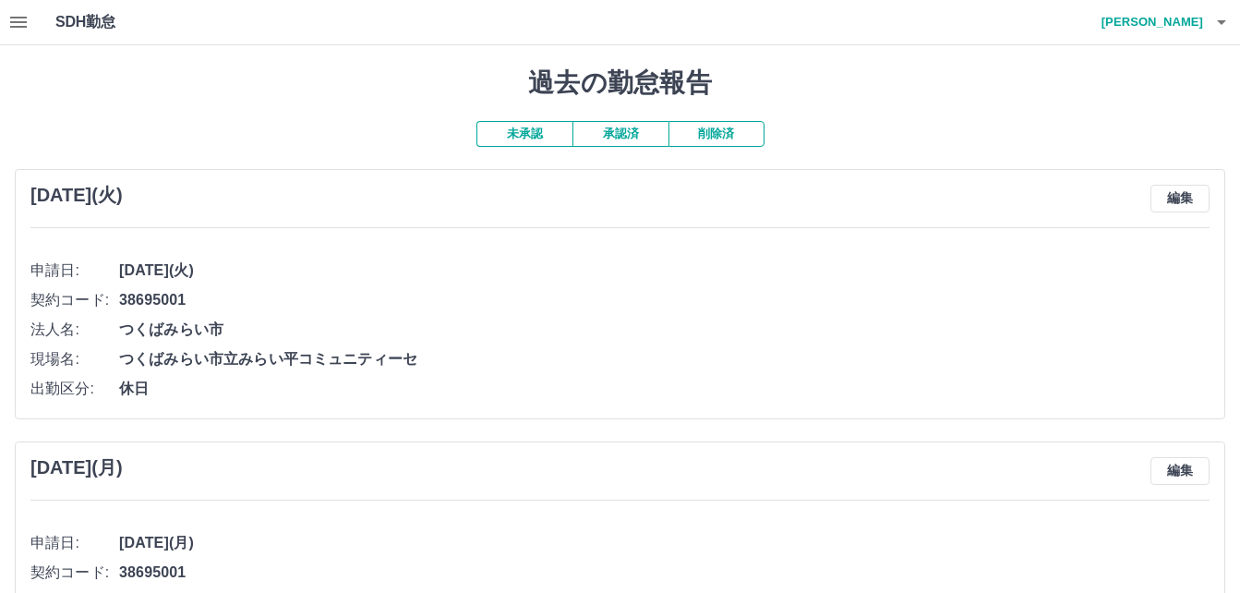
click at [606, 130] on button "承認済" at bounding box center [620, 134] width 96 height 26
click at [1180, 28] on h4 "大高　江梨子" at bounding box center [1147, 22] width 111 height 44
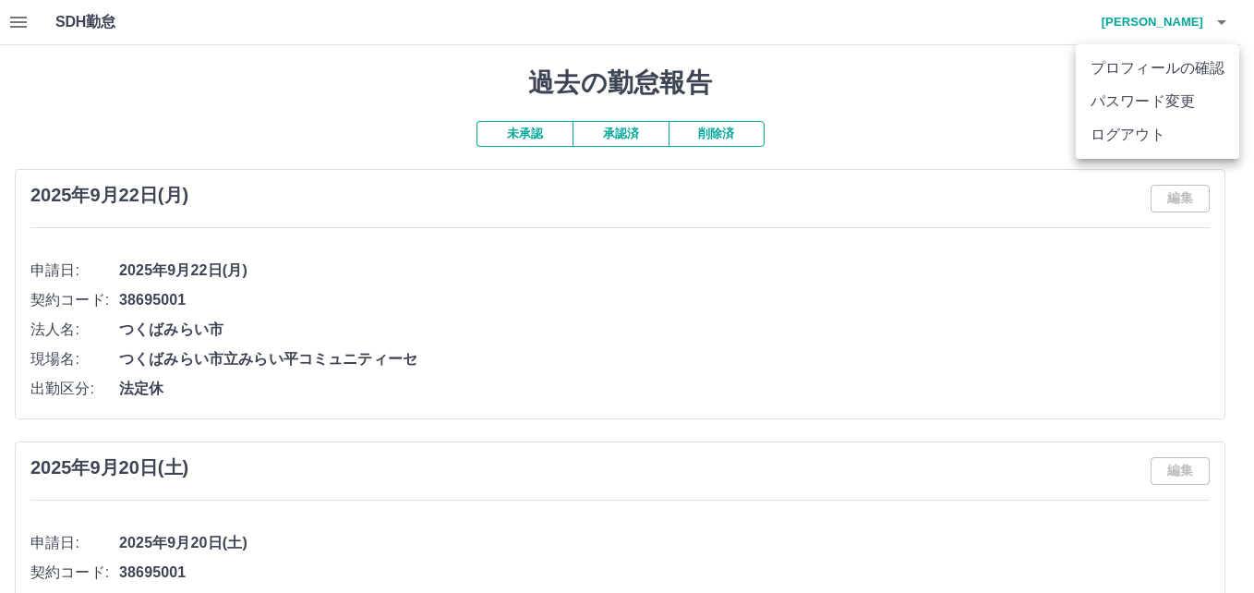
click at [1161, 142] on li "ログアウト" at bounding box center [1156, 134] width 163 height 33
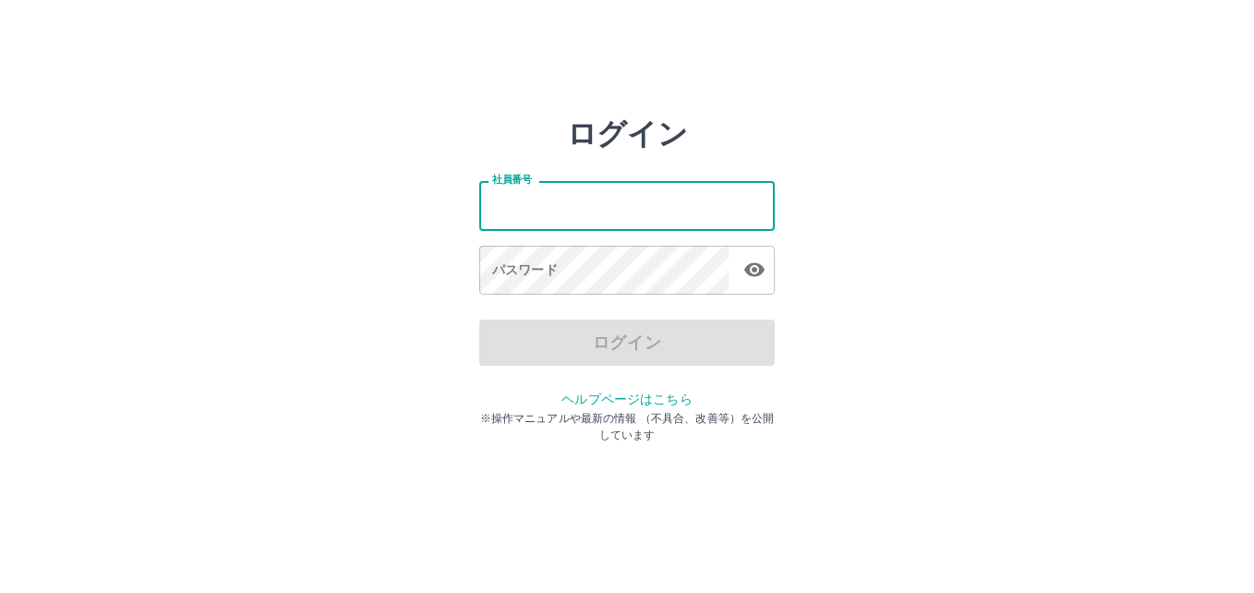
click at [653, 194] on input "社員番号" at bounding box center [626, 205] width 295 height 49
type input "*******"
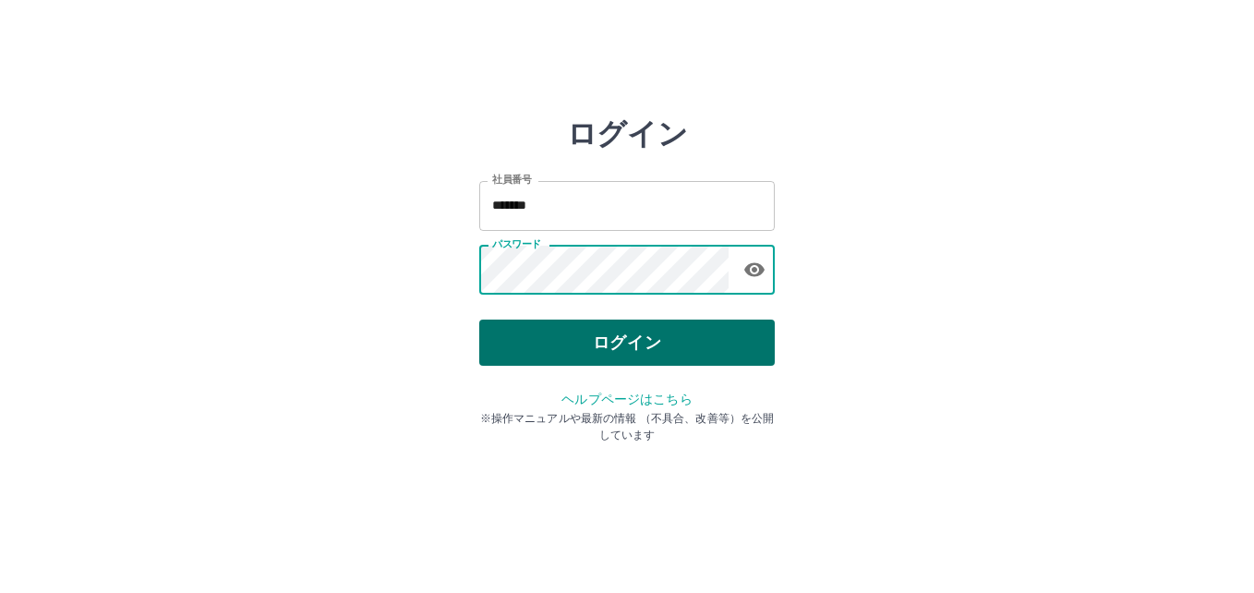
click at [619, 341] on button "ログイン" at bounding box center [626, 342] width 295 height 46
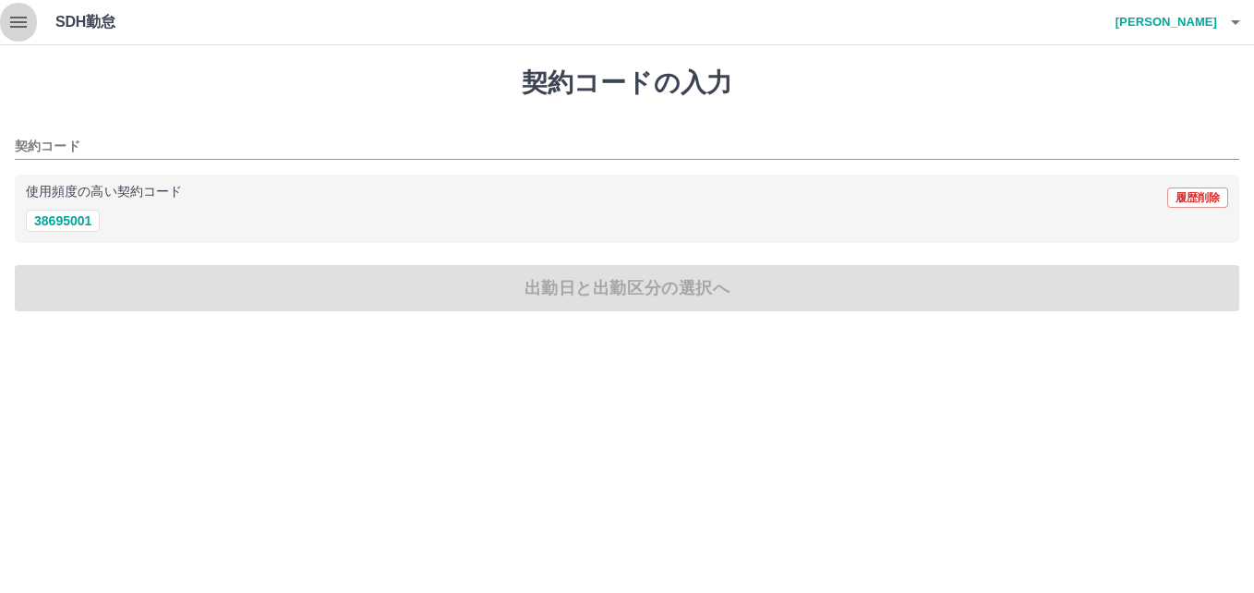
click at [7, 20] on icon "button" at bounding box center [18, 22] width 22 height 22
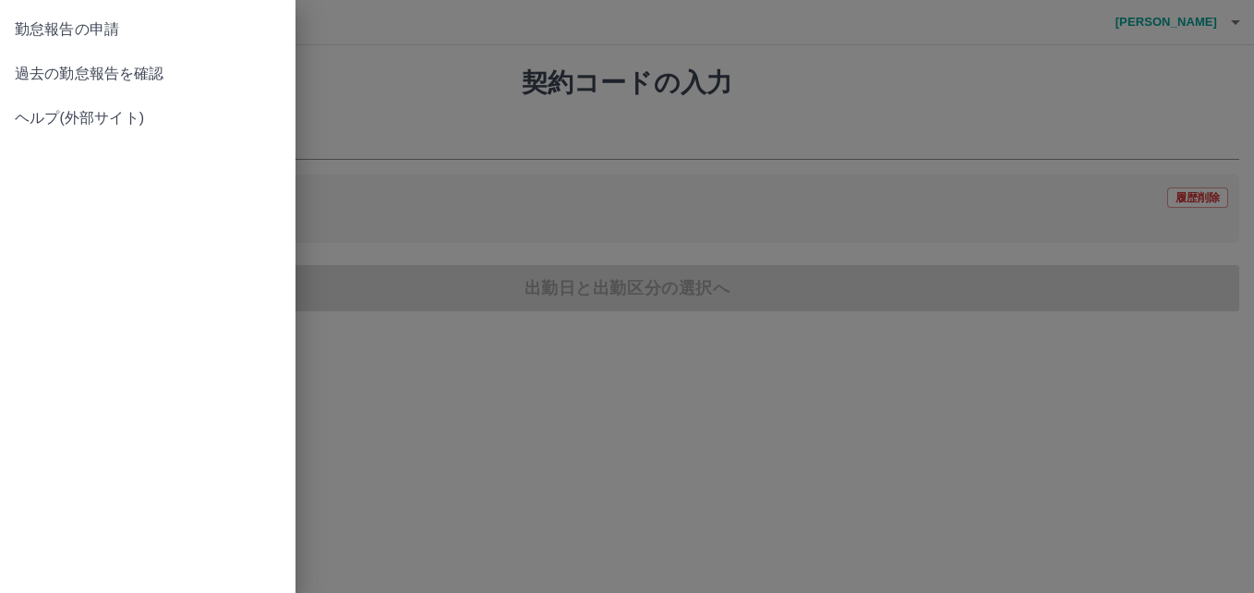
click at [64, 79] on span "過去の勤怠報告を確認" at bounding box center [148, 74] width 266 height 22
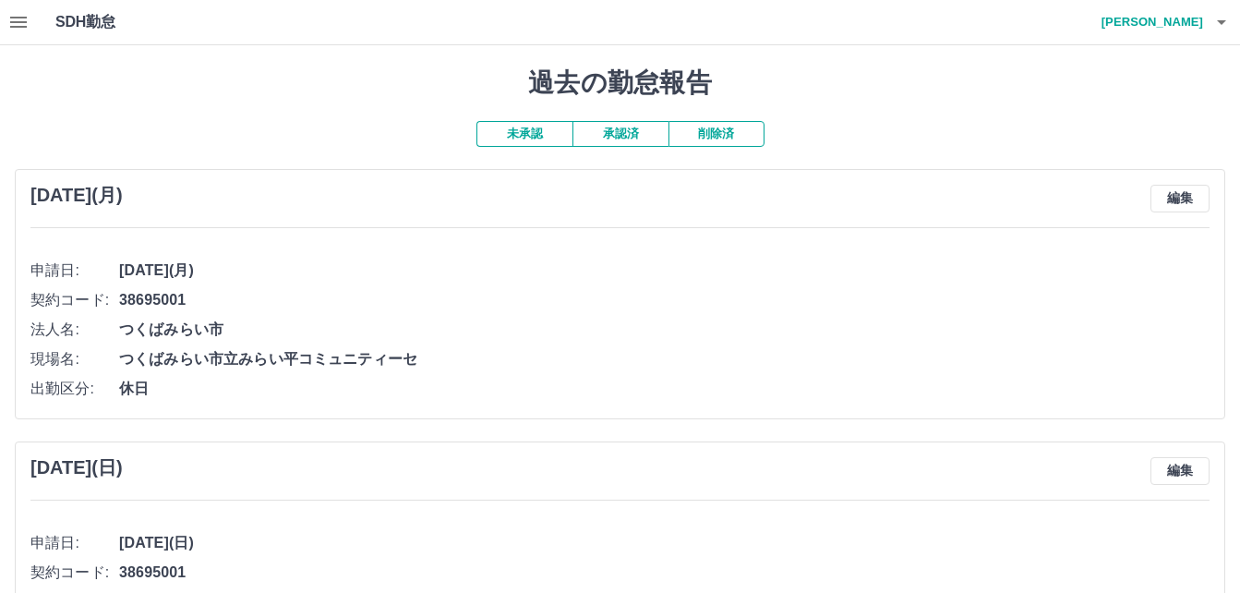
click at [613, 141] on button "承認済" at bounding box center [620, 134] width 96 height 26
click at [1177, 30] on h4 "小久保　久美子" at bounding box center [1147, 22] width 111 height 44
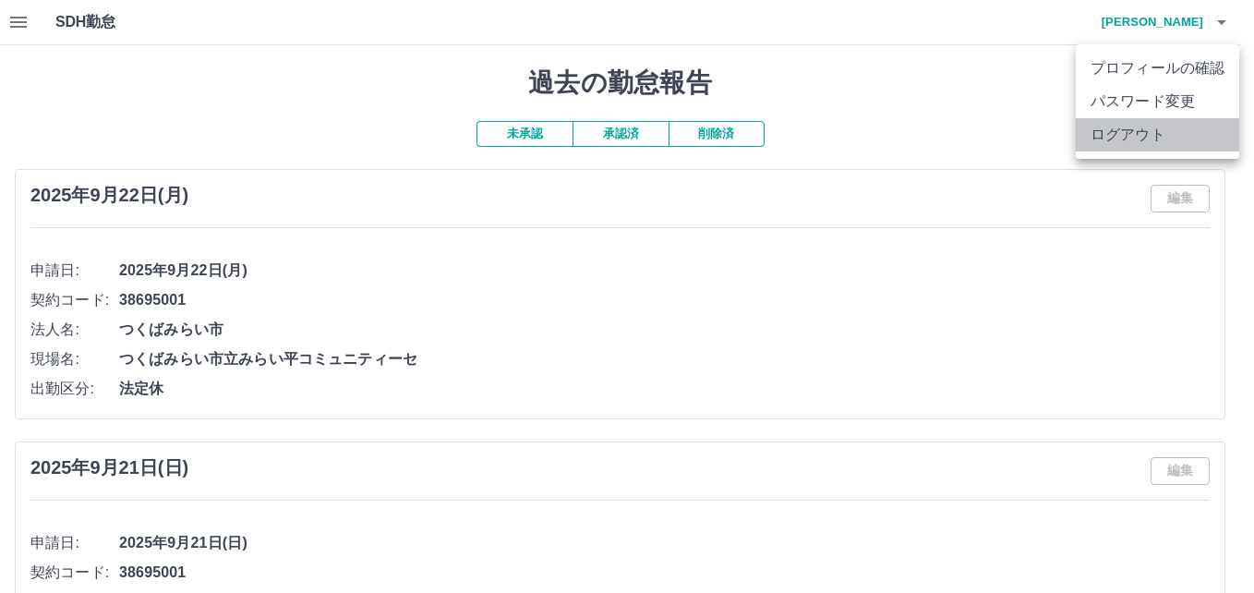
click at [1157, 144] on li "ログアウト" at bounding box center [1156, 134] width 163 height 33
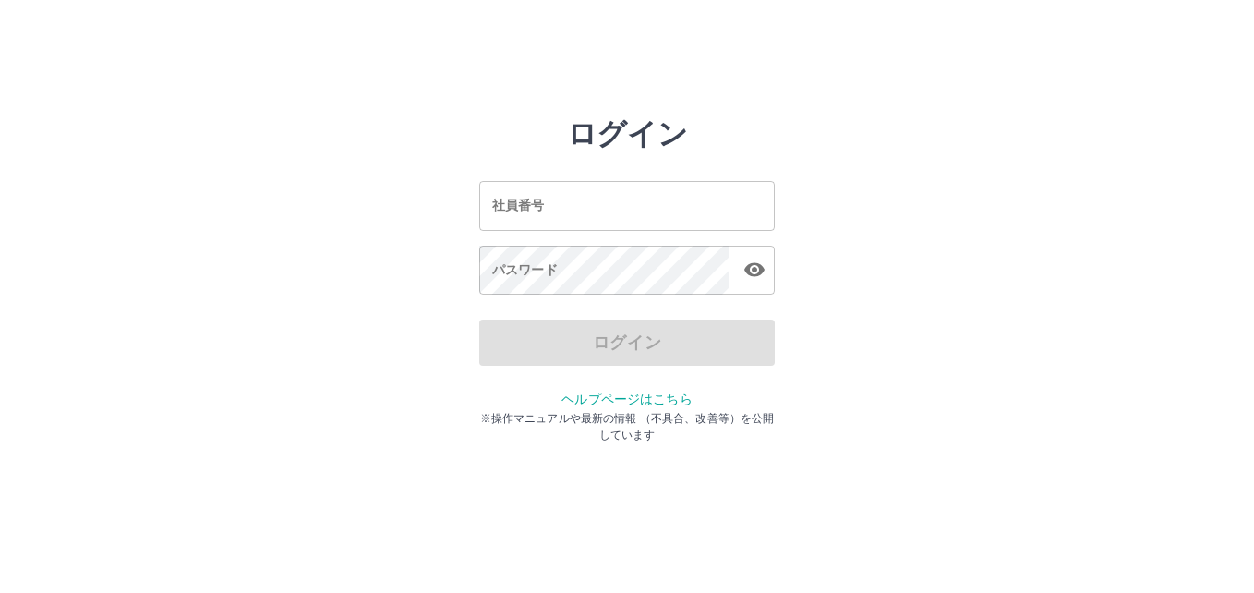
click at [729, 205] on input "社員番号" at bounding box center [626, 205] width 295 height 49
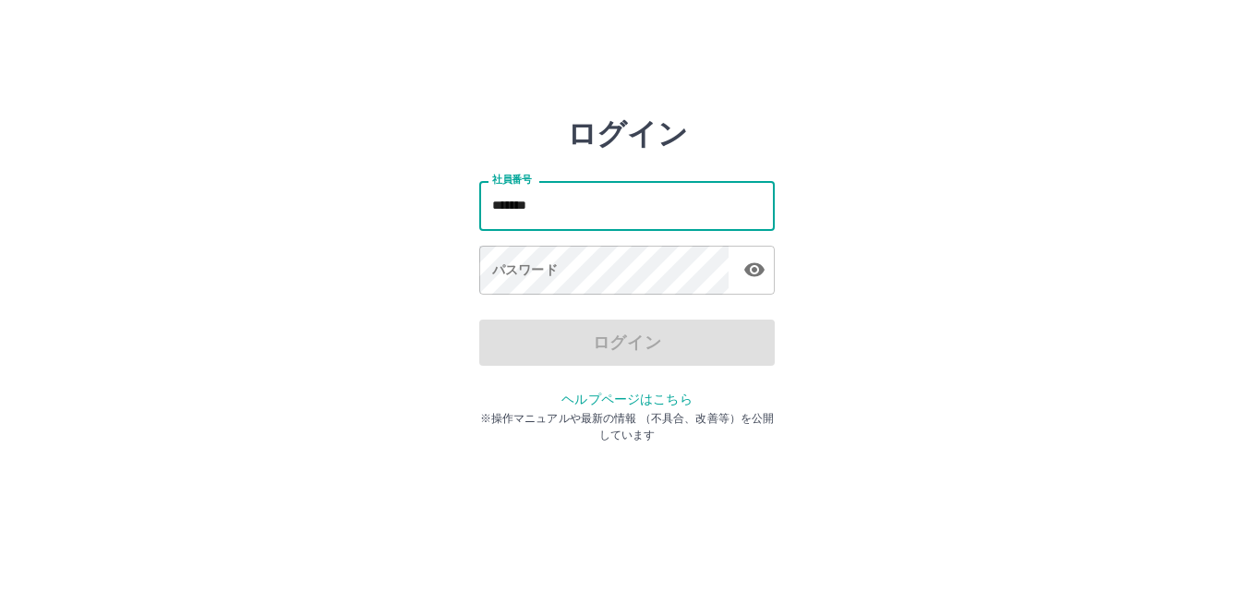
type input "*******"
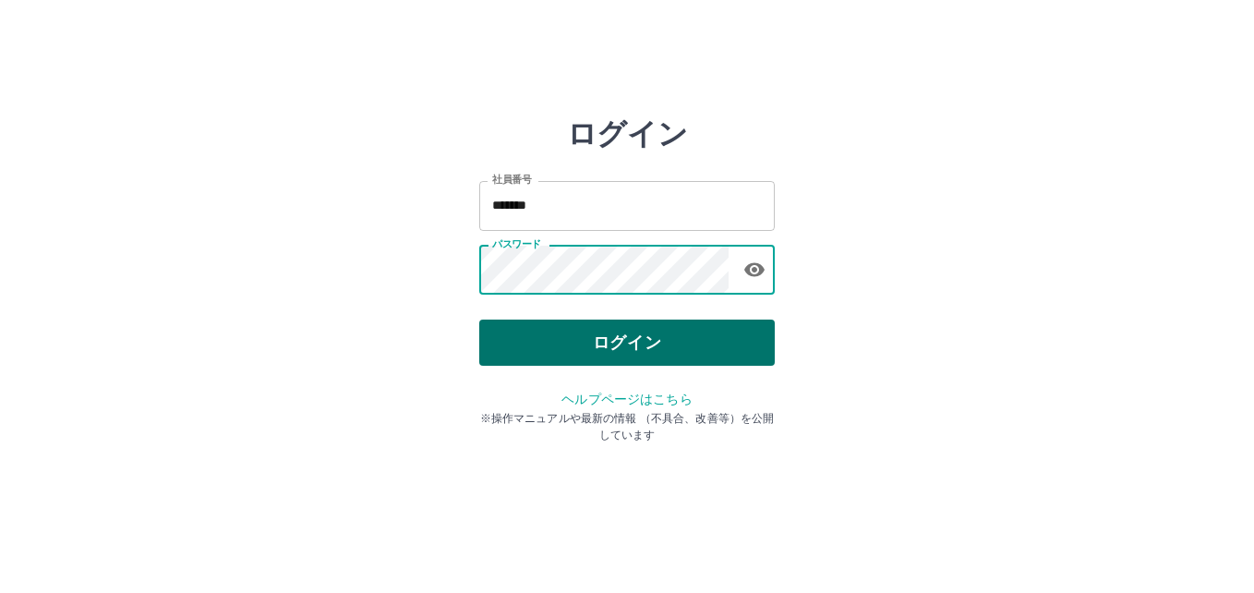
click at [572, 353] on button "ログイン" at bounding box center [626, 342] width 295 height 46
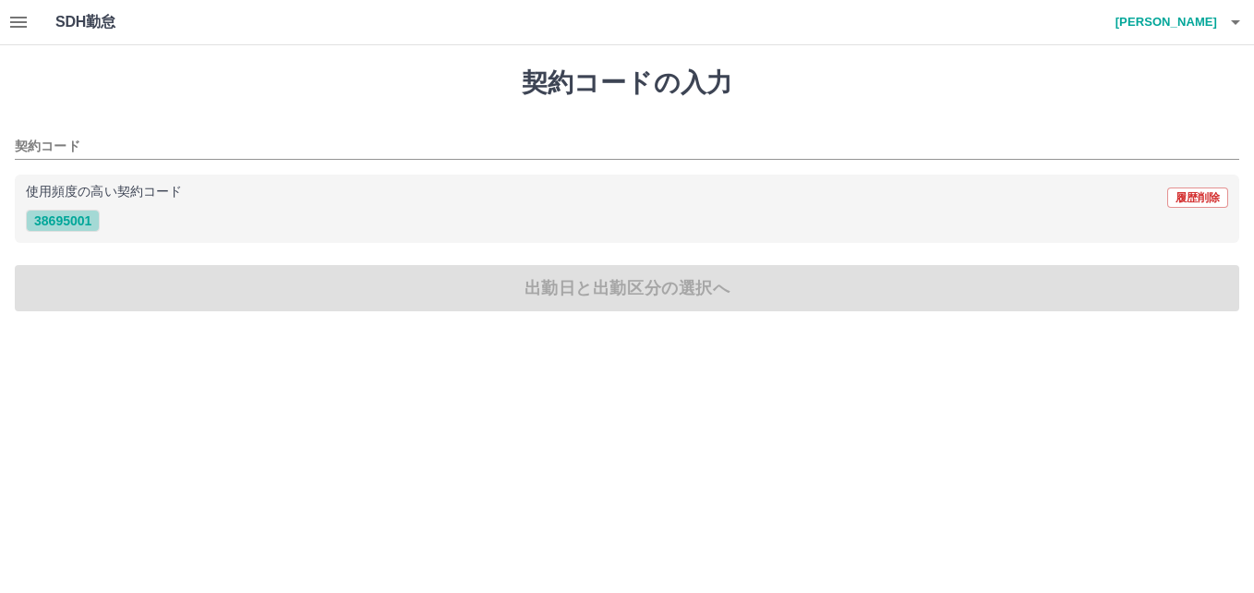
click at [56, 215] on button "38695001" at bounding box center [63, 221] width 74 height 22
type input "********"
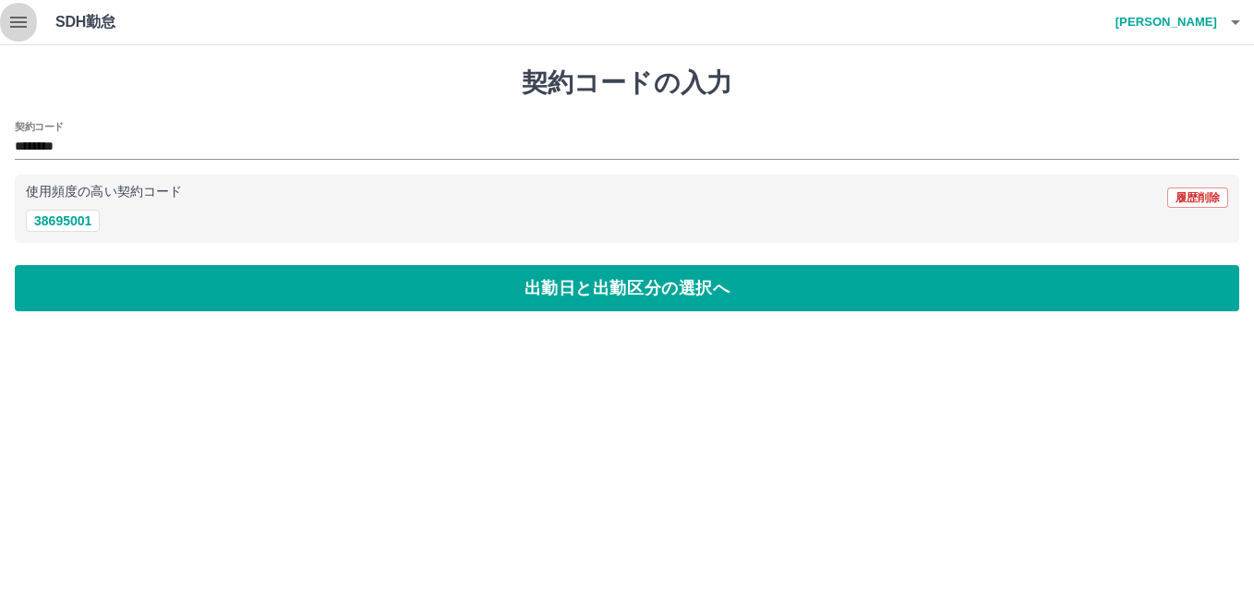
click at [20, 30] on icon "button" at bounding box center [18, 22] width 22 height 22
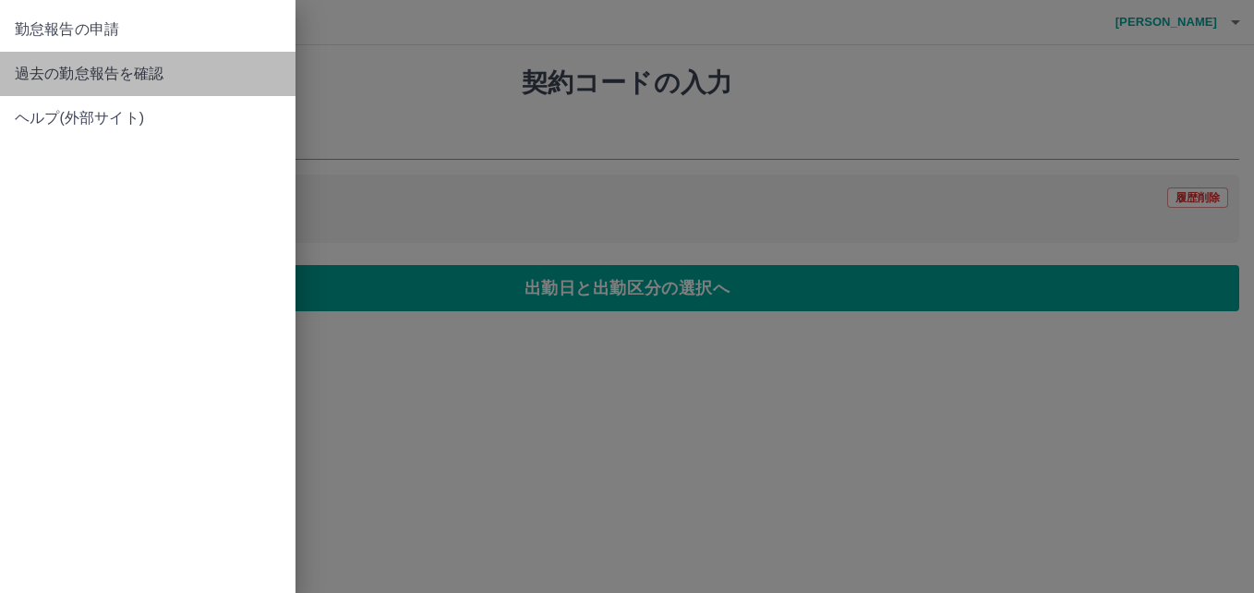
click at [30, 78] on span "過去の勤怠報告を確認" at bounding box center [148, 74] width 266 height 22
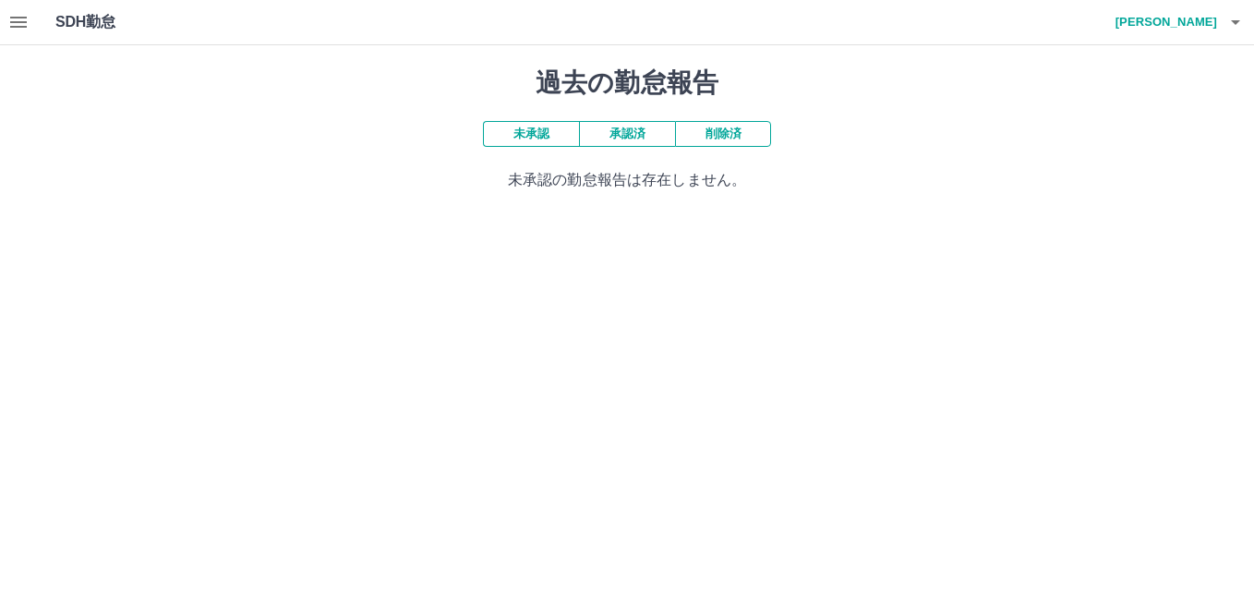
click at [642, 138] on button "承認済" at bounding box center [627, 134] width 96 height 26
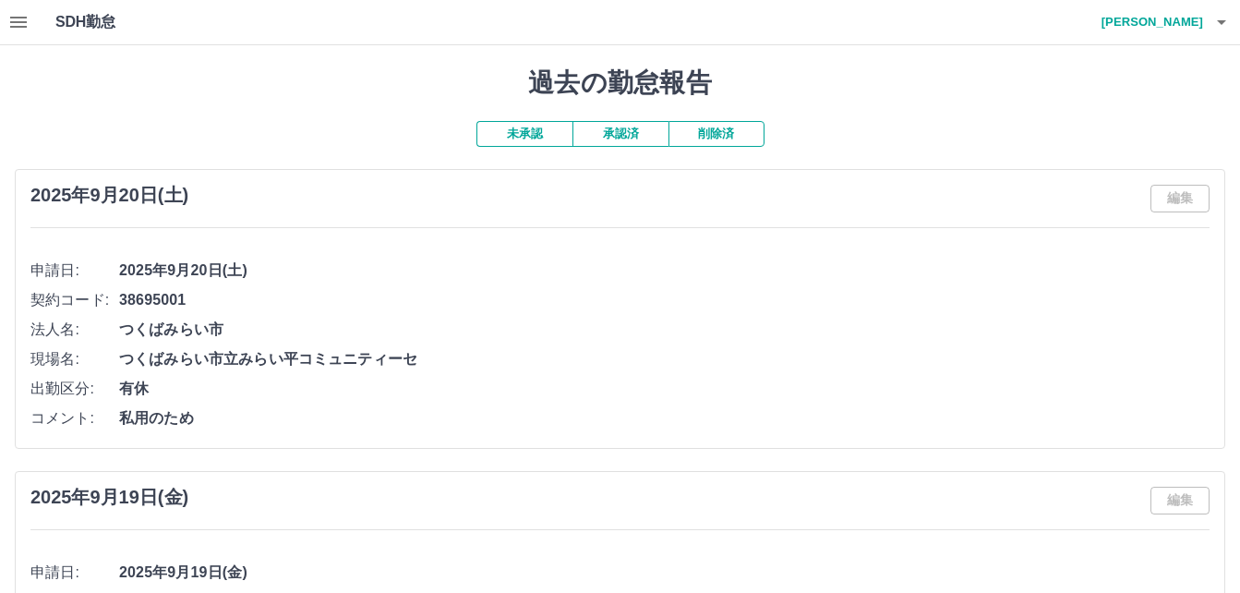
click at [1194, 23] on h4 "木暮　千夏" at bounding box center [1147, 22] width 111 height 44
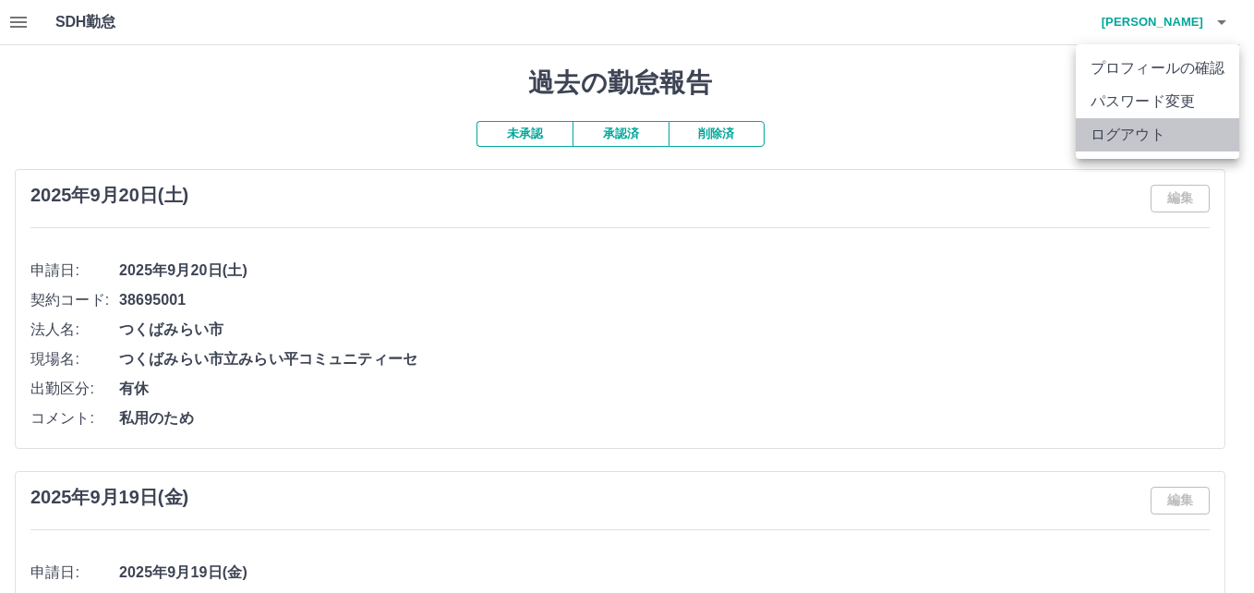
click at [1170, 131] on li "ログアウト" at bounding box center [1156, 134] width 163 height 33
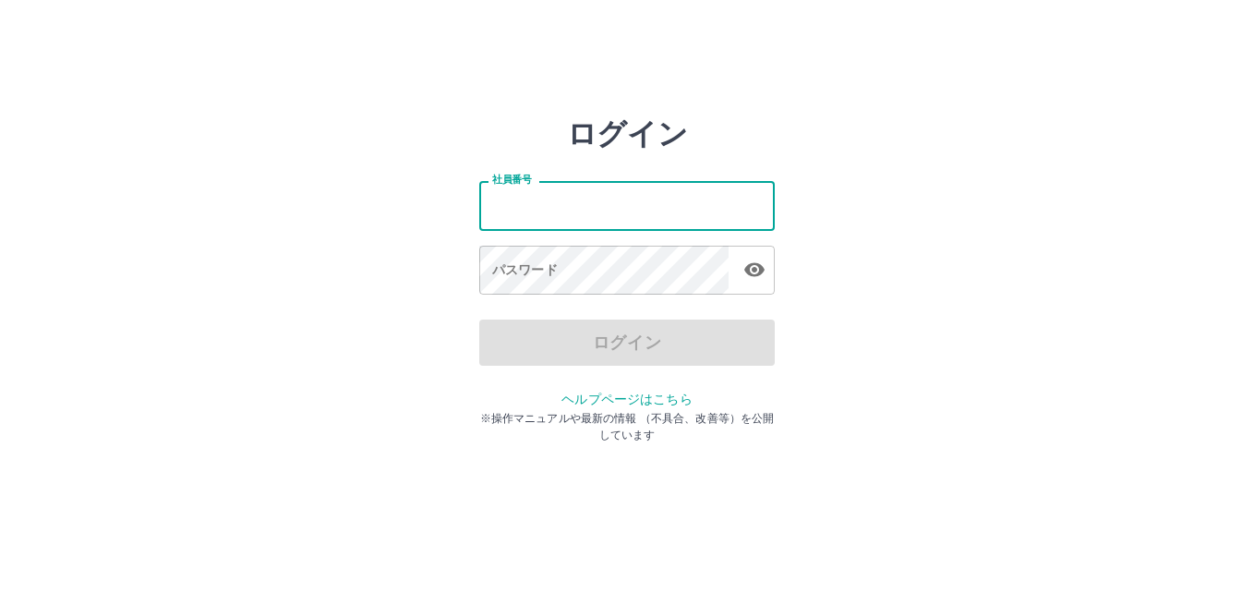
click at [659, 218] on input "社員番号" at bounding box center [626, 205] width 295 height 49
type input "*******"
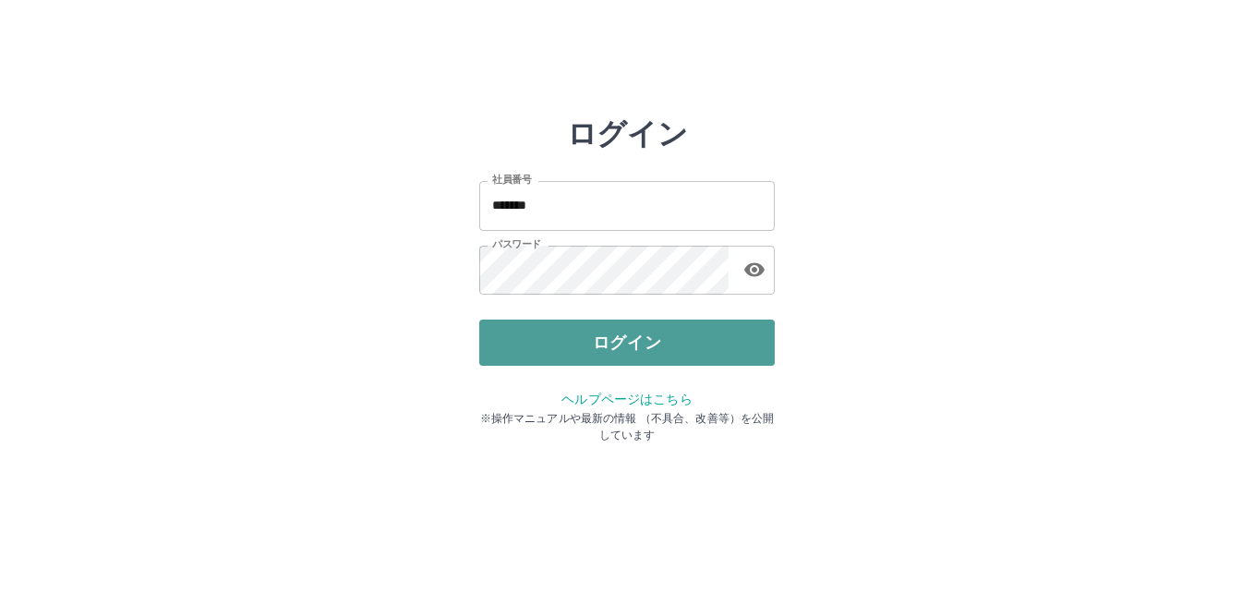
click at [611, 334] on button "ログイン" at bounding box center [626, 342] width 295 height 46
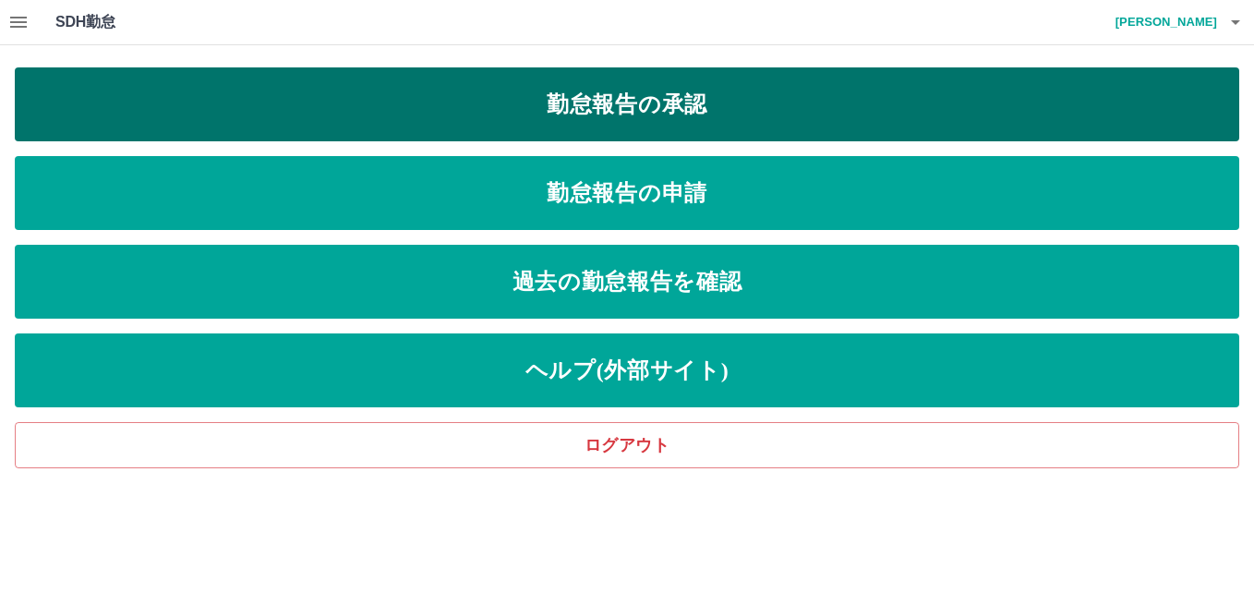
click at [593, 91] on link "勤怠報告の承認" at bounding box center [627, 104] width 1224 height 74
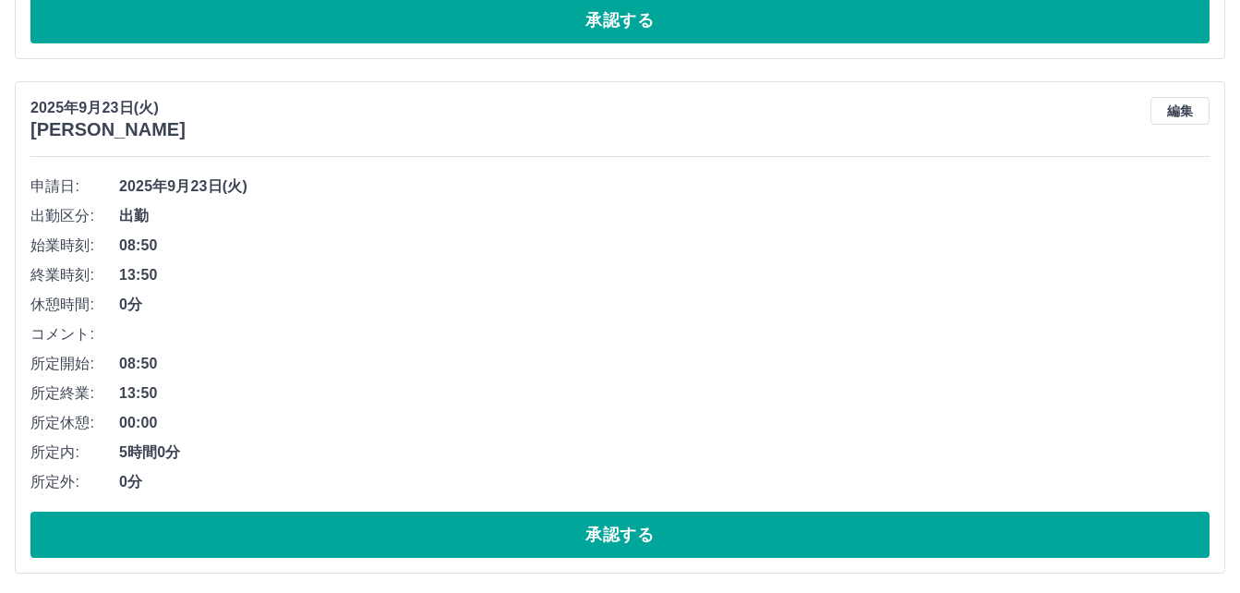
scroll to position [2176, 0]
